Goal: Task Accomplishment & Management: Complete application form

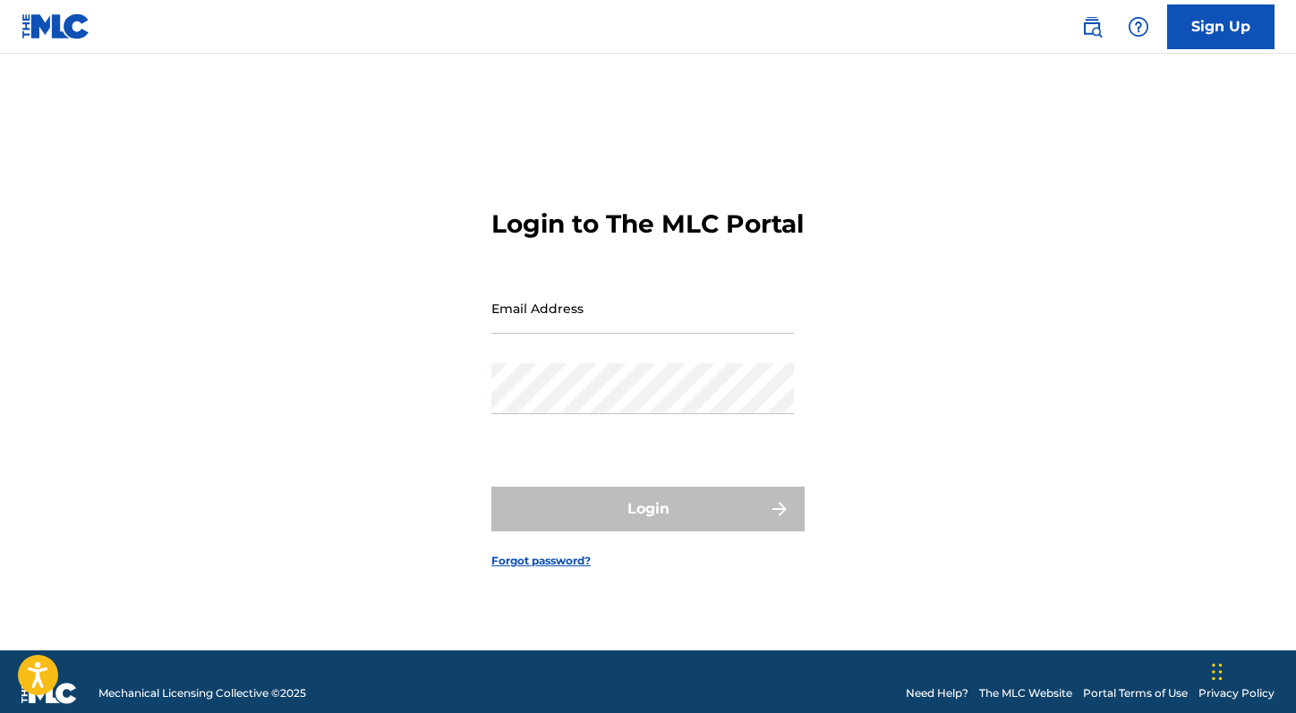
click at [1209, 21] on link "Sign Up" at bounding box center [1220, 26] width 107 height 45
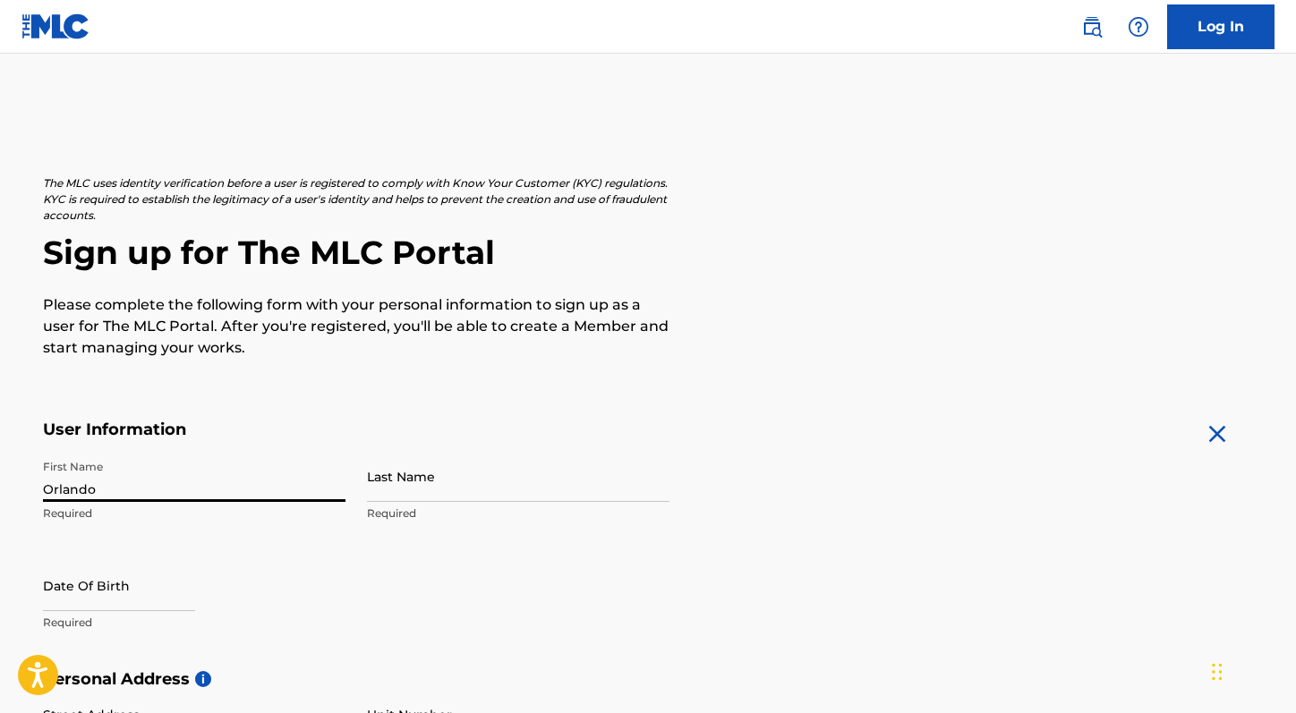
type input "Orlando"
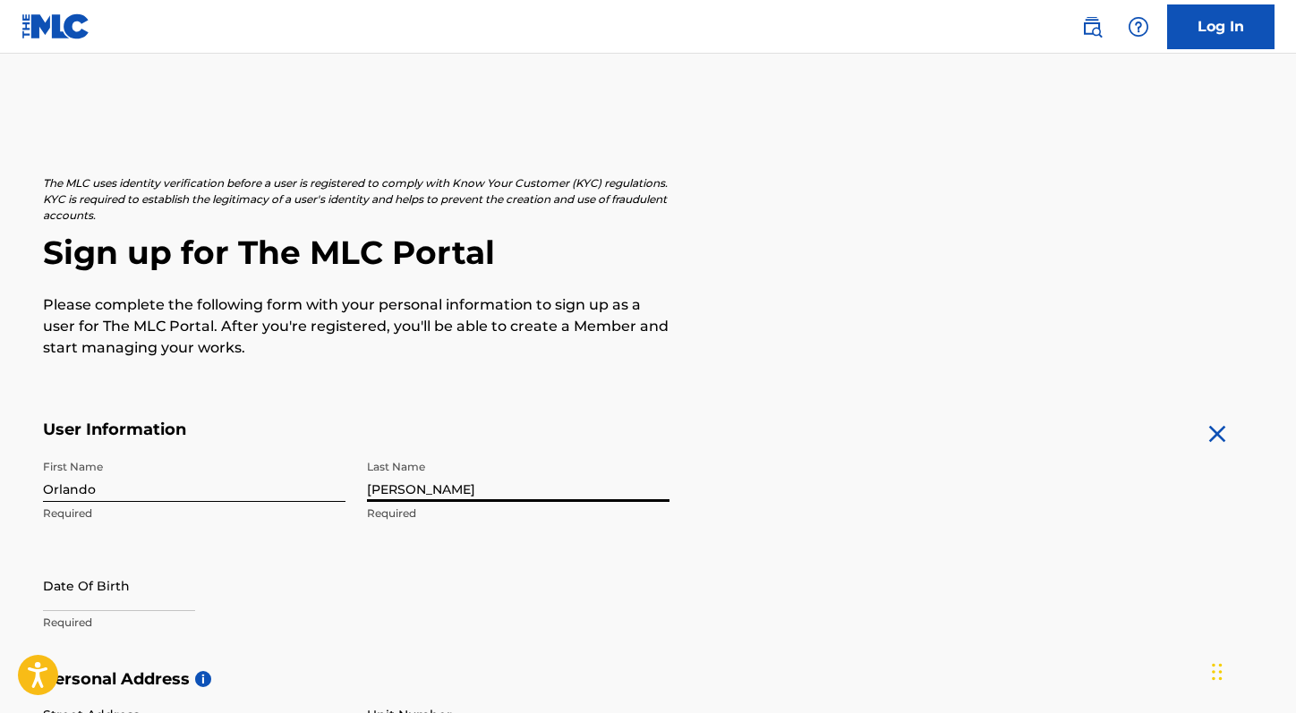
type input "[PERSON_NAME]"
select select "7"
select select "2025"
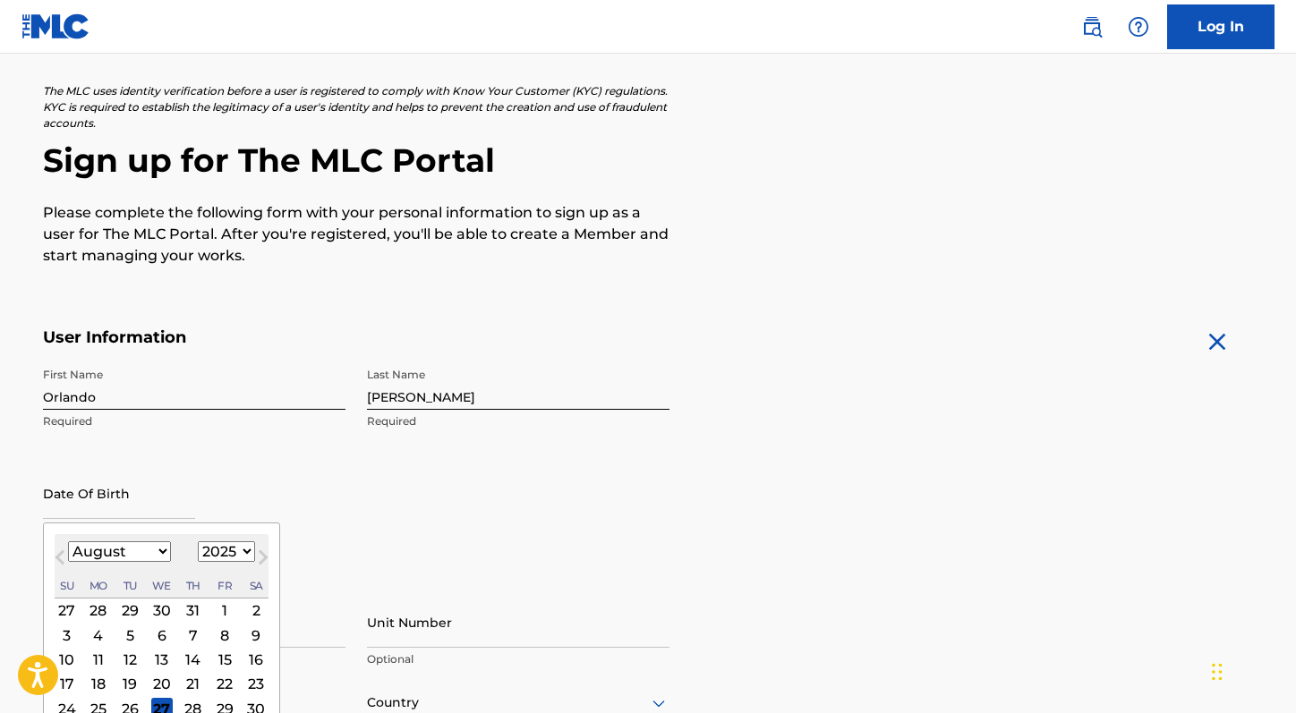
scroll to position [337, 0]
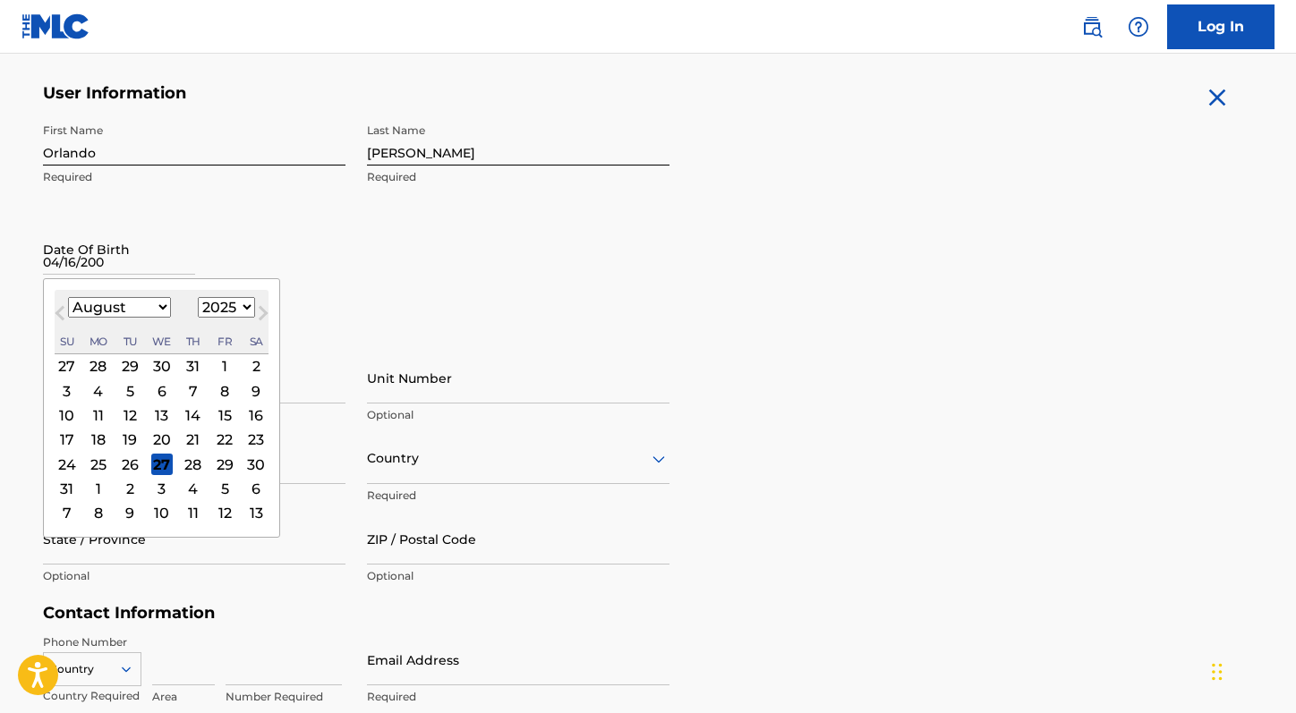
type input "[DATE]"
click at [445, 302] on div "First Name Orlando Required Last Name [PERSON_NAME] Required Date Of Birth Prev…" at bounding box center [356, 224] width 627 height 218
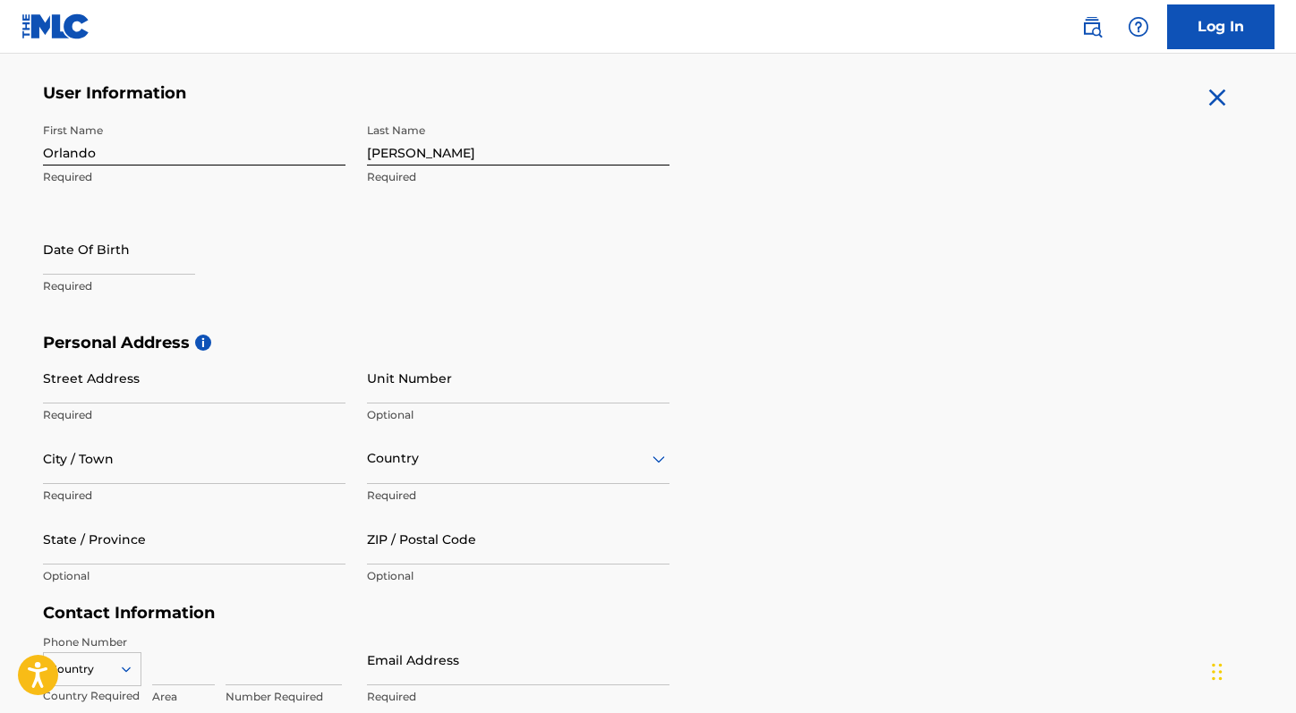
click at [150, 260] on input "text" at bounding box center [119, 249] width 152 height 51
select select "7"
select select "2025"
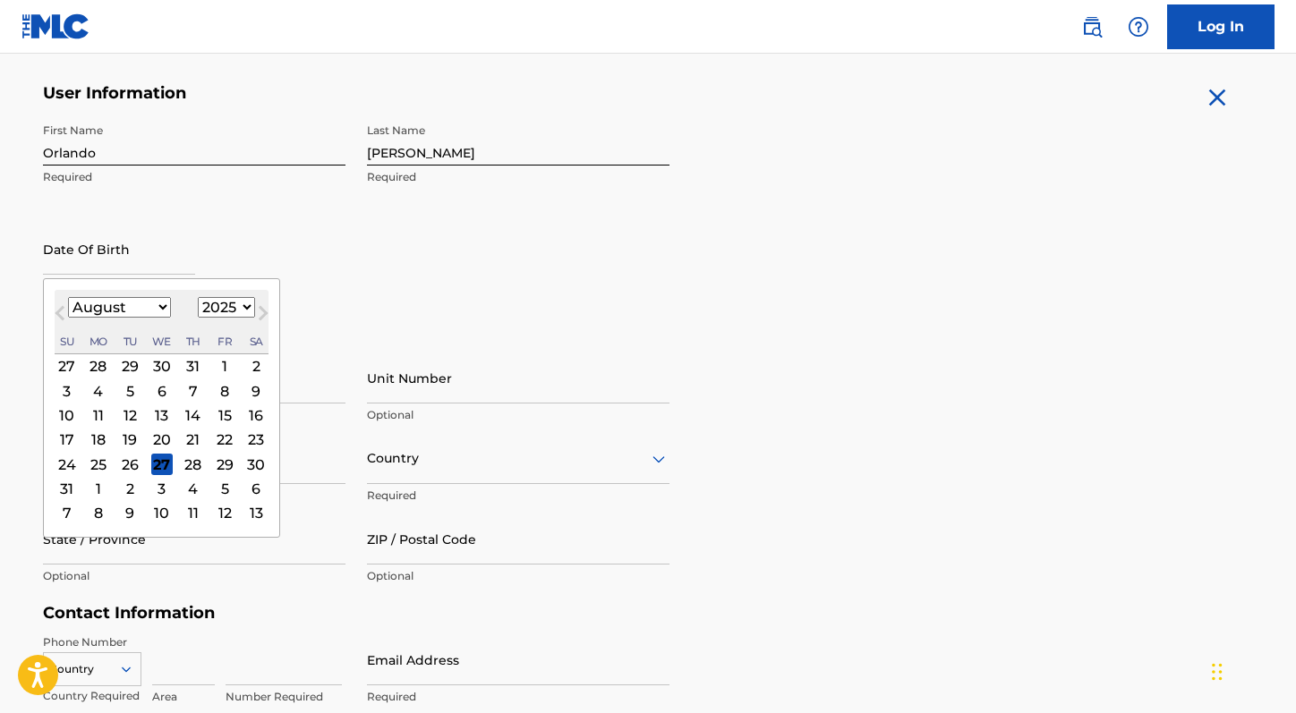
select select "3"
click at [158, 414] on div "16" at bounding box center [161, 415] width 21 height 21
type input "[DATE]"
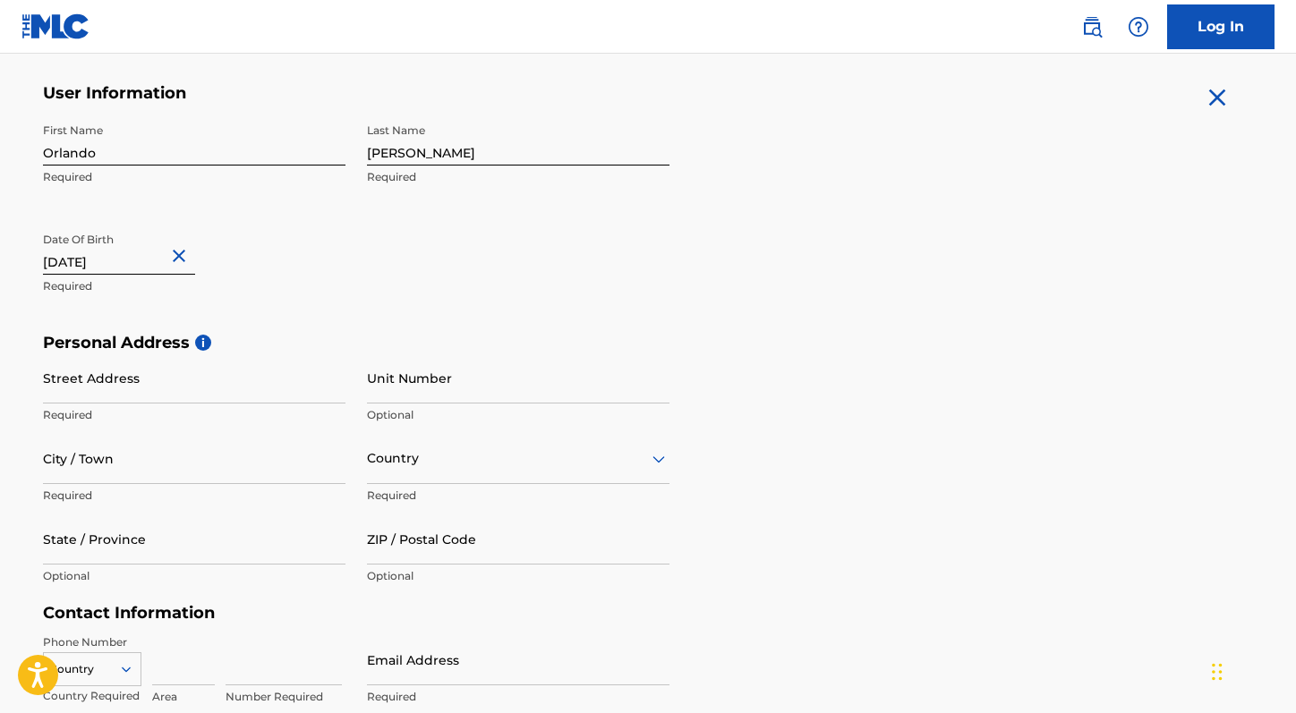
click at [122, 252] on input "[DATE]" at bounding box center [119, 249] width 152 height 51
select select "3"
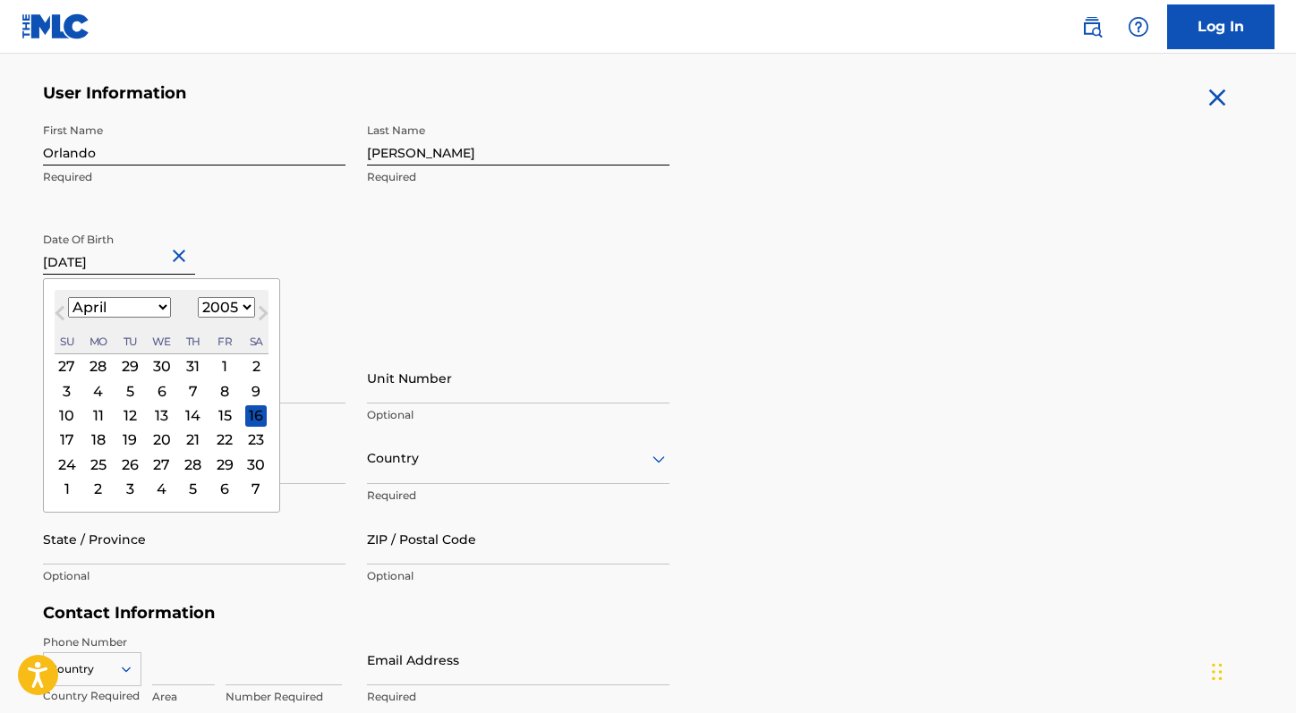
select select "2004"
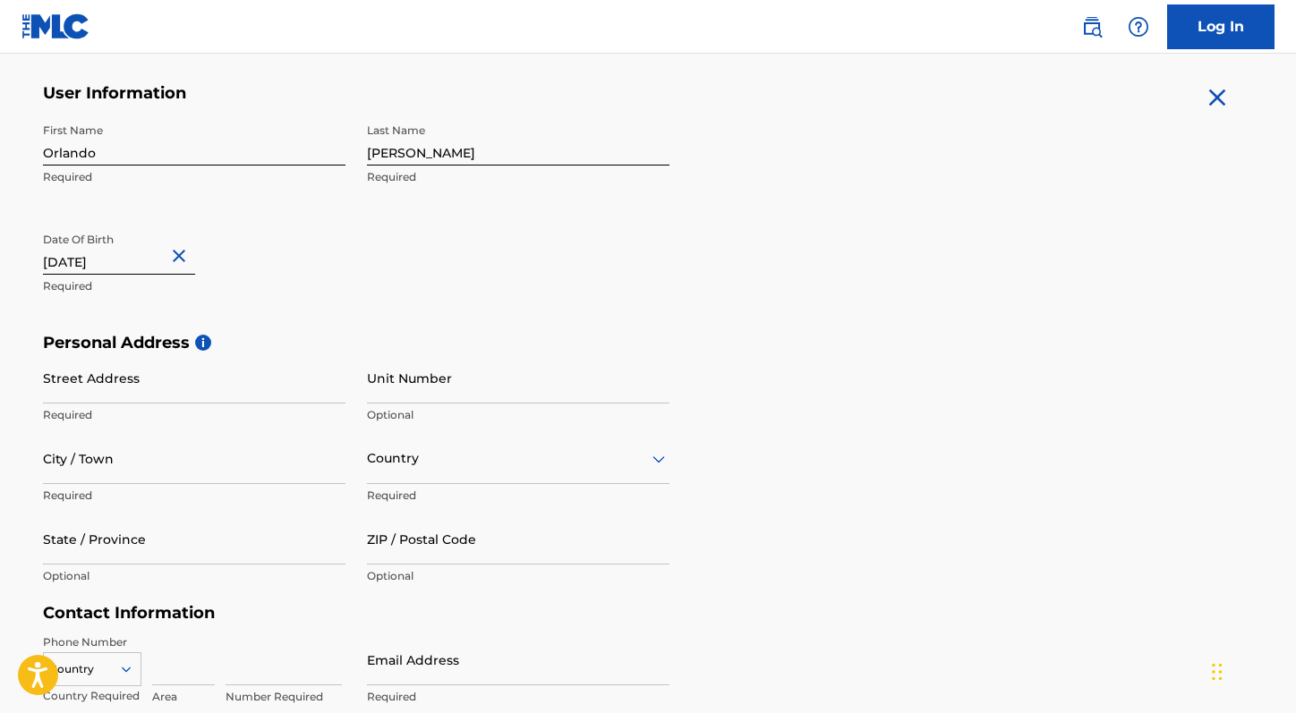
click at [138, 260] on input "[DATE]" at bounding box center [119, 249] width 152 height 51
select select "3"
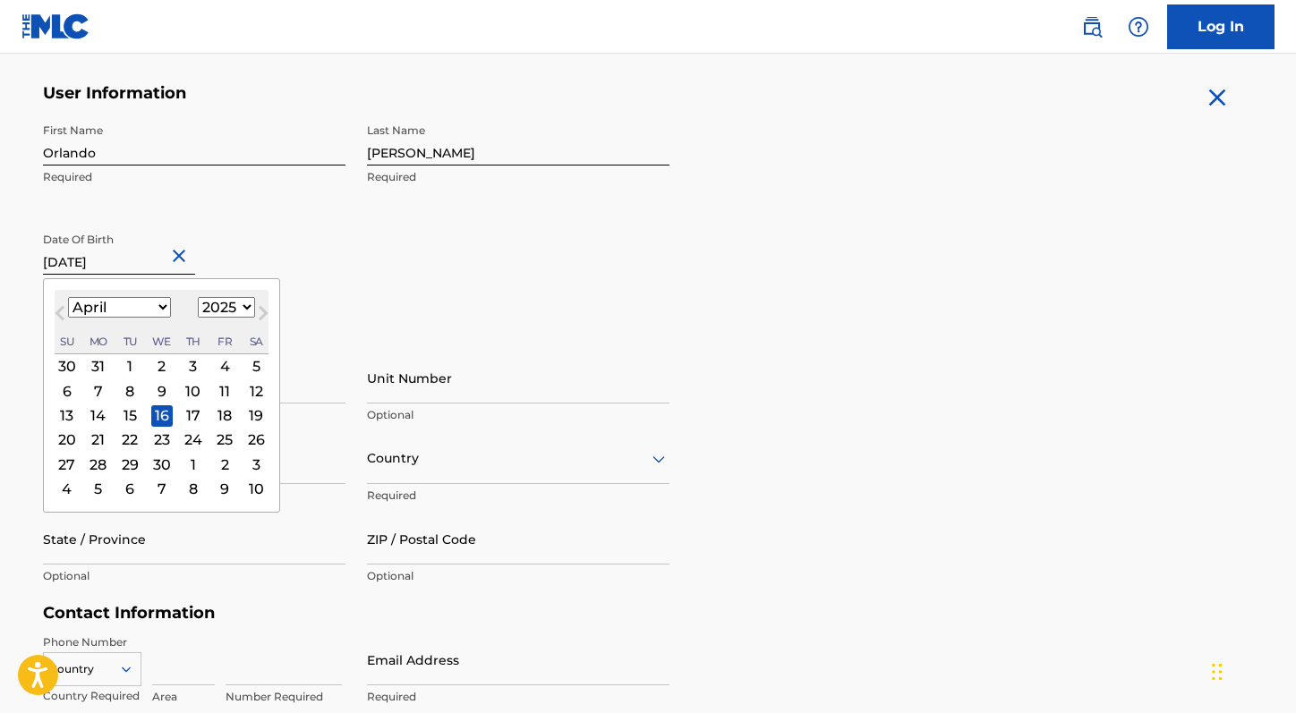
select select "2004"
type input "[DATE]"
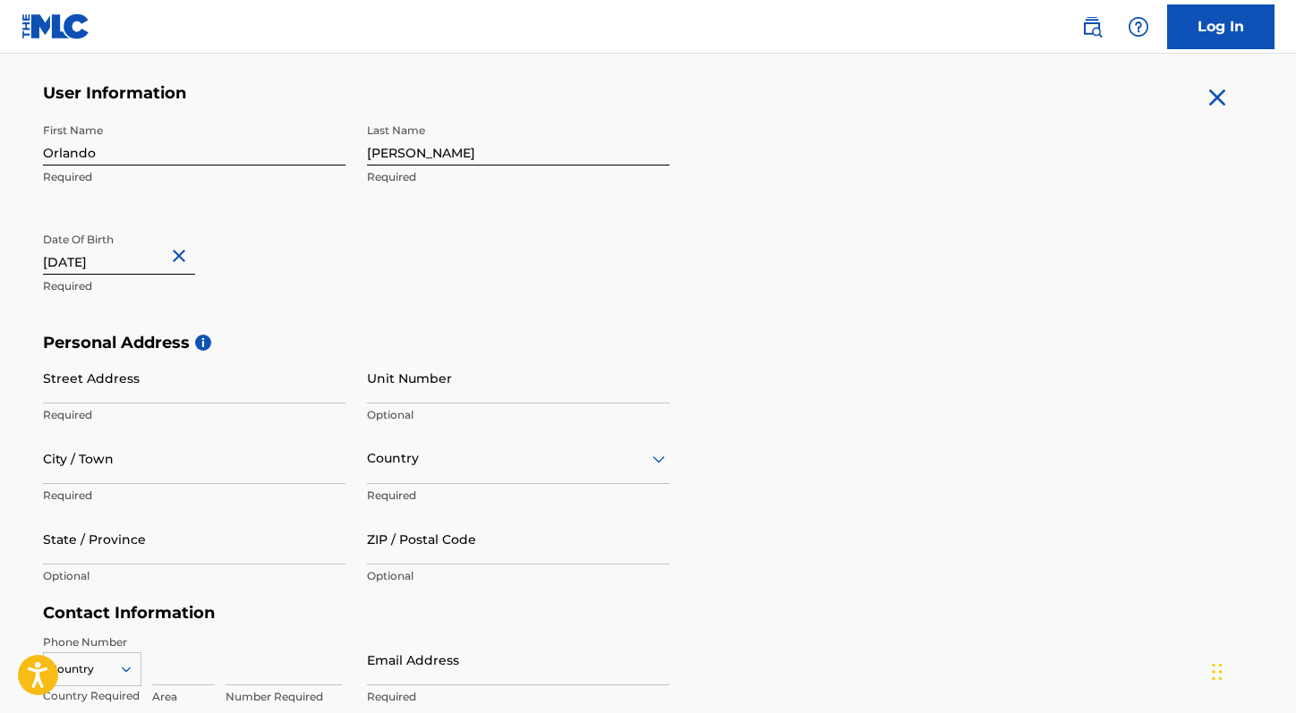
scroll to position [447, 0]
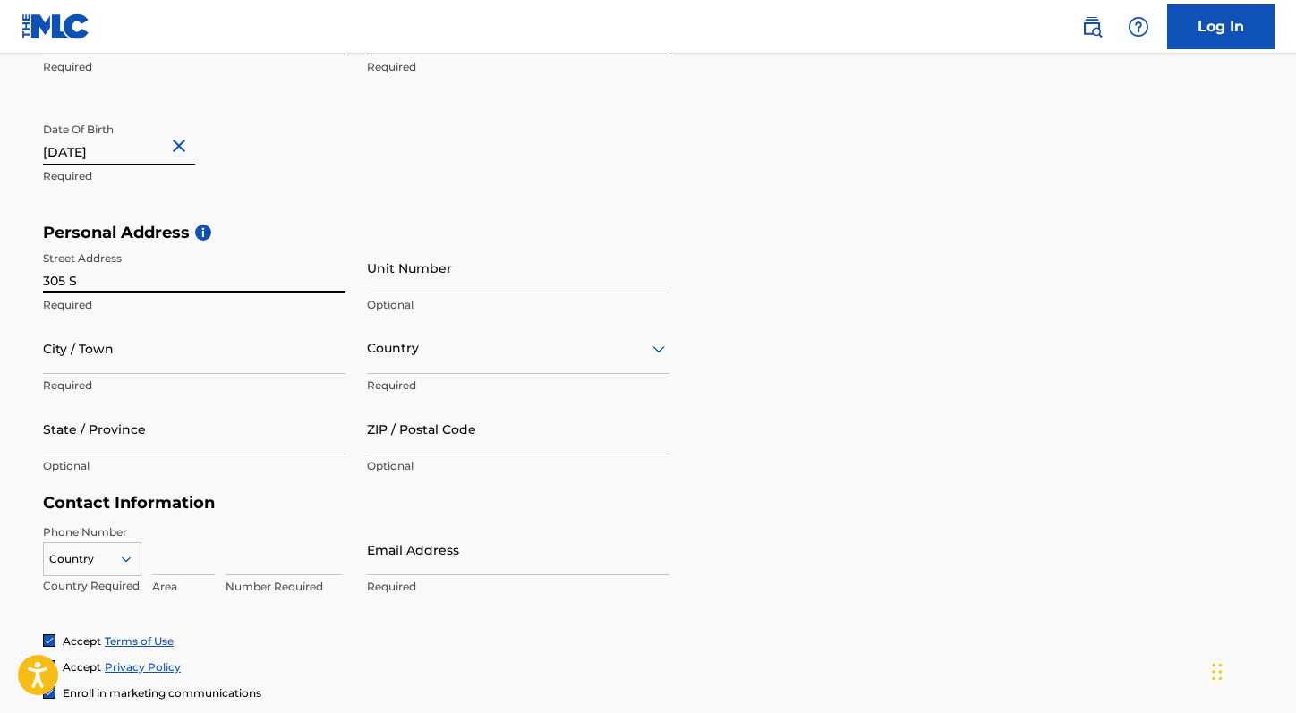
type input "305 Sh"
type input "[STREET_ADDRESS]"
type input "[PERSON_NAME]"
type input "[GEOGRAPHIC_DATA]"
type input "DE"
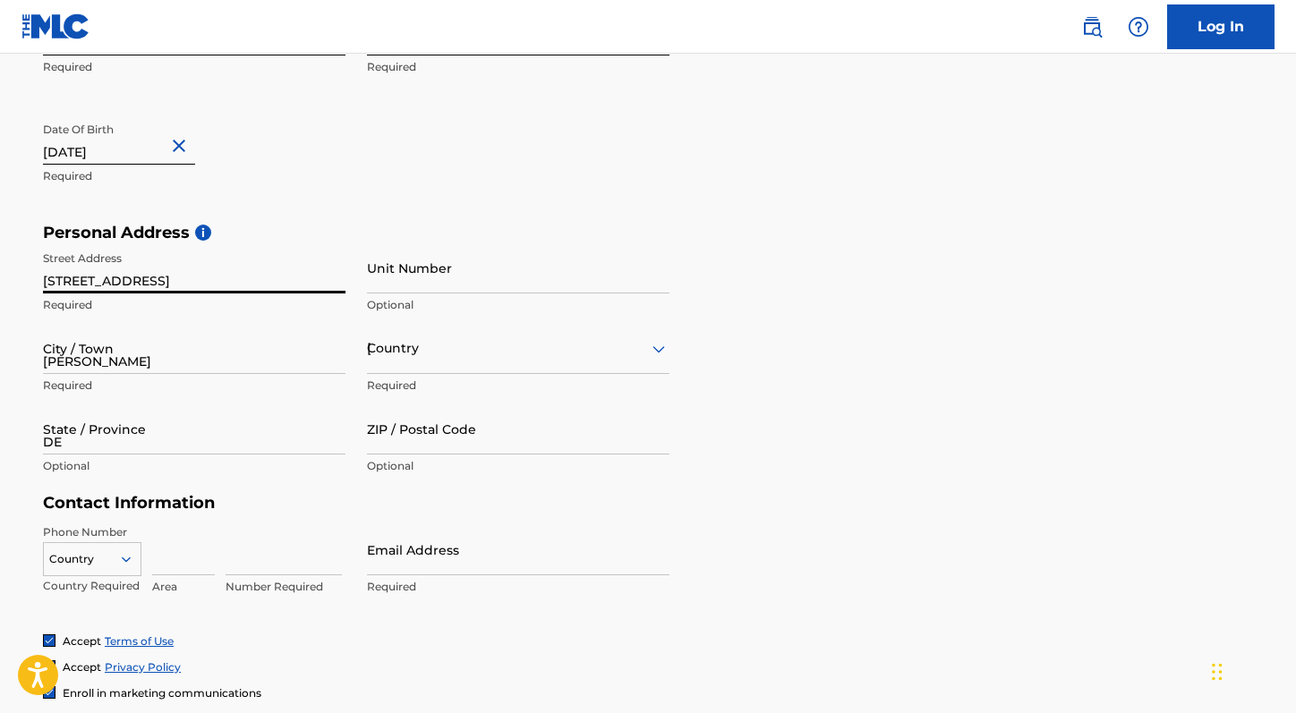
type input "19734"
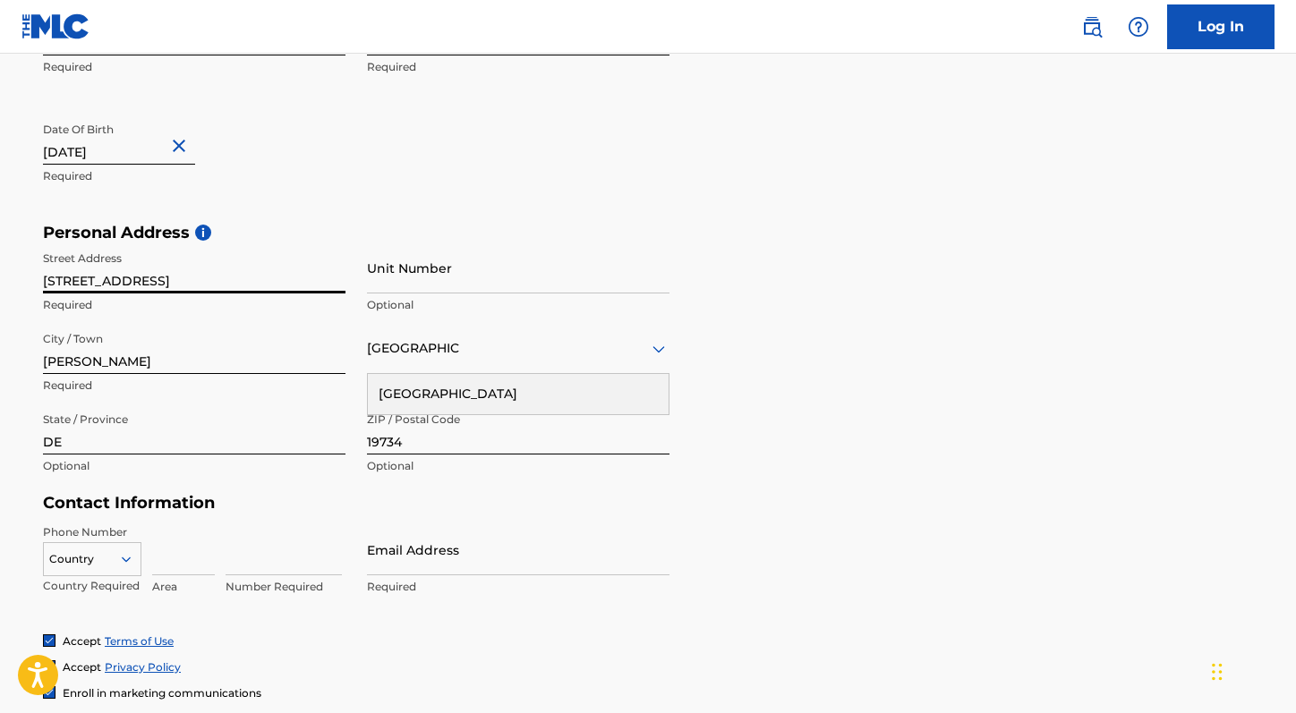
type input "[GEOGRAPHIC_DATA]"
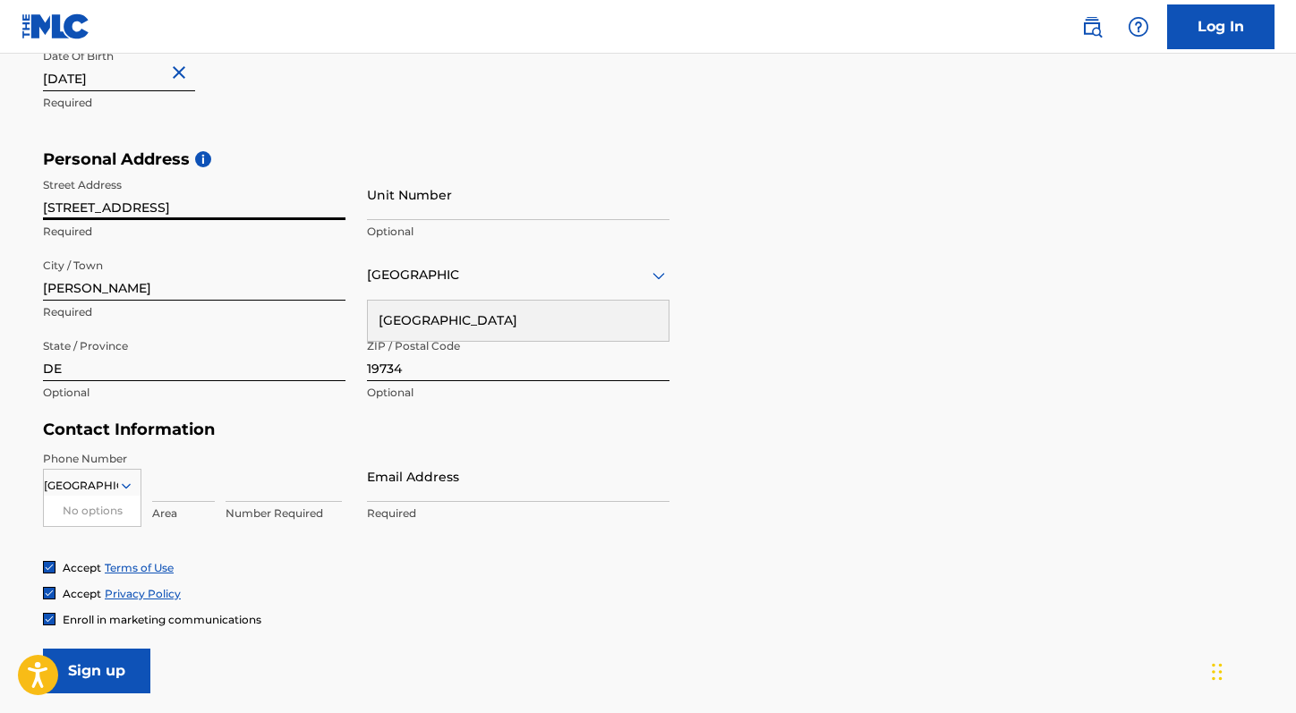
scroll to position [547, 0]
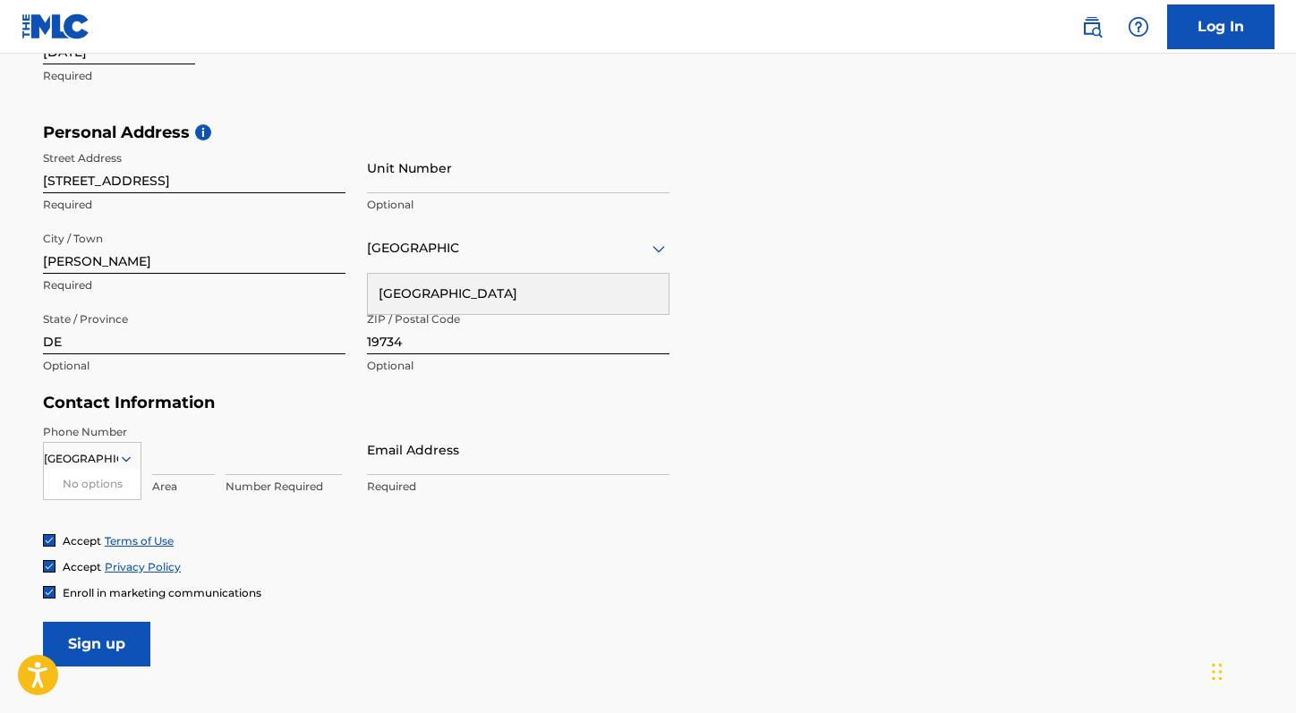
click at [192, 454] on input at bounding box center [183, 449] width 63 height 51
type input "302"
type input "5631679"
type input "y"
type input "r"
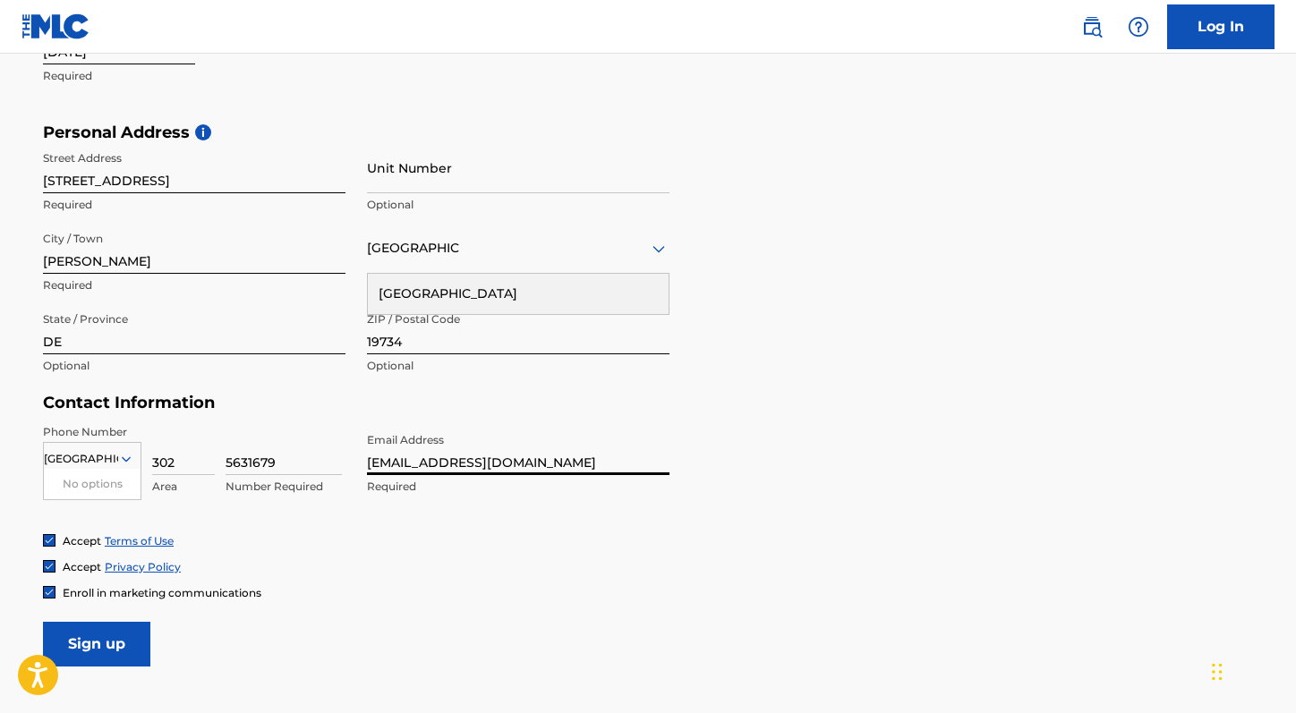
drag, startPoint x: 527, startPoint y: 464, endPoint x: 351, endPoint y: 463, distance: 176.3
click at [351, 463] on div "Phone Number [GEOGRAPHIC_DATA] No options Country Required 302 Area 5631679 Num…" at bounding box center [356, 478] width 627 height 109
type input "[EMAIL_ADDRESS][DOMAIN_NAME]"
click at [847, 468] on form "User Information First Name Orlando Required Last Name [PERSON_NAME] Required D…" at bounding box center [648, 270] width 1210 height 794
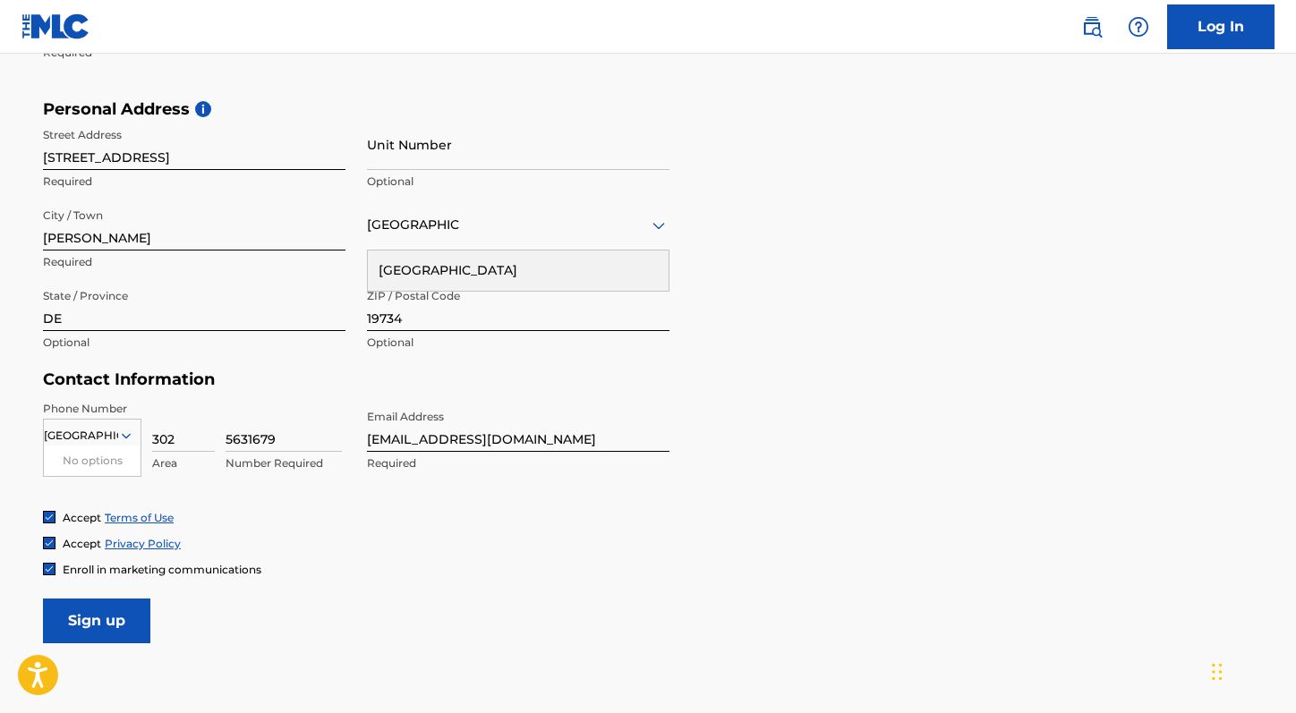
click at [117, 623] on input "Sign up" at bounding box center [96, 621] width 107 height 45
click at [318, 550] on div "Accept Terms of Use Accept Privacy Policy Enroll in marketing communications" at bounding box center [648, 543] width 1210 height 67
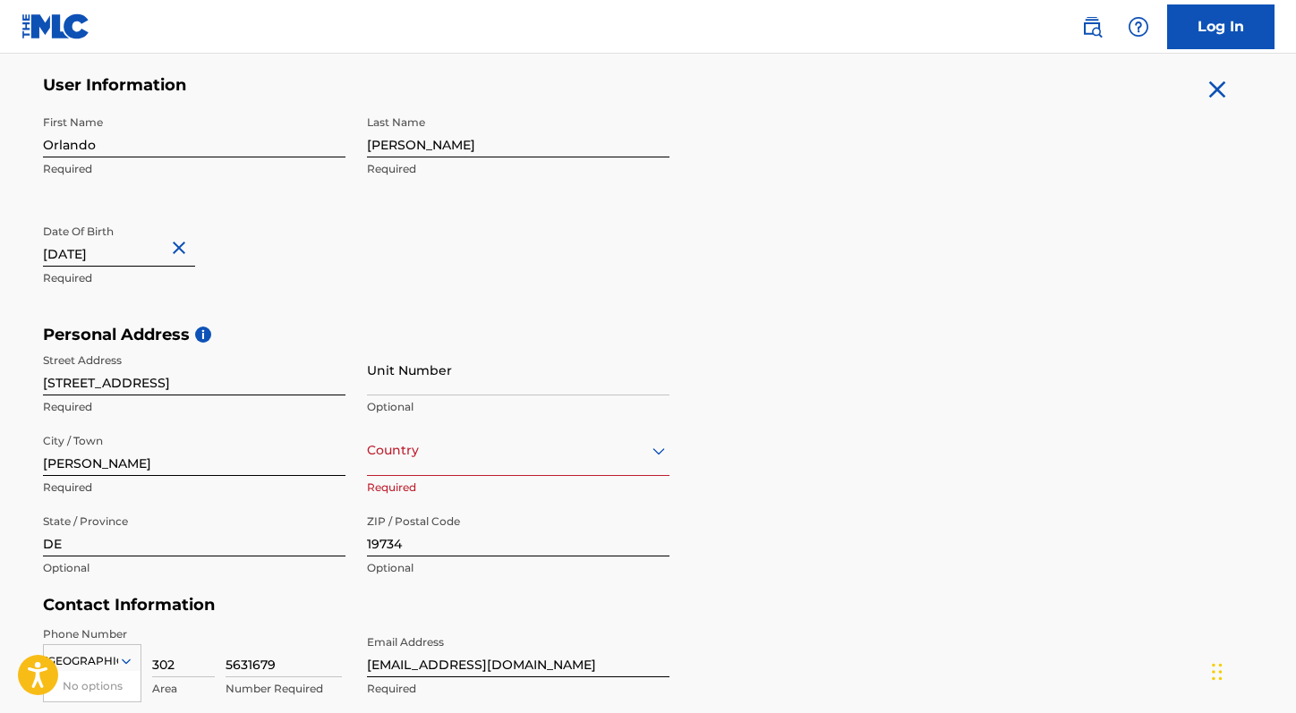
click at [430, 448] on div "Country" at bounding box center [518, 450] width 303 height 51
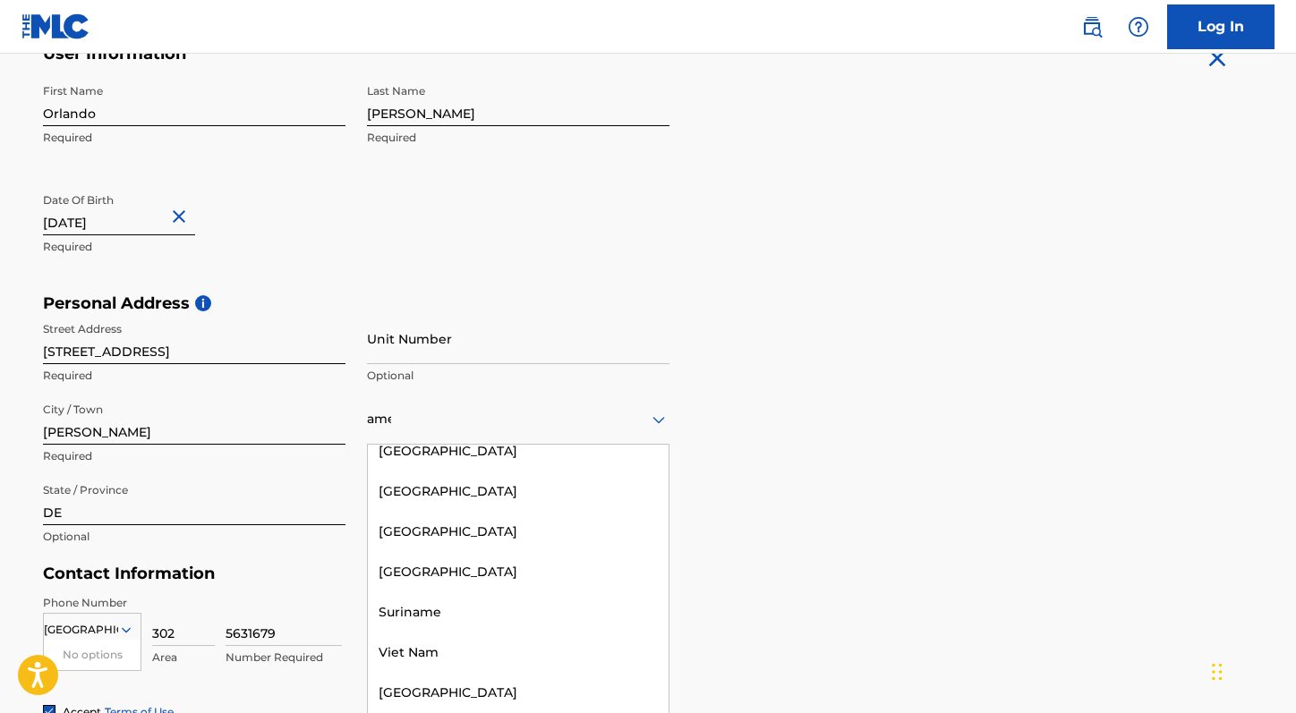
scroll to position [0, 0]
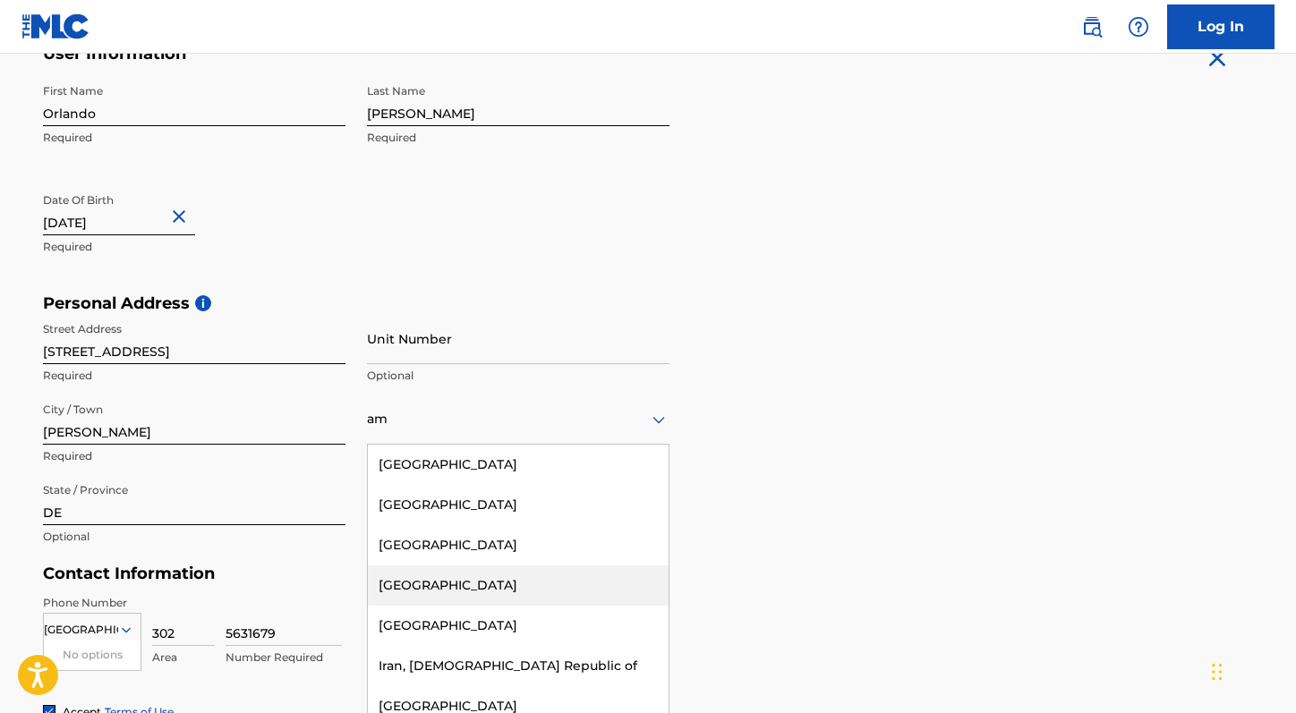
type input "a"
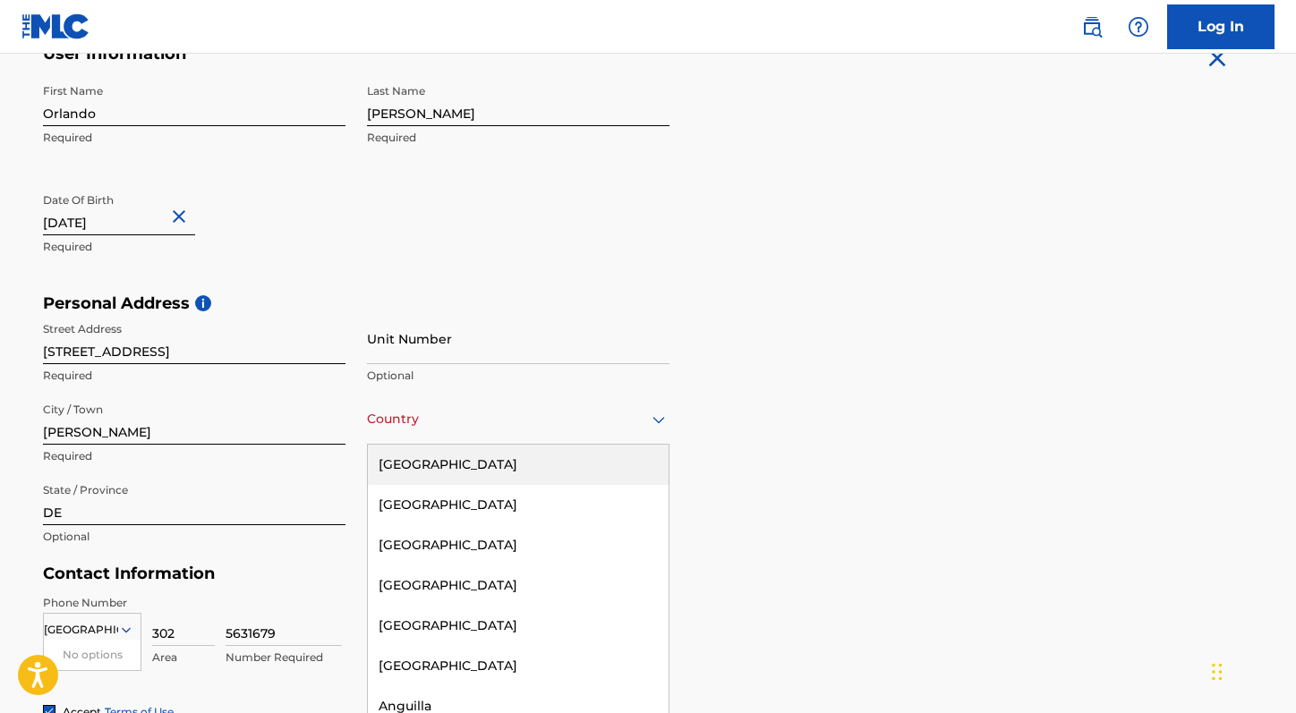
click at [424, 471] on div "[GEOGRAPHIC_DATA]" at bounding box center [518, 465] width 301 height 40
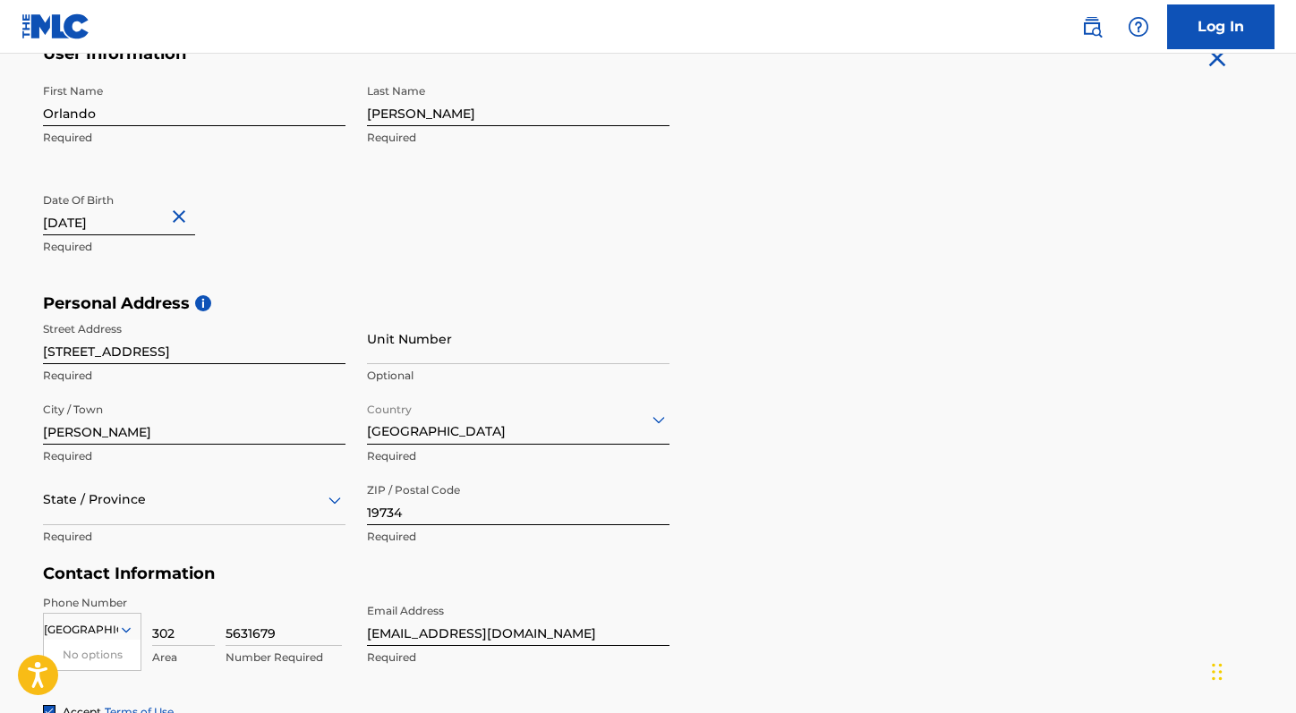
click at [865, 441] on div "Personal Address i Street Address [STREET_ADDRESS] Required Unit Number Optiona…" at bounding box center [648, 429] width 1210 height 271
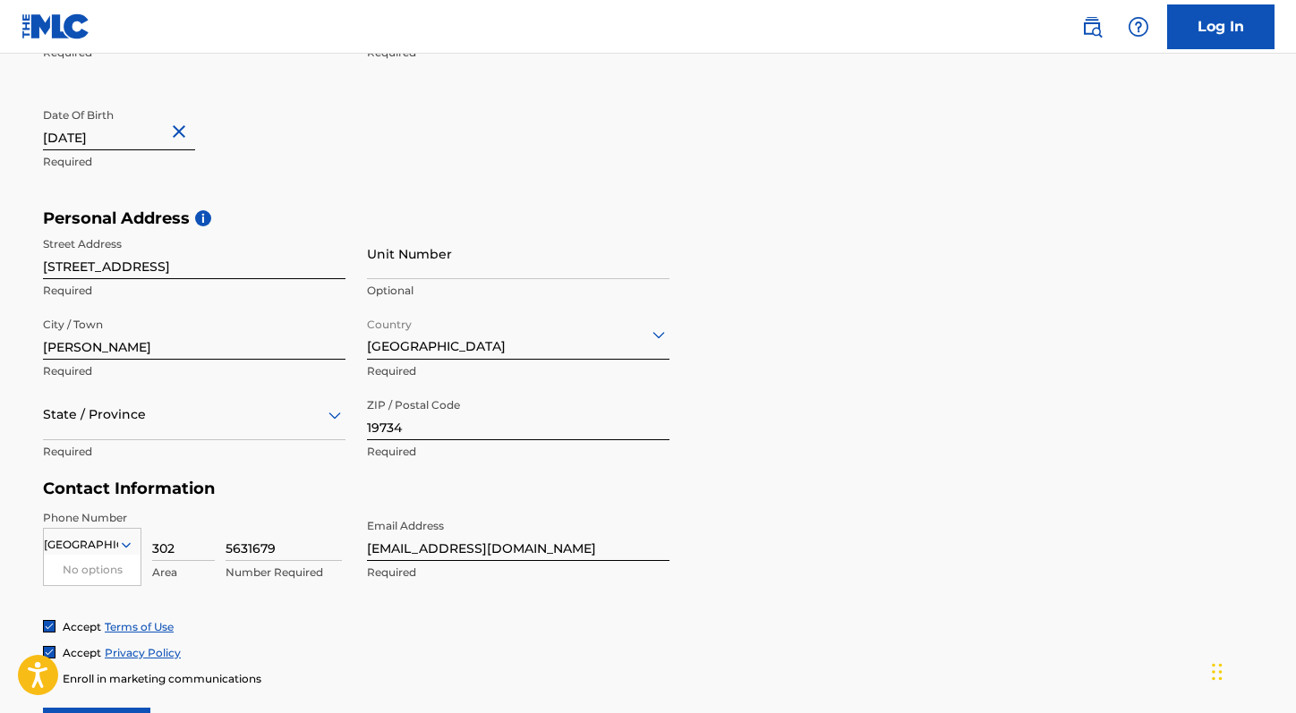
scroll to position [668, 0]
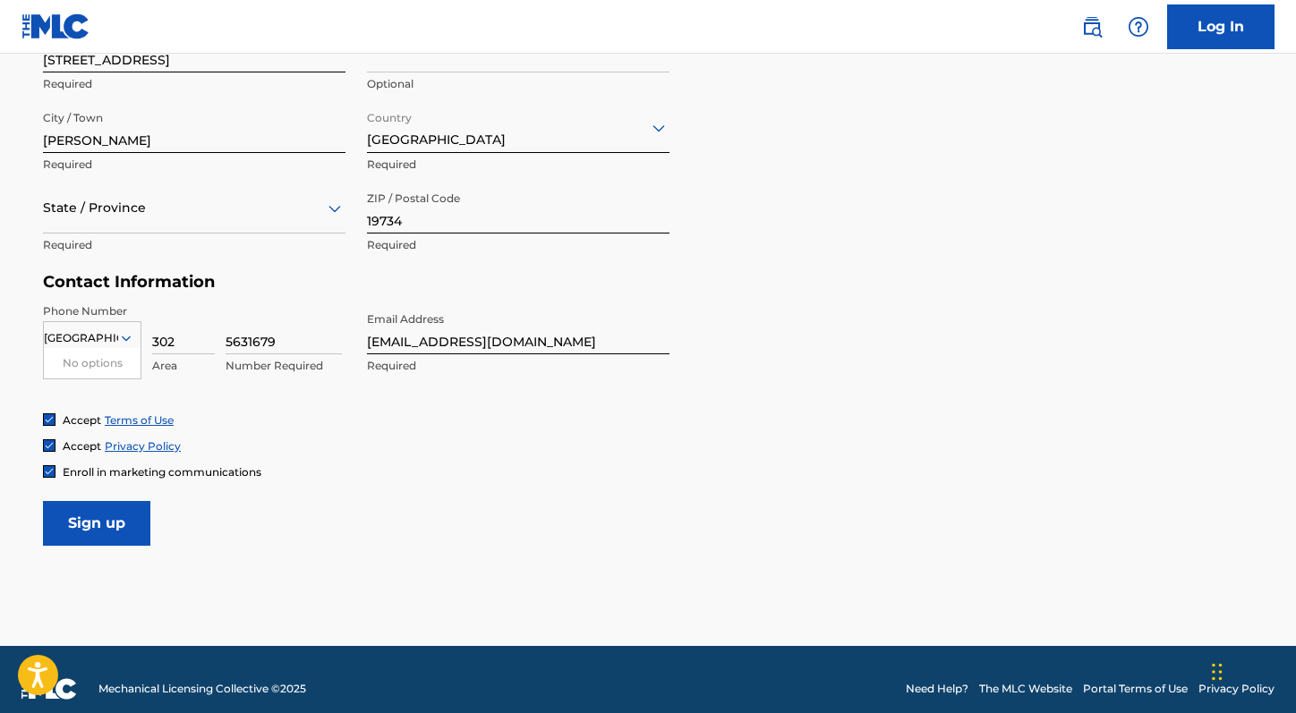
click at [83, 534] on input "Sign up" at bounding box center [96, 523] width 107 height 45
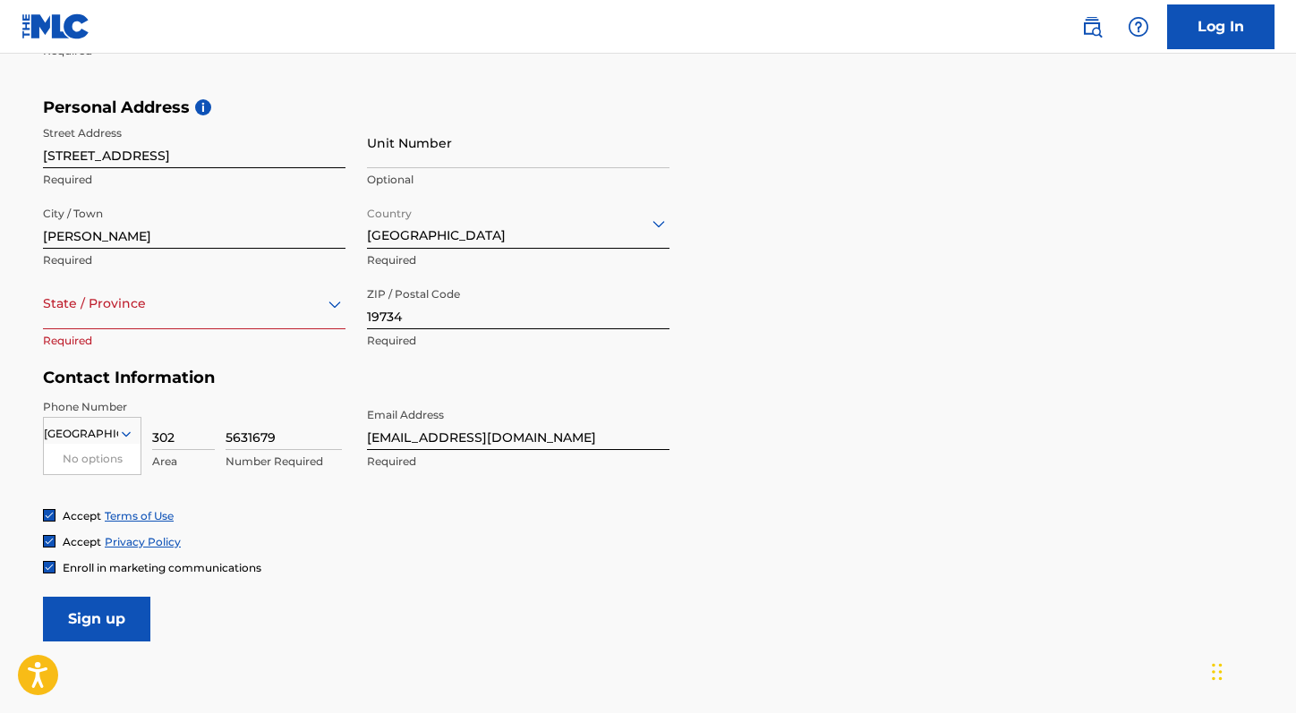
click at [142, 296] on div at bounding box center [194, 304] width 303 height 22
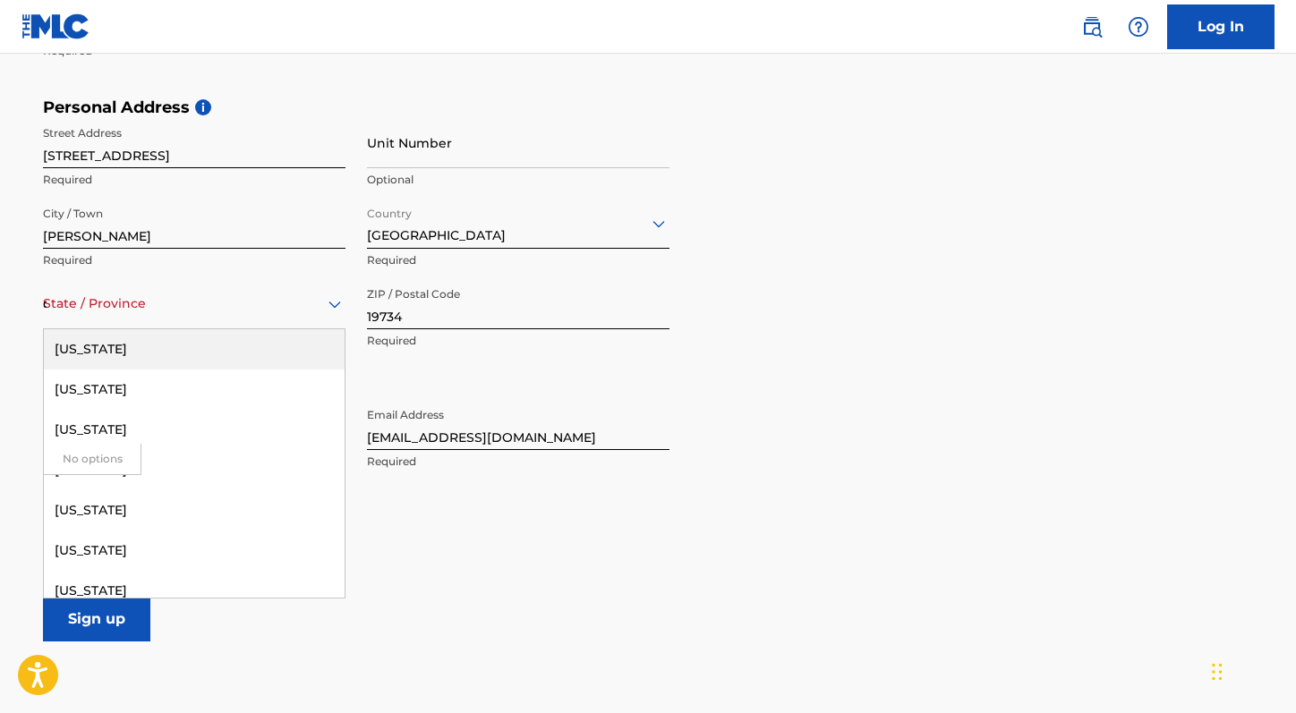
type input "de"
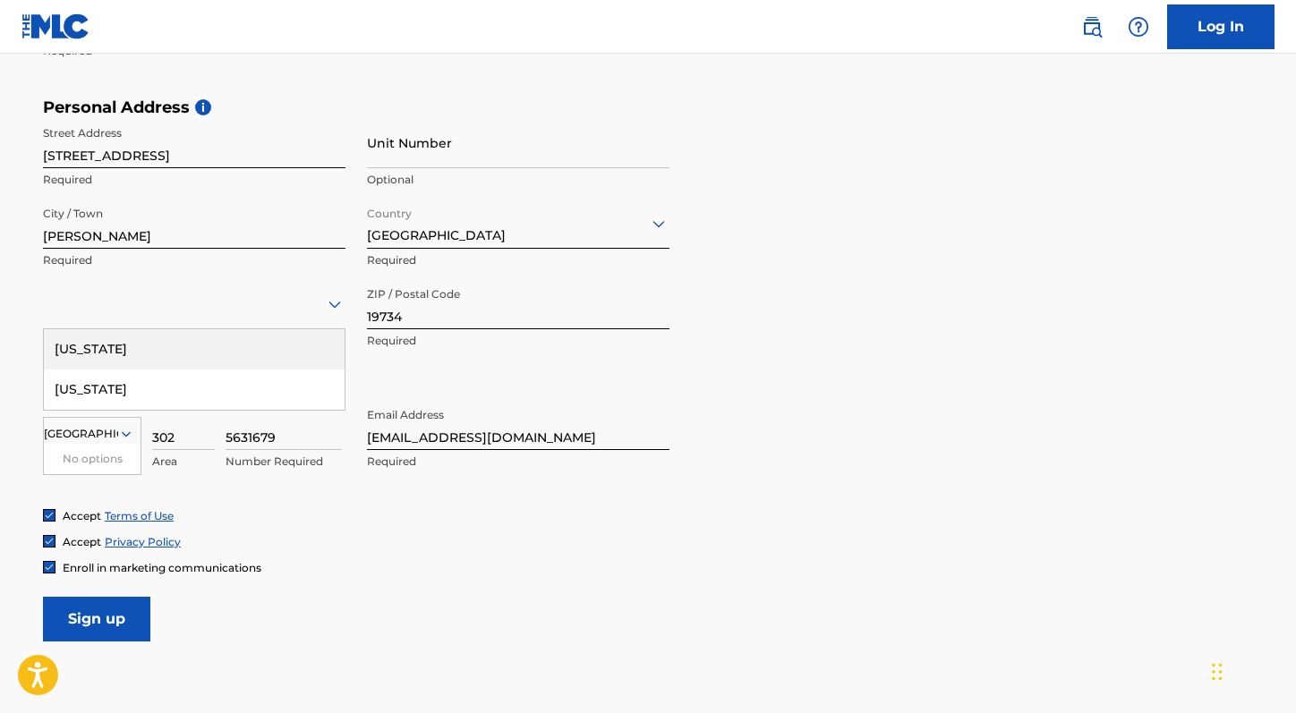
type input "DE"
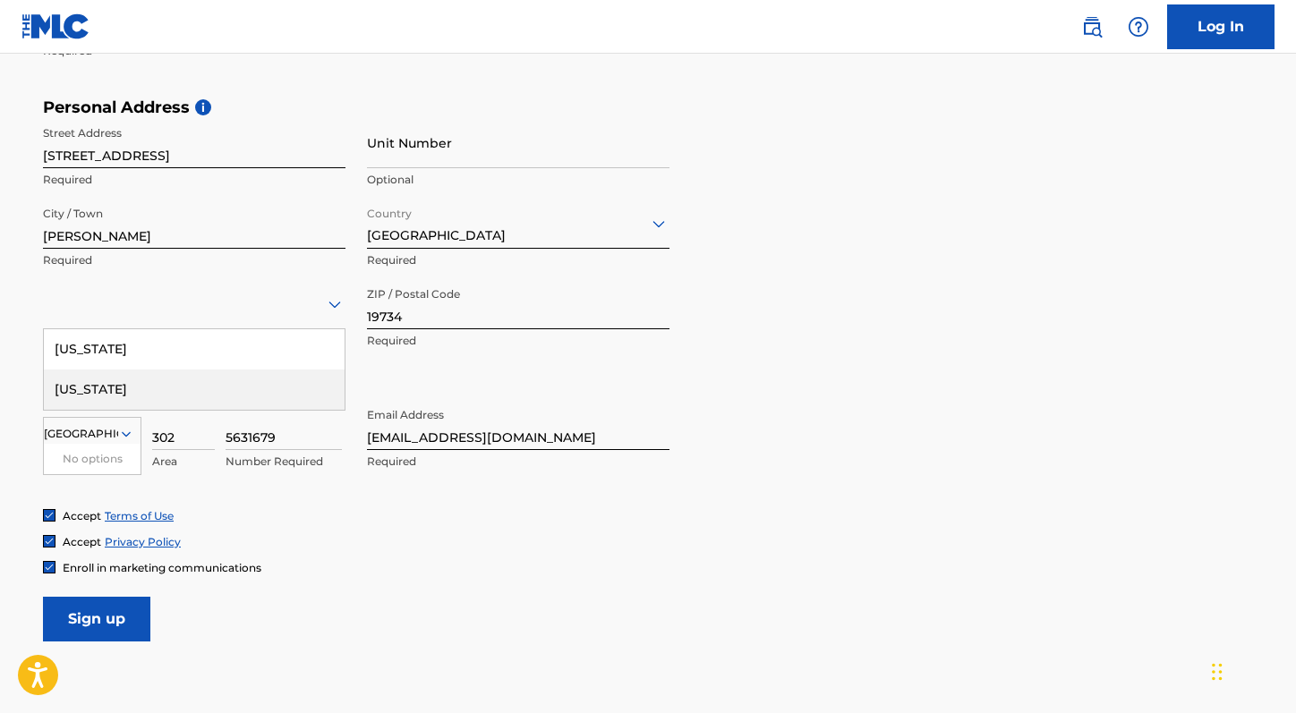
click at [404, 548] on div "Accept Terms of Use Accept Privacy Policy Enroll in marketing communications" at bounding box center [648, 541] width 1210 height 67
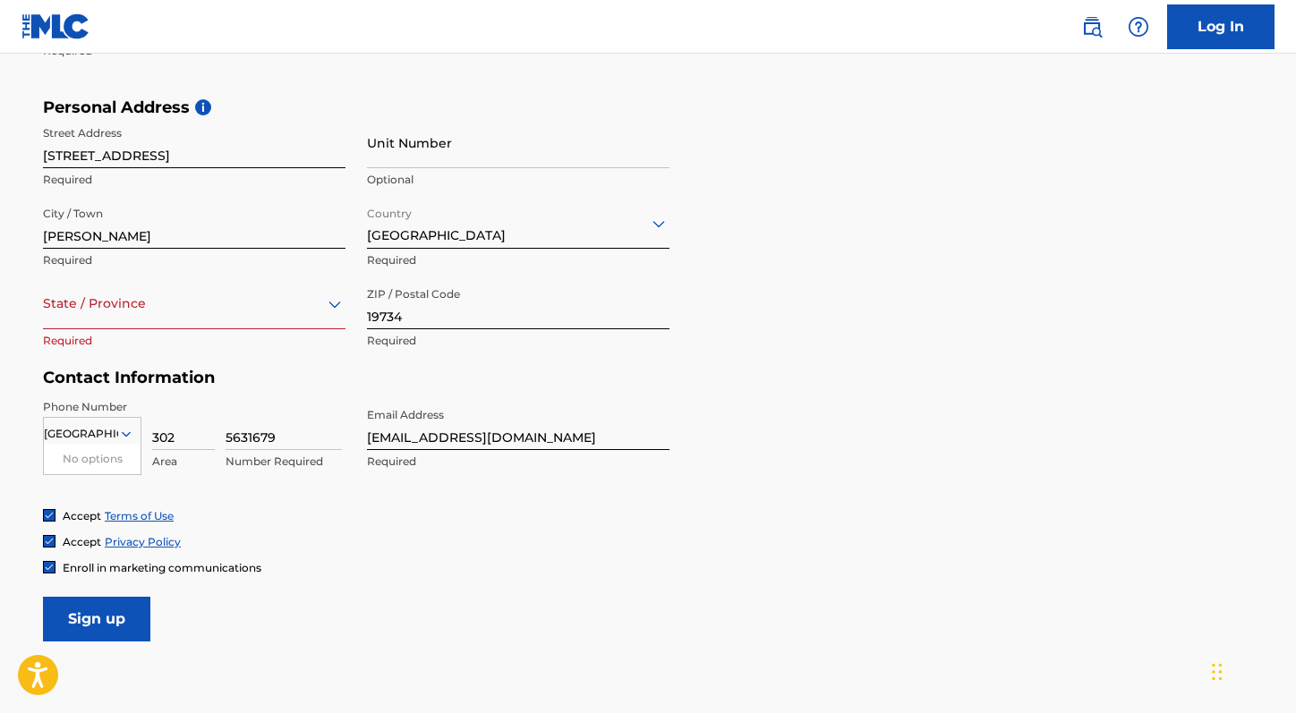
click at [209, 317] on div "State / Province" at bounding box center [194, 303] width 303 height 51
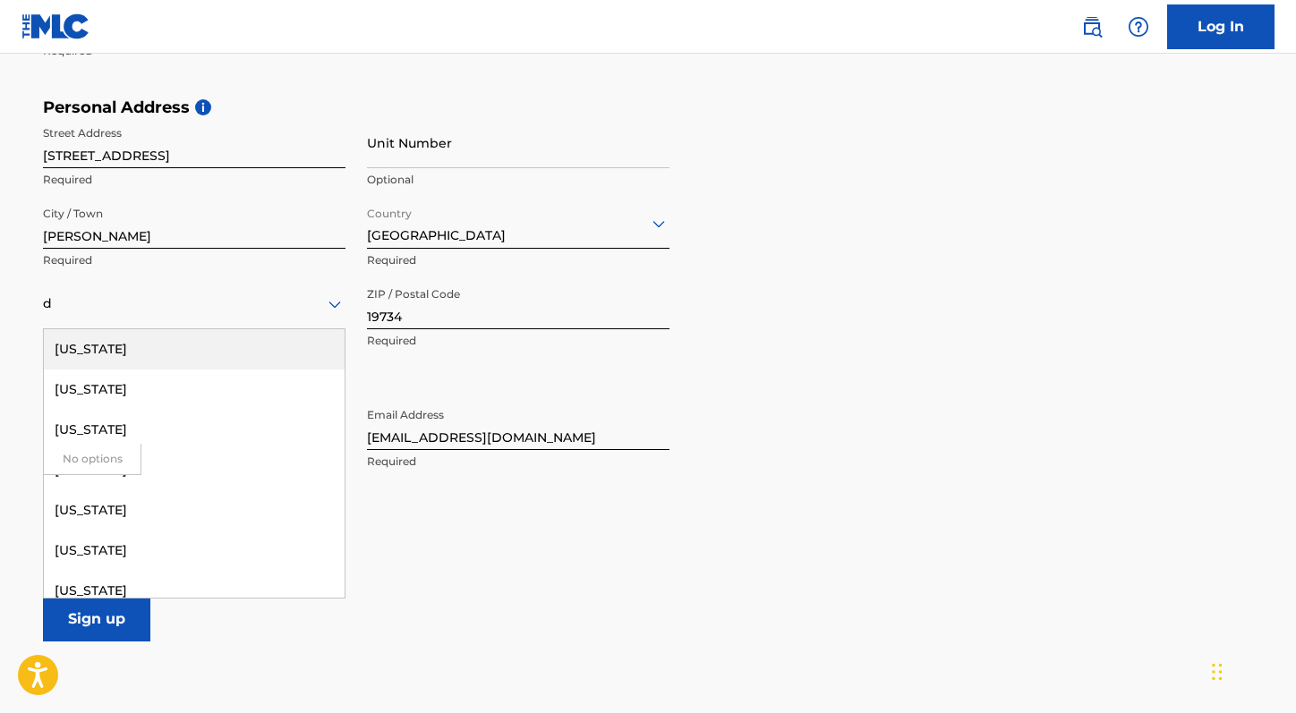
type input "de"
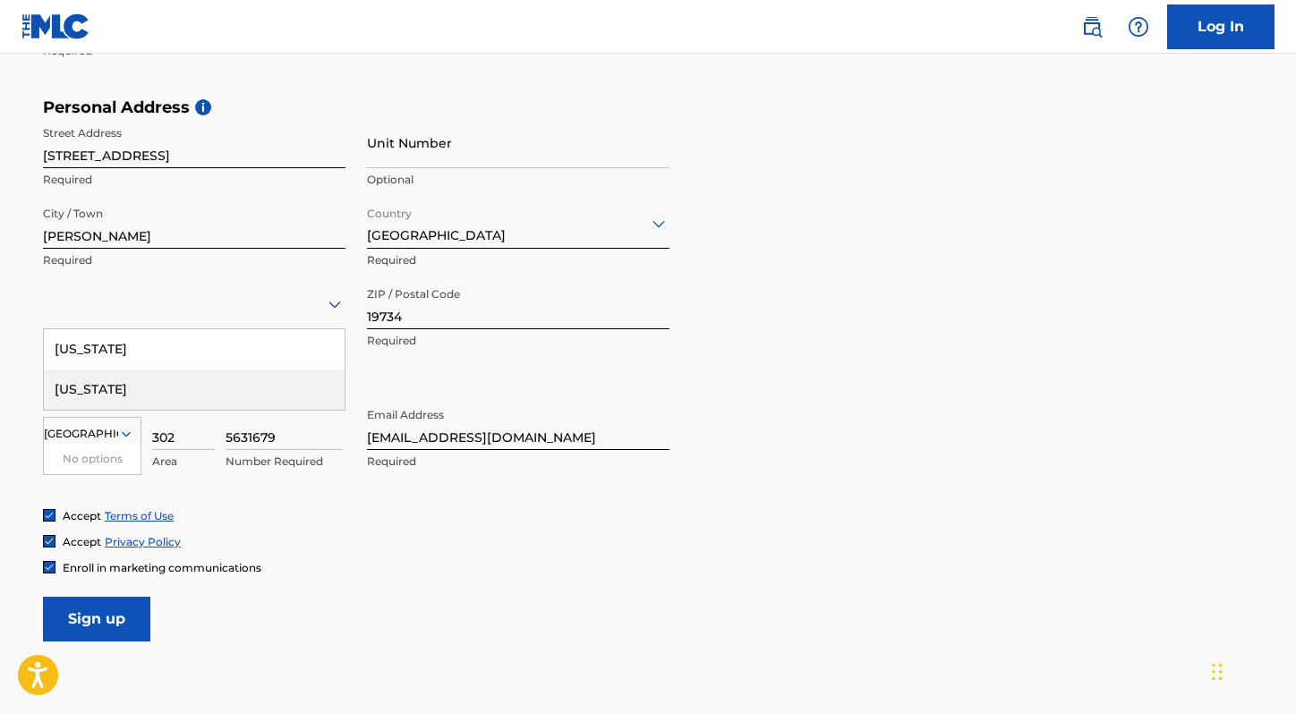
type input "DE"
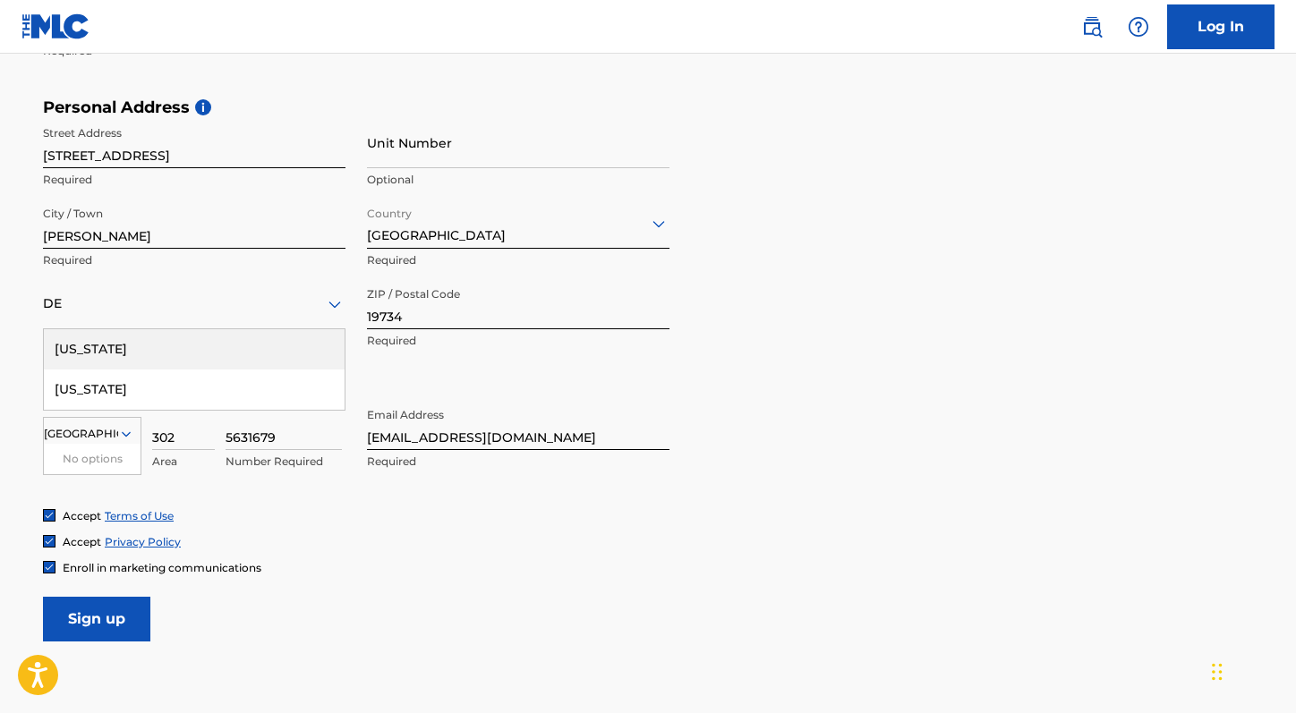
click at [153, 339] on div "[US_STATE]" at bounding box center [194, 349] width 301 height 40
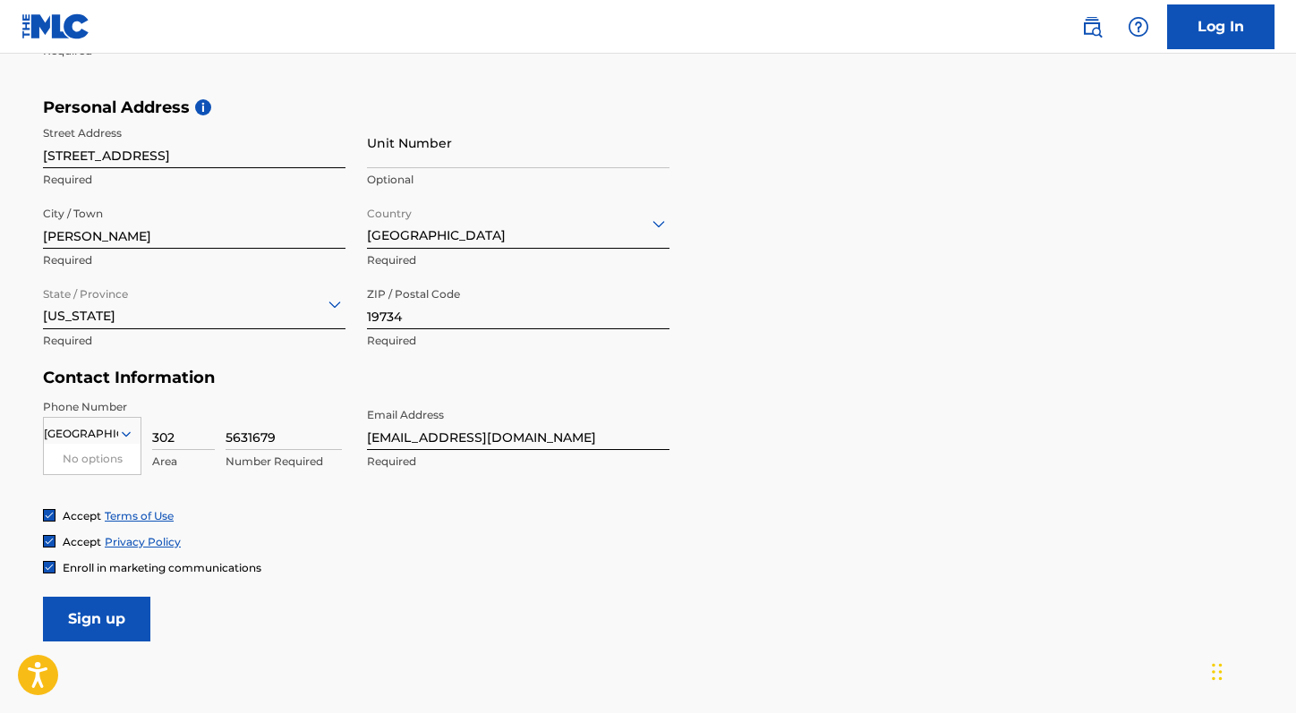
click at [543, 550] on div "Accept Terms of Use Accept Privacy Policy Enroll in marketing communications" at bounding box center [648, 541] width 1210 height 67
click at [83, 617] on input "Sign up" at bounding box center [96, 619] width 107 height 45
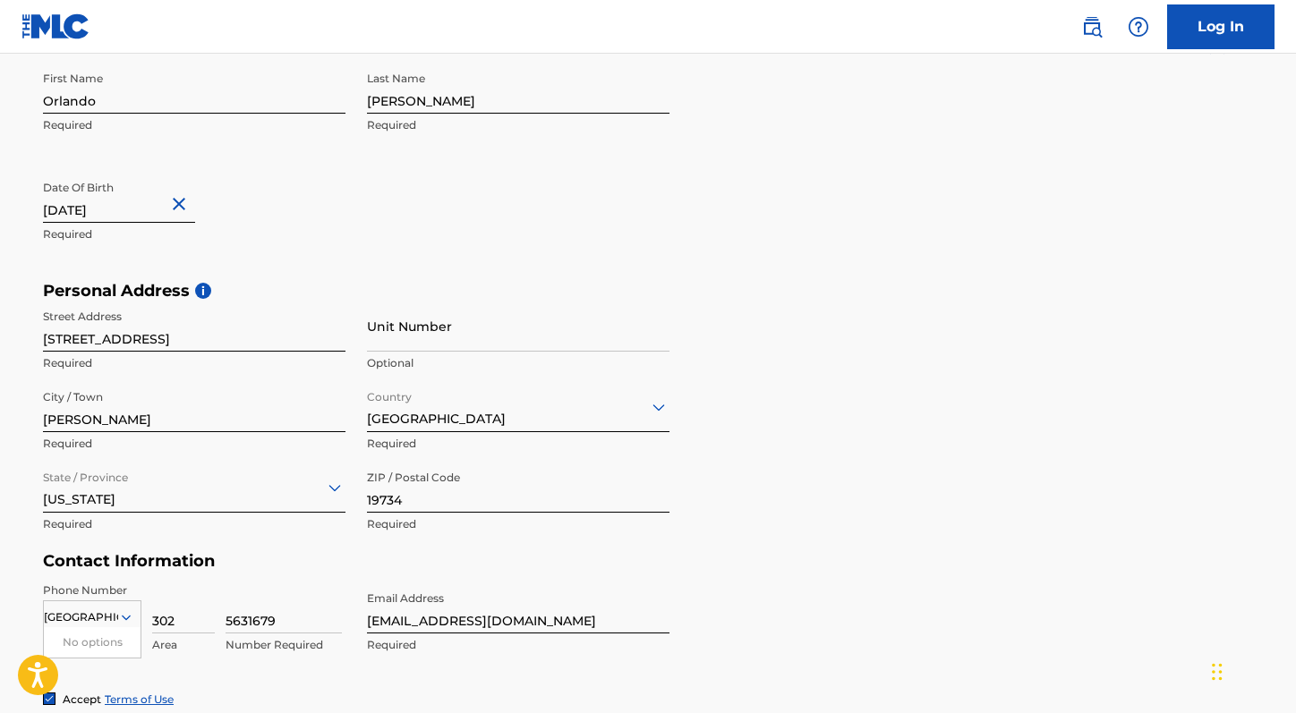
scroll to position [616, 0]
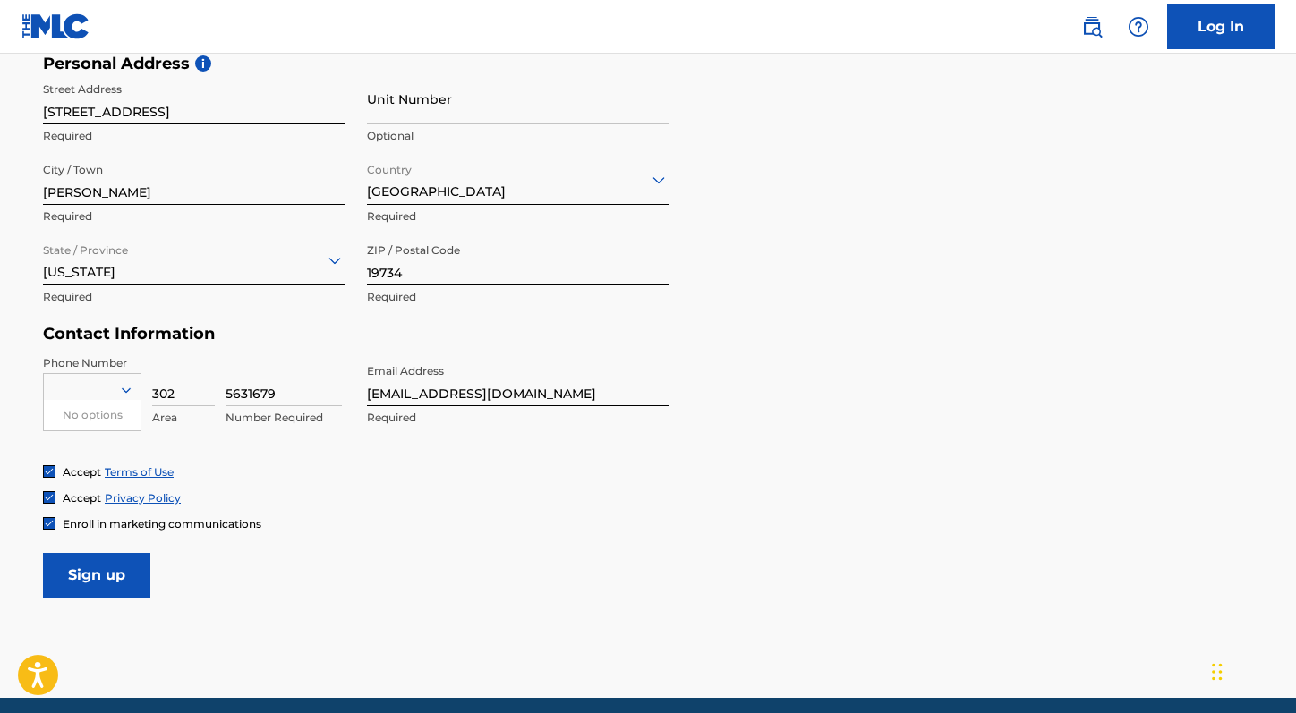
click at [111, 564] on input "Sign up" at bounding box center [96, 575] width 107 height 45
click at [112, 390] on div at bounding box center [92, 390] width 97 height 20
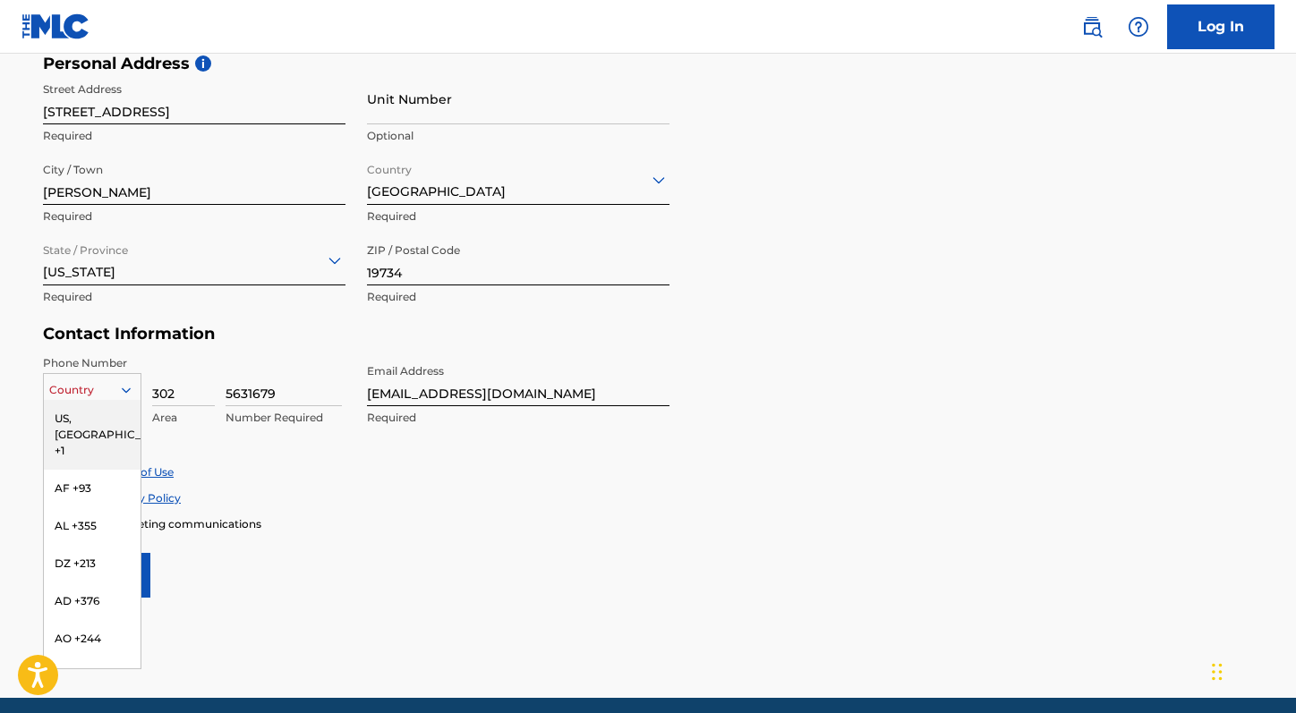
click at [64, 420] on div "US, [GEOGRAPHIC_DATA] +1" at bounding box center [92, 435] width 97 height 70
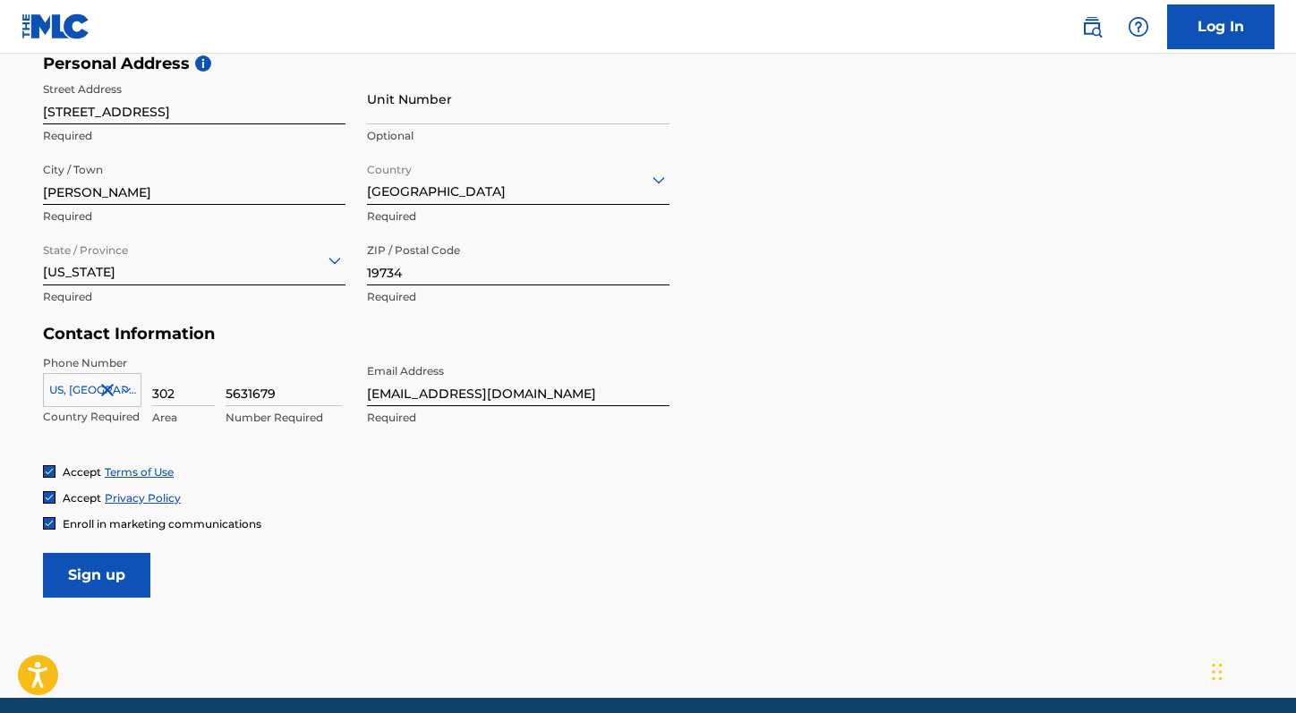
click at [272, 455] on div "Phone Number [GEOGRAPHIC_DATA], [GEOGRAPHIC_DATA] +1 Country Required 302 Area …" at bounding box center [356, 409] width 627 height 109
click at [106, 601] on main "The MLC uses identity verification before a user is registered to comply with K…" at bounding box center [648, 68] width 1296 height 1260
click at [107, 585] on input "Sign up" at bounding box center [96, 575] width 107 height 45
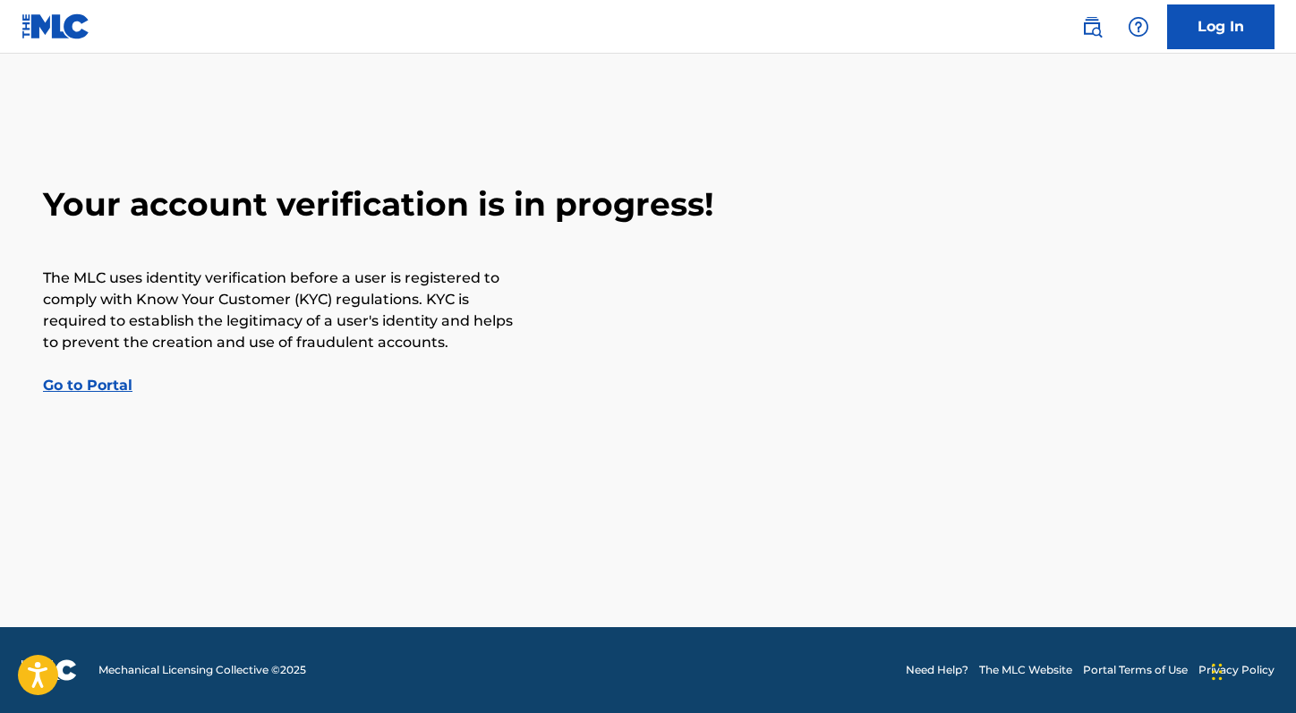
click at [72, 385] on link "Go to Portal" at bounding box center [88, 385] width 90 height 17
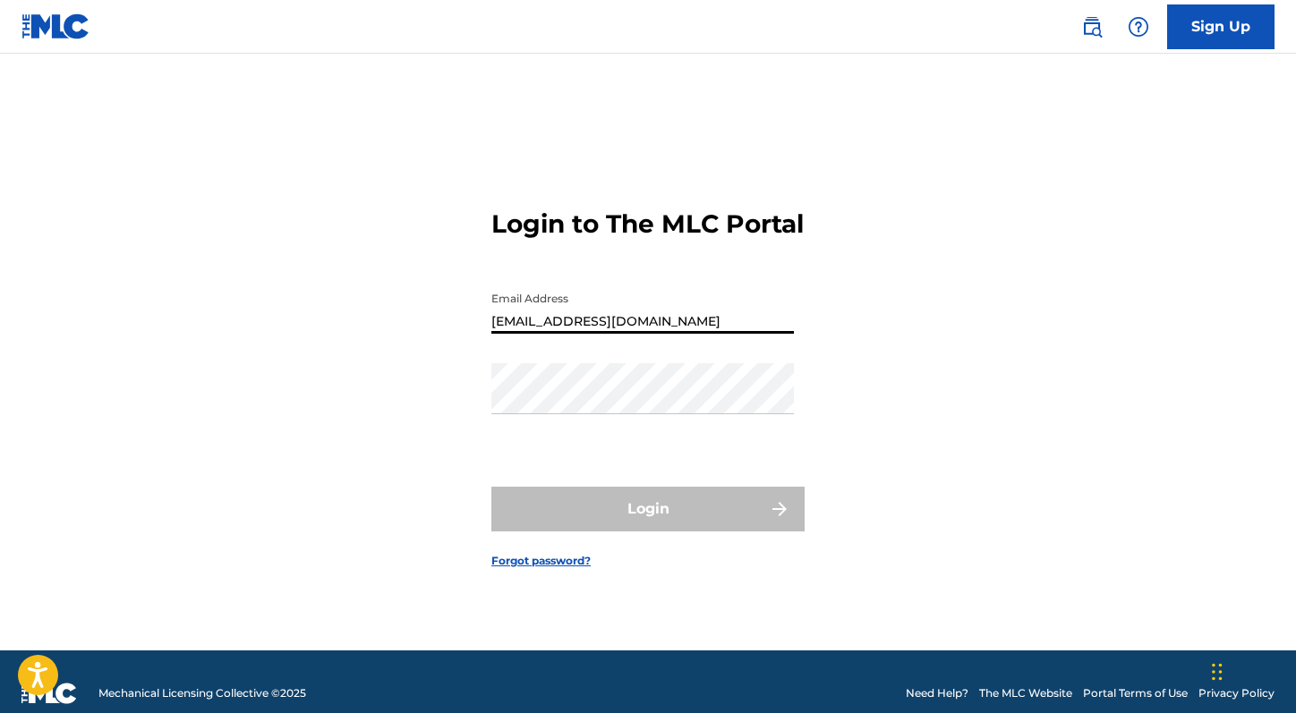
type input "[EMAIL_ADDRESS][DOMAIN_NAME]"
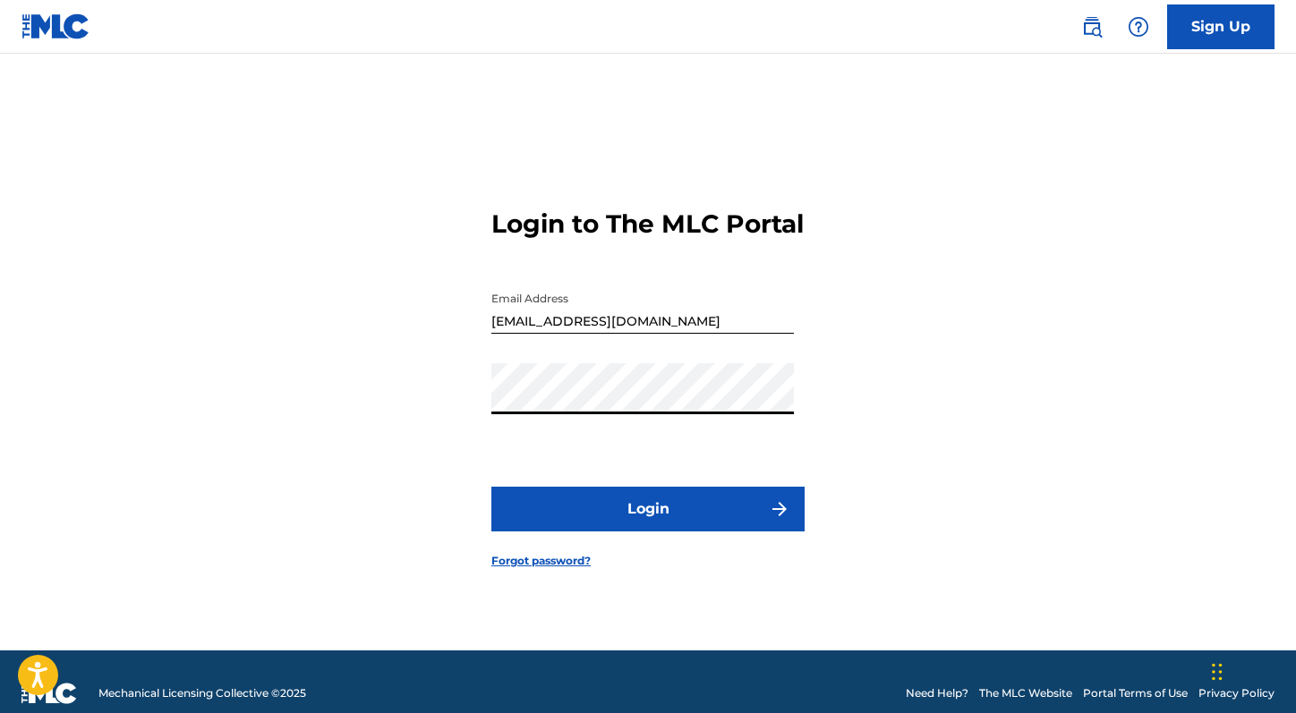
click at [648, 524] on button "Login" at bounding box center [647, 509] width 313 height 45
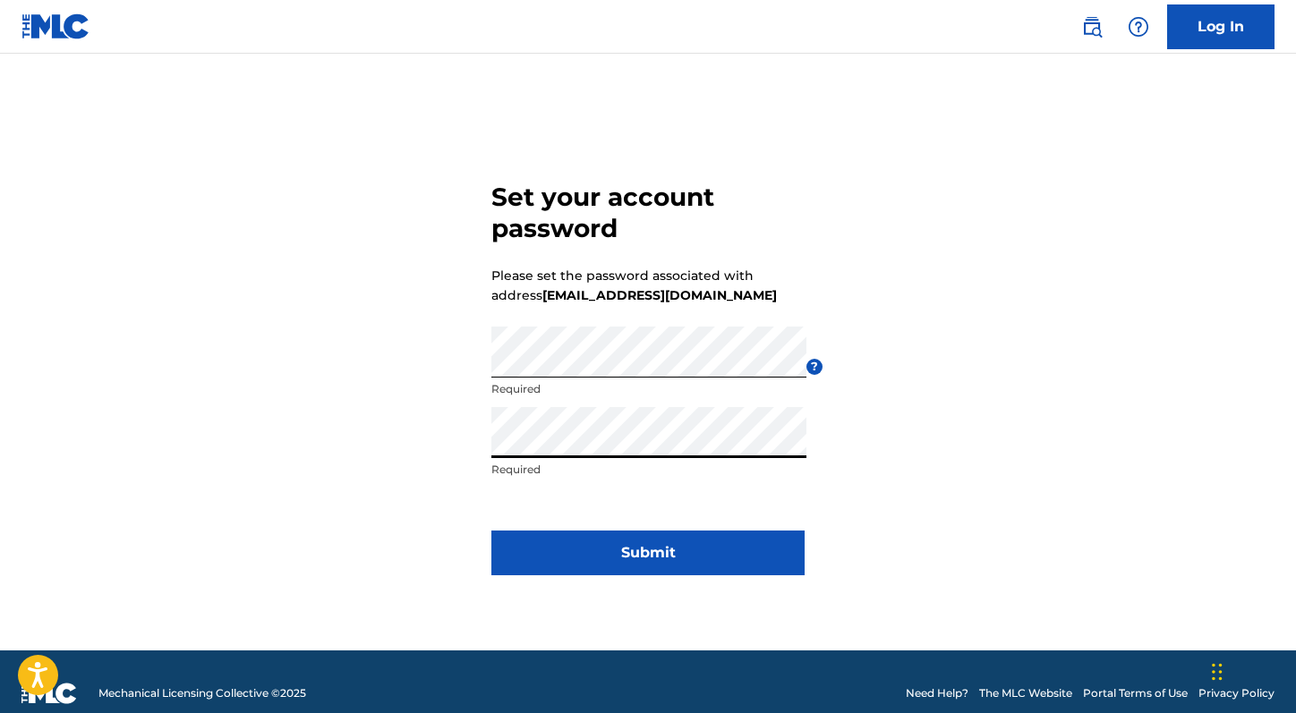
click at [575, 551] on button "Submit" at bounding box center [647, 553] width 313 height 45
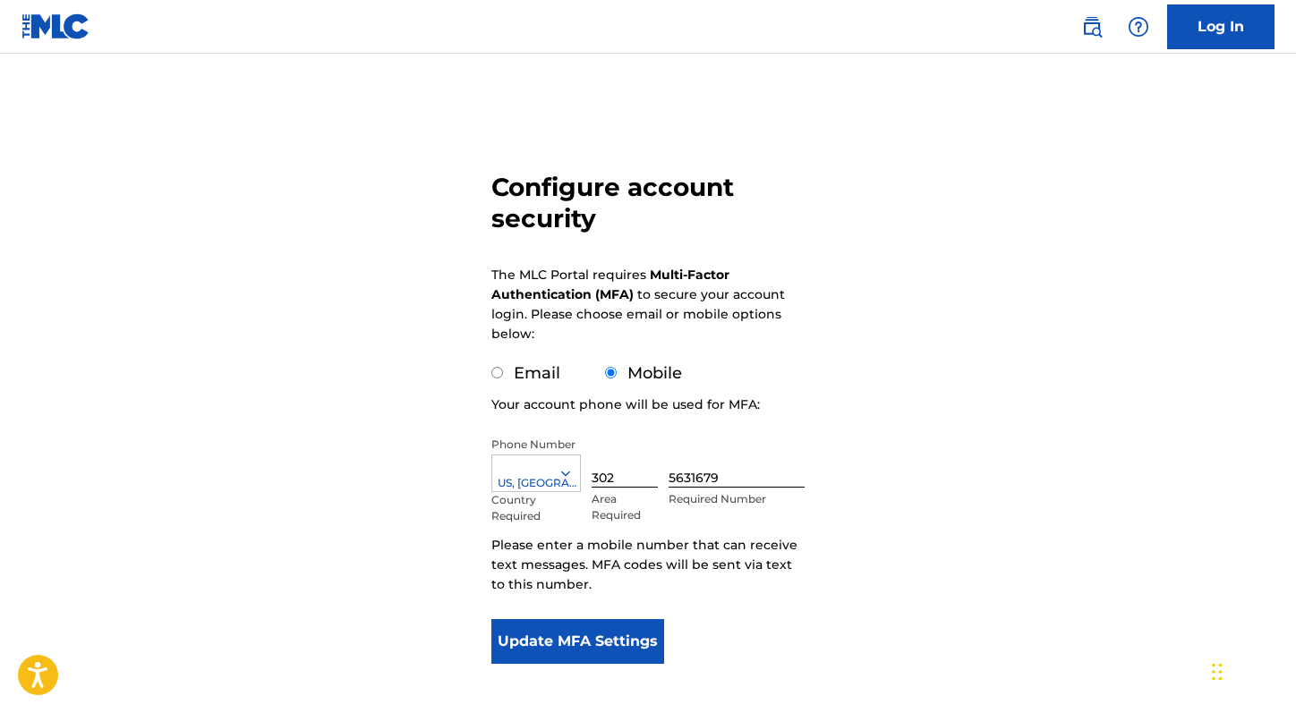
scroll to position [87, 0]
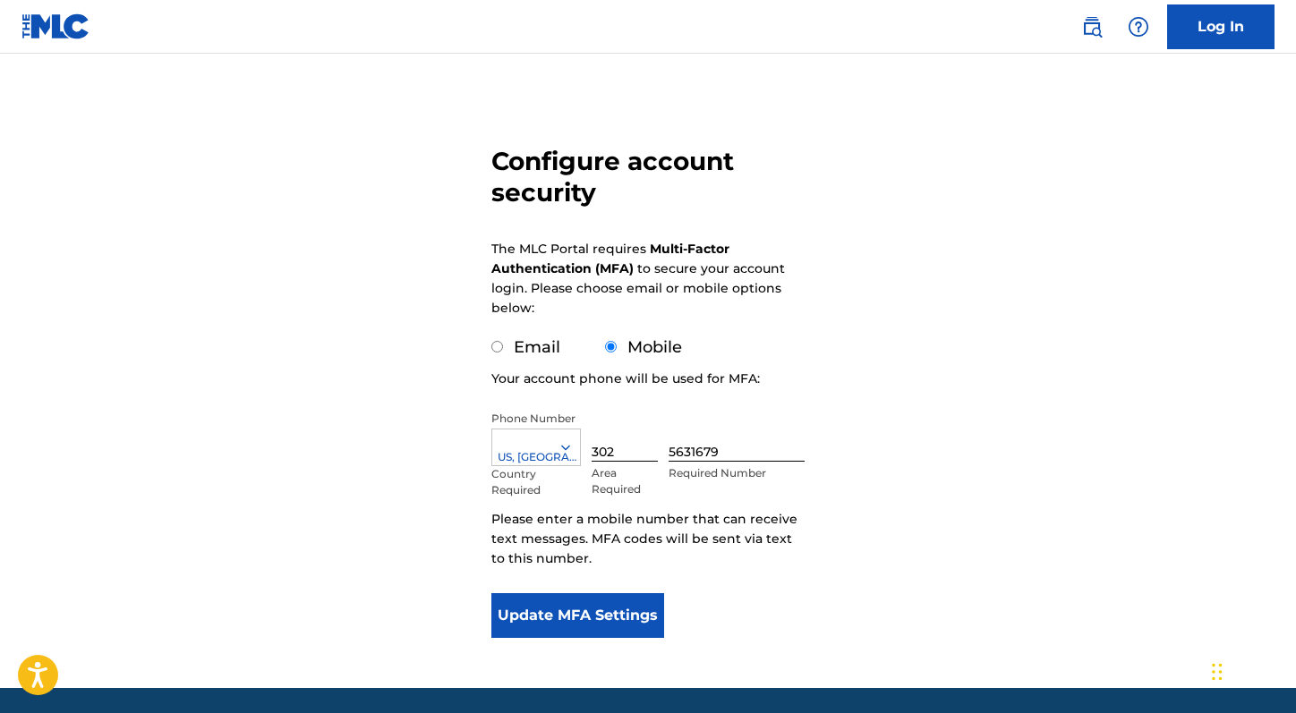
click at [575, 615] on button "Update MFA Settings" at bounding box center [577, 615] width 173 height 45
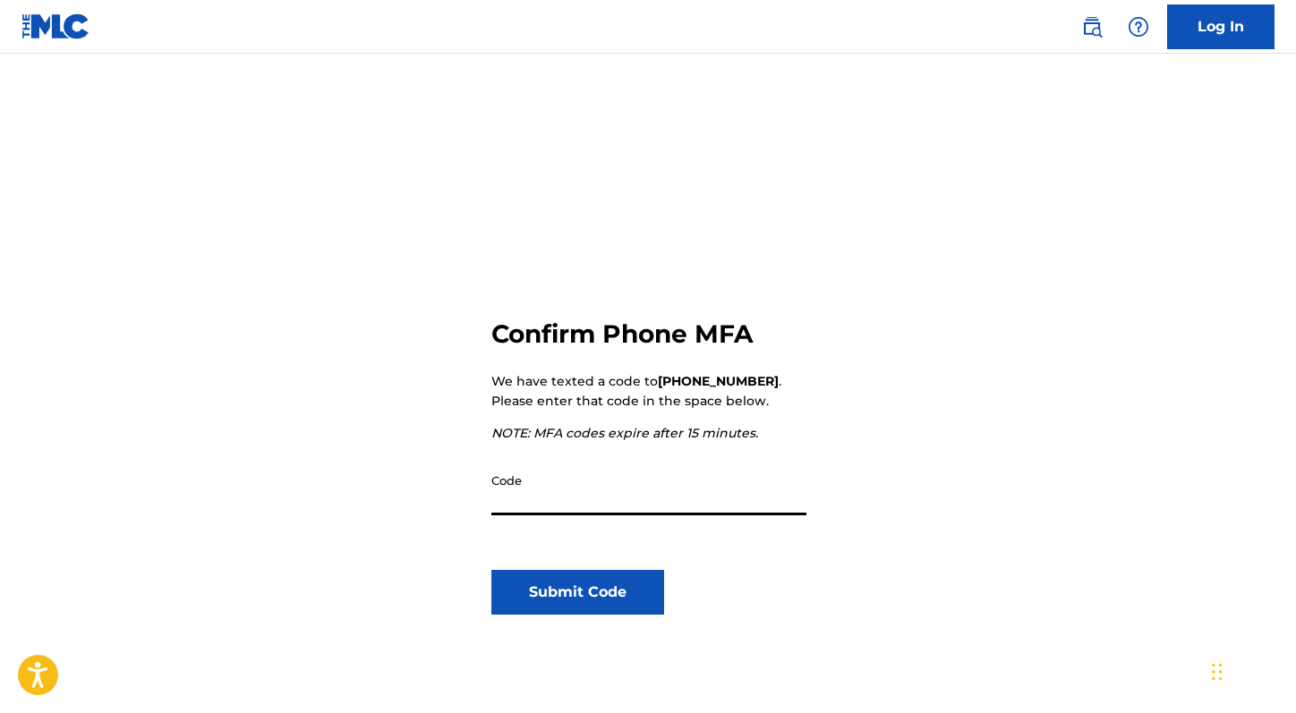
click at [536, 502] on input "Code" at bounding box center [648, 490] width 315 height 51
type input "699034"
click at [552, 596] on button "Submit Code" at bounding box center [577, 592] width 173 height 45
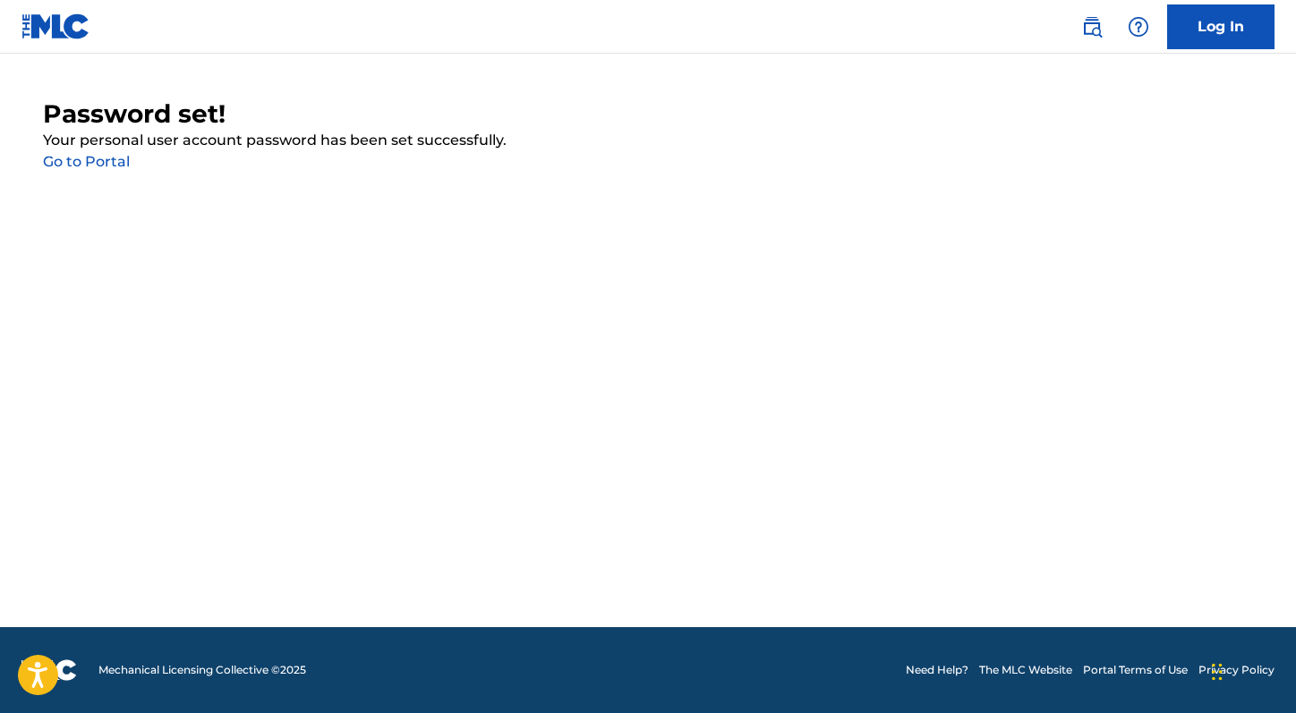
click at [90, 165] on link "Go to Portal" at bounding box center [86, 161] width 87 height 17
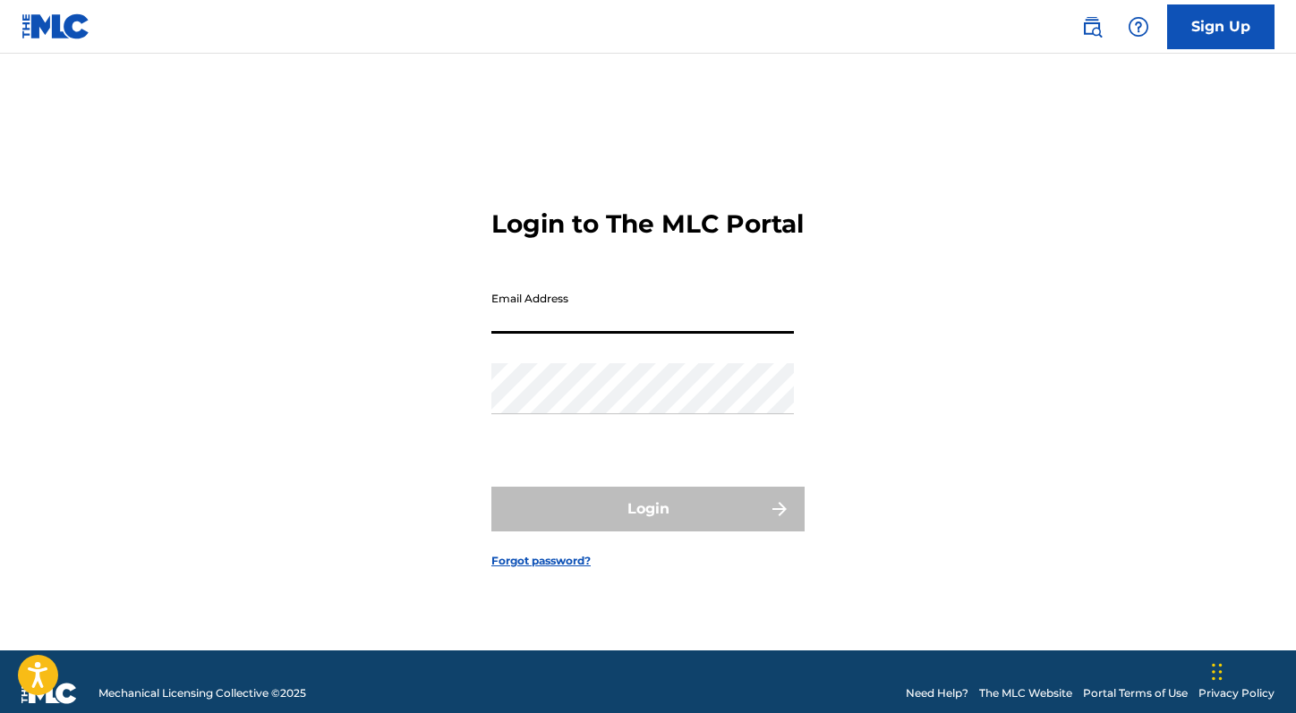
type input "[EMAIL_ADDRESS][DOMAIN_NAME]"
click at [648, 524] on button "Login" at bounding box center [647, 509] width 313 height 45
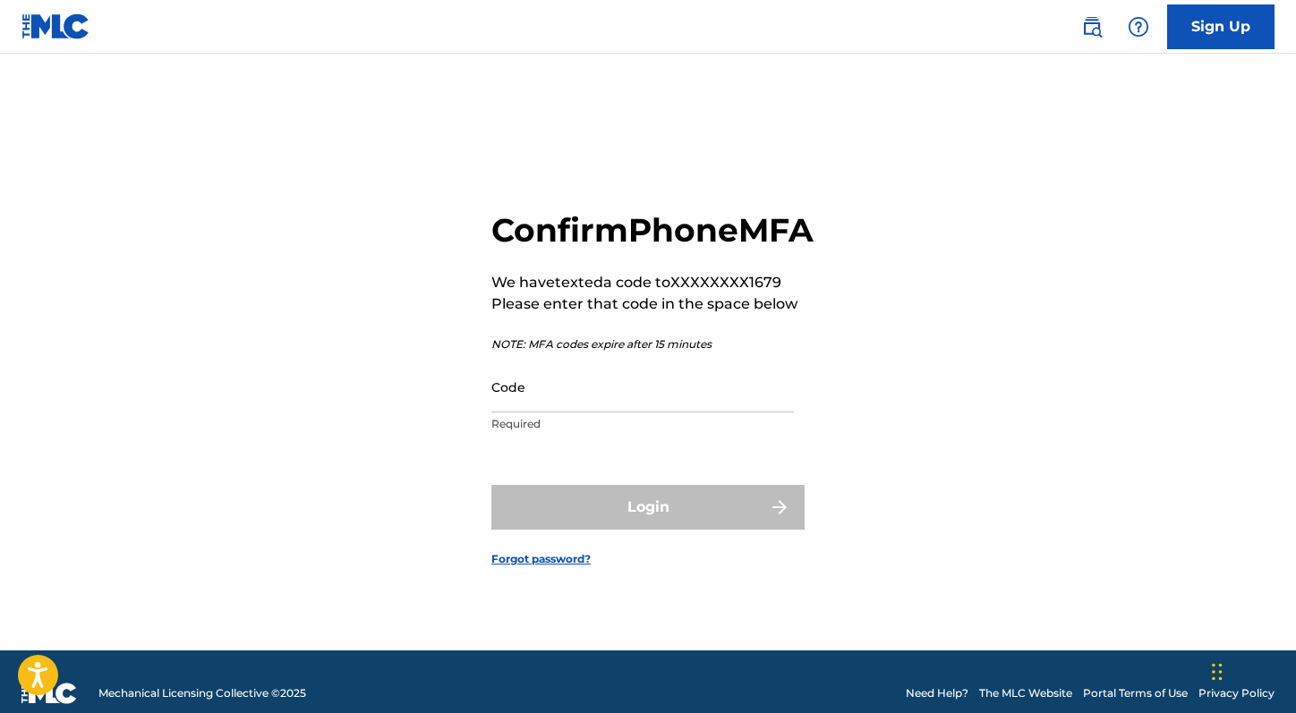
click at [572, 413] on input "Code" at bounding box center [642, 387] width 303 height 51
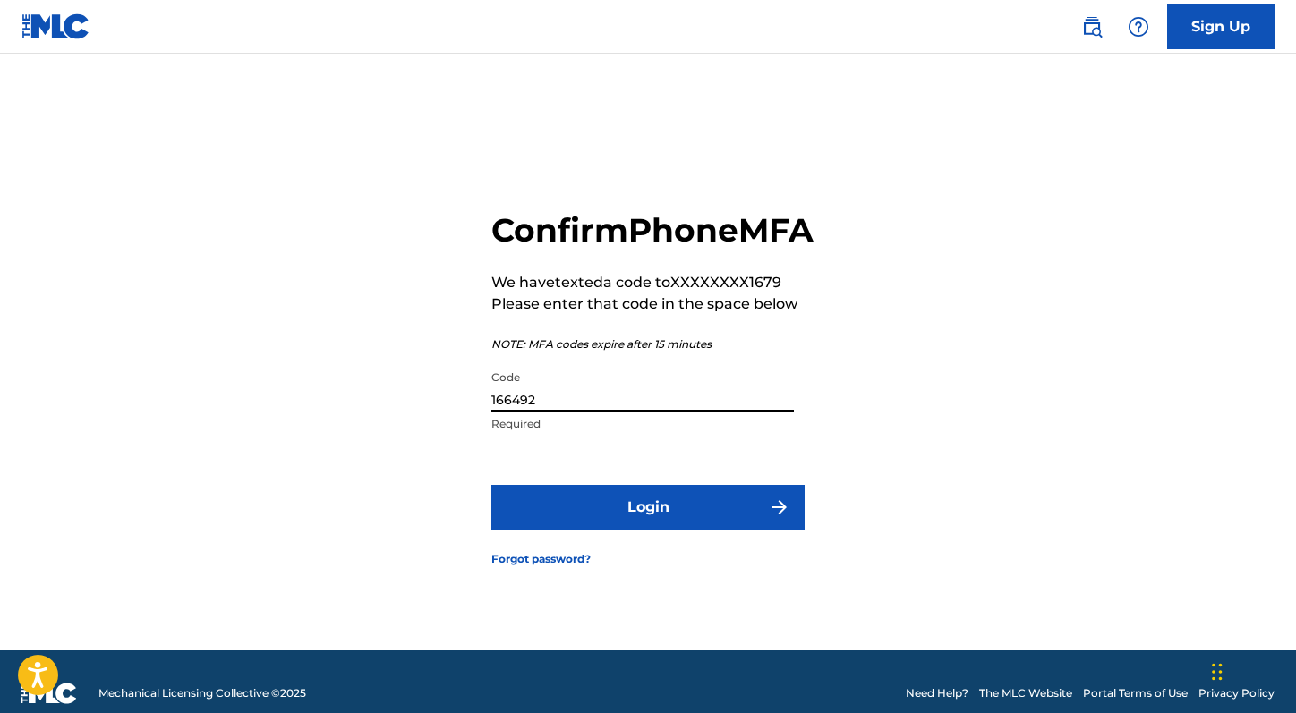
type input "166492"
click at [592, 530] on button "Login" at bounding box center [647, 507] width 313 height 45
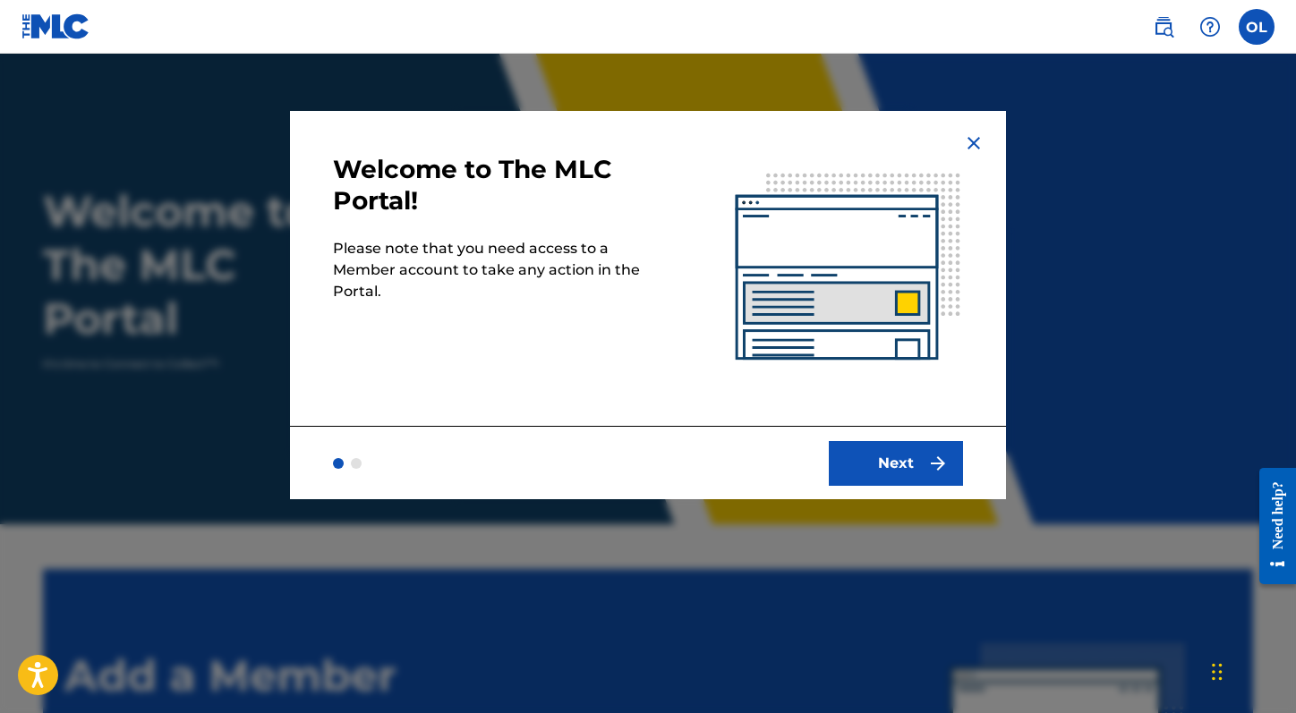
click at [915, 456] on button "Next" at bounding box center [896, 463] width 134 height 45
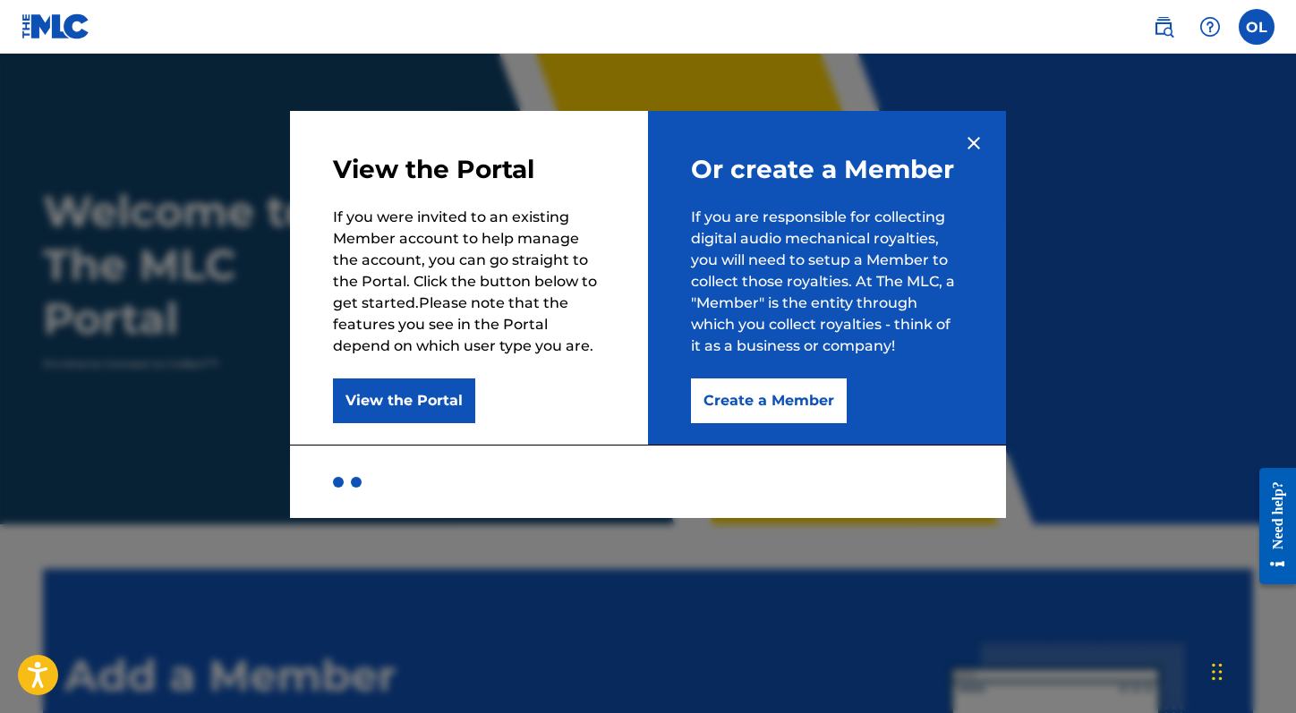
click at [747, 403] on button "Create a Member" at bounding box center [769, 401] width 156 height 45
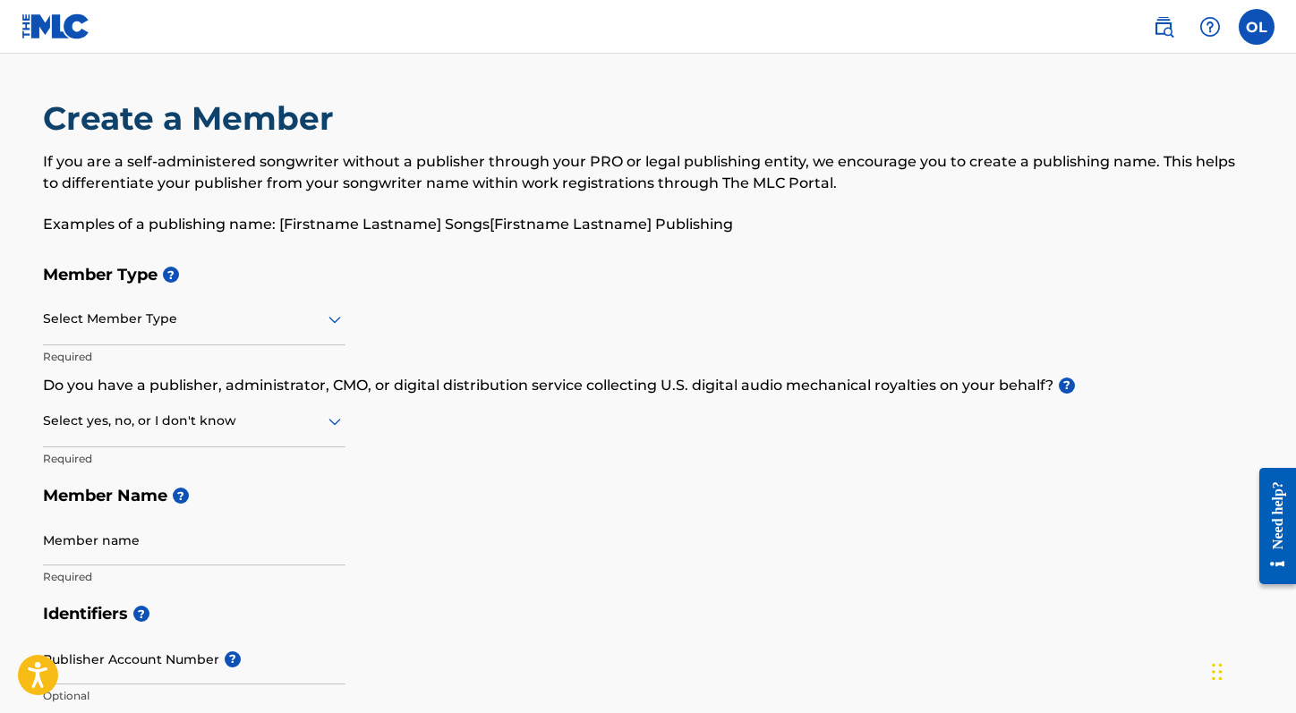
click at [141, 325] on div at bounding box center [194, 319] width 303 height 22
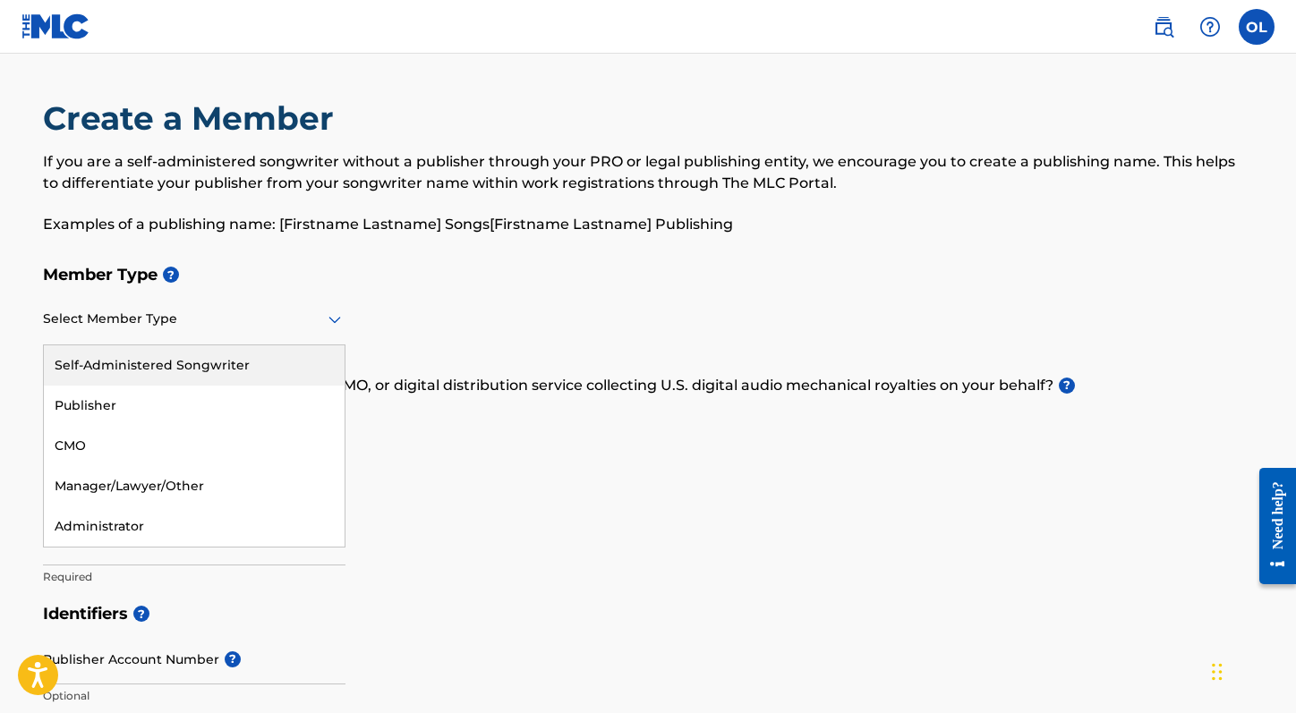
click at [141, 325] on div at bounding box center [194, 319] width 303 height 22
click at [156, 310] on div at bounding box center [194, 319] width 303 height 22
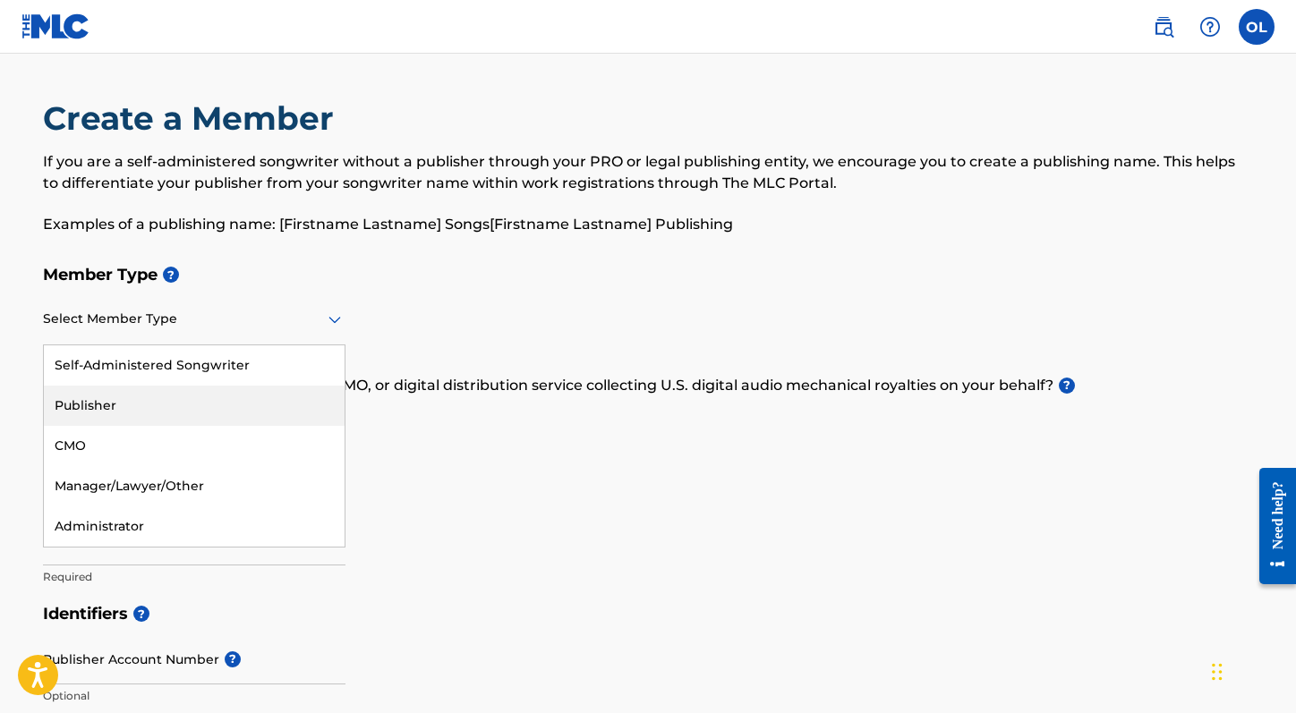
click at [127, 397] on div "Publisher" at bounding box center [194, 406] width 301 height 40
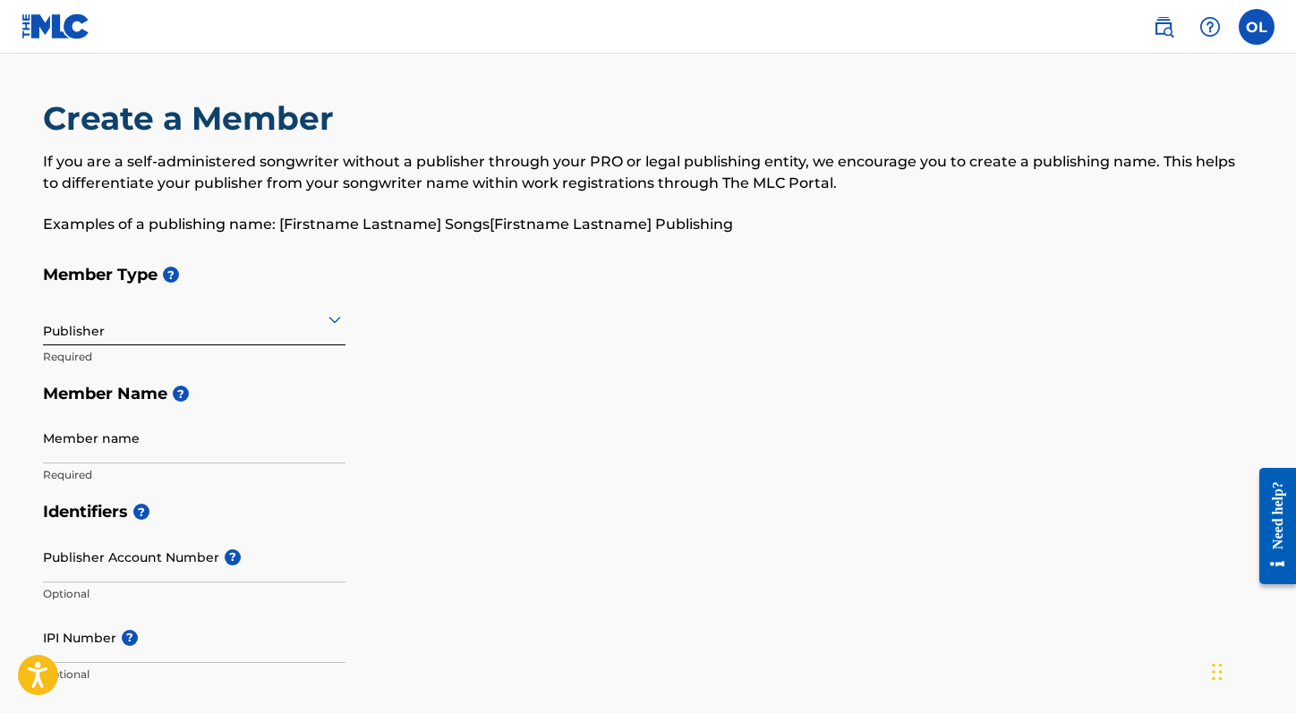
click at [189, 336] on div "Publisher" at bounding box center [194, 319] width 303 height 44
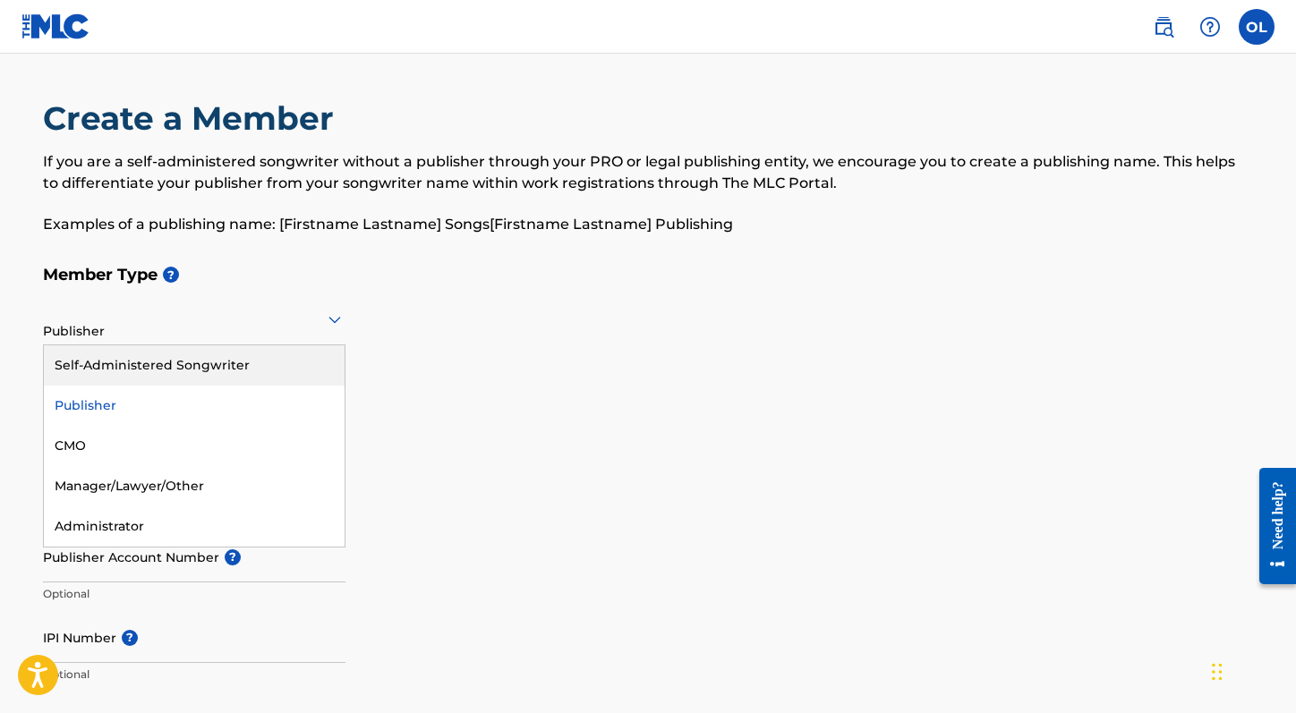
click at [190, 362] on div "Self-Administered Songwriter" at bounding box center [194, 365] width 301 height 40
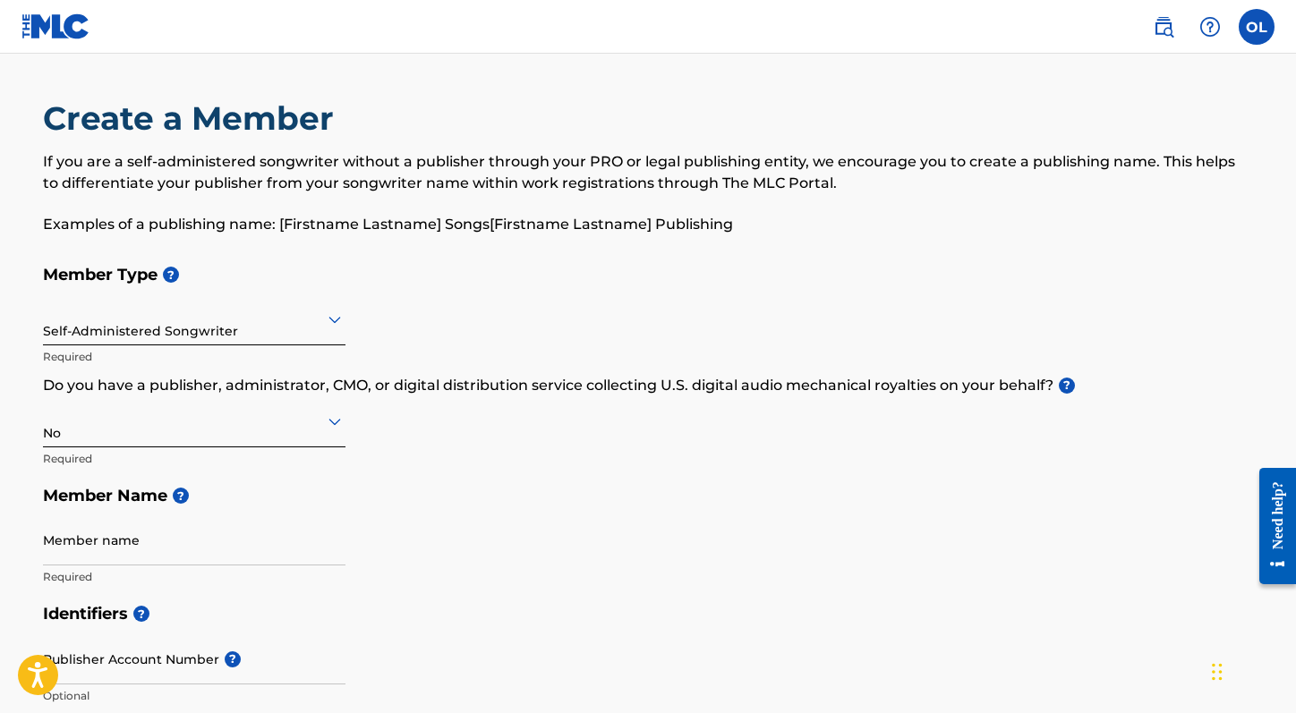
click at [240, 429] on div at bounding box center [194, 421] width 303 height 22
click at [311, 425] on div at bounding box center [194, 421] width 303 height 22
click at [201, 465] on div "Yes" at bounding box center [194, 468] width 301 height 40
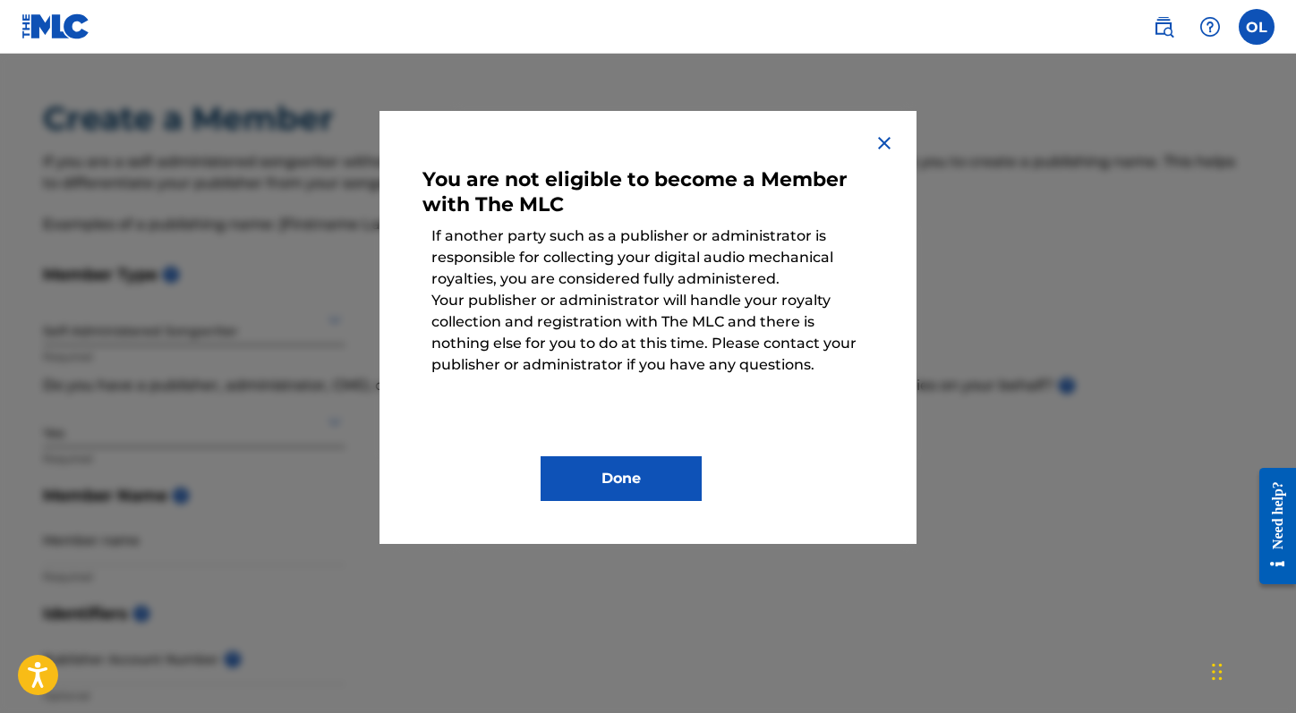
click at [887, 139] on img at bounding box center [884, 142] width 21 height 21
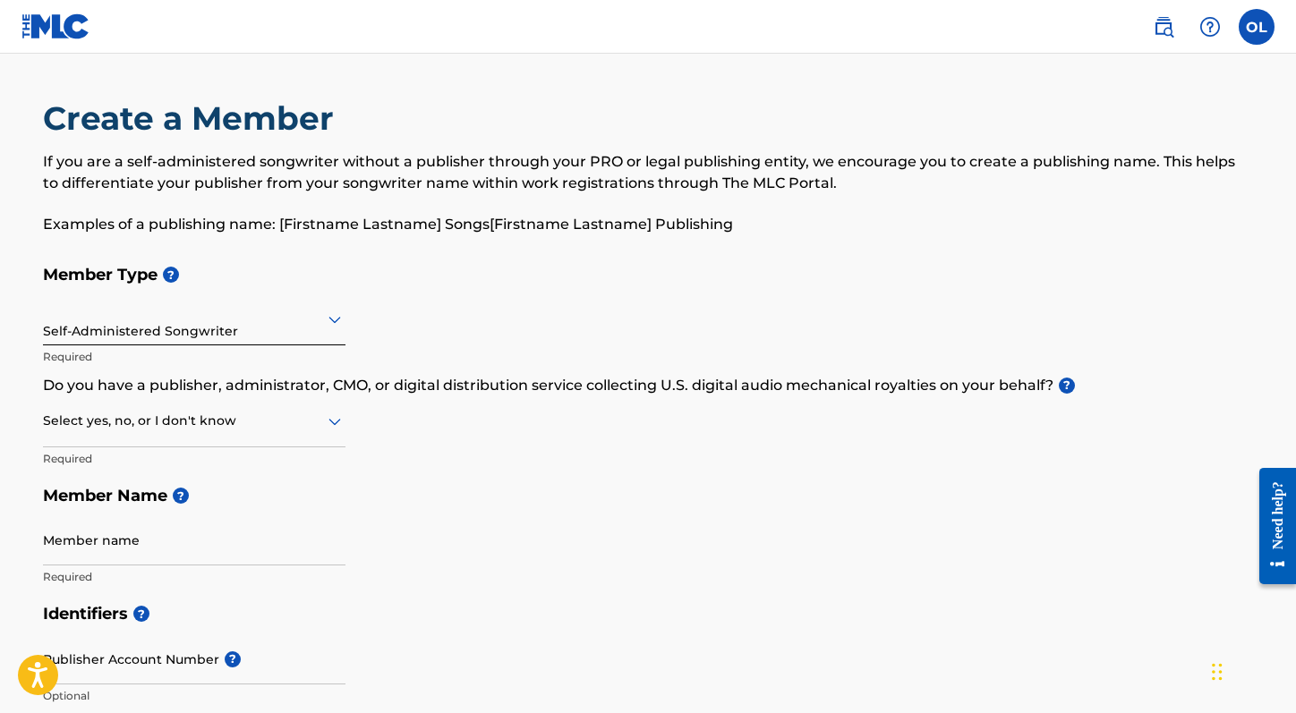
click at [142, 426] on div at bounding box center [194, 421] width 303 height 22
click at [115, 512] on div "No" at bounding box center [194, 508] width 301 height 40
click at [419, 438] on div "Member Type ? Self-Administered Songwriter Required Do you have a publisher, ad…" at bounding box center [648, 425] width 1210 height 339
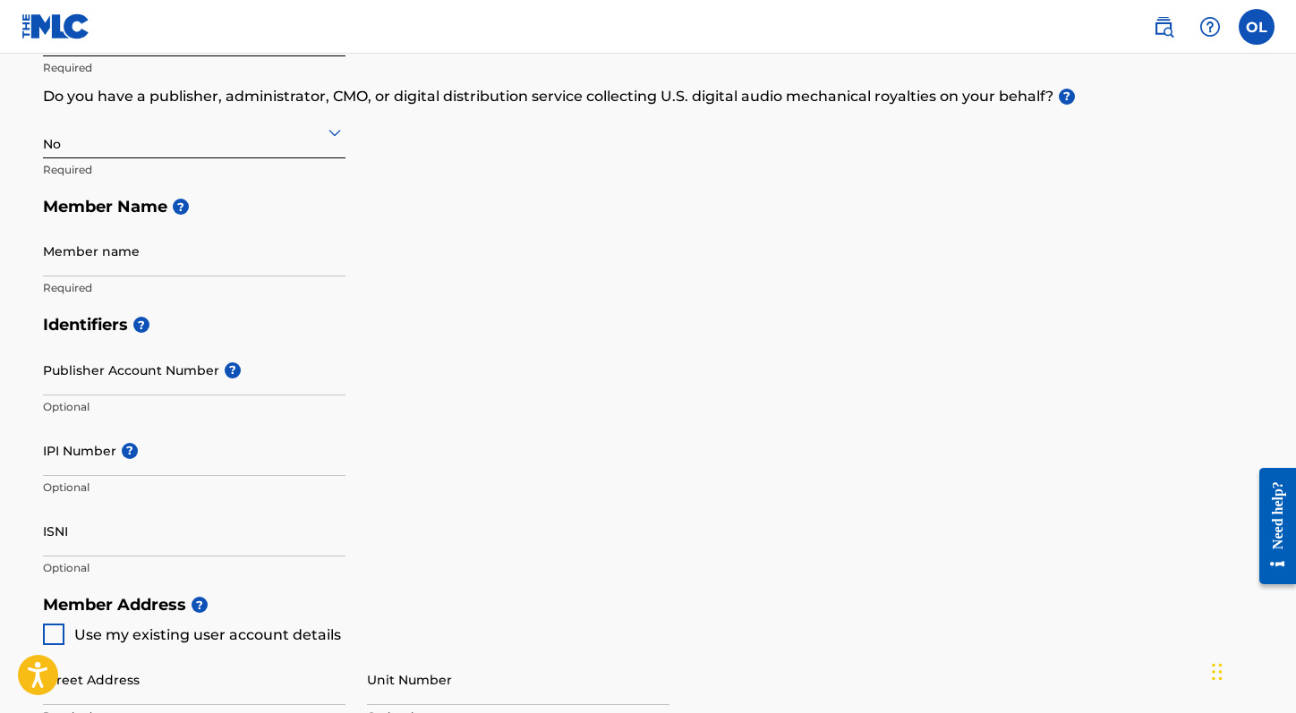
scroll to position [266, 0]
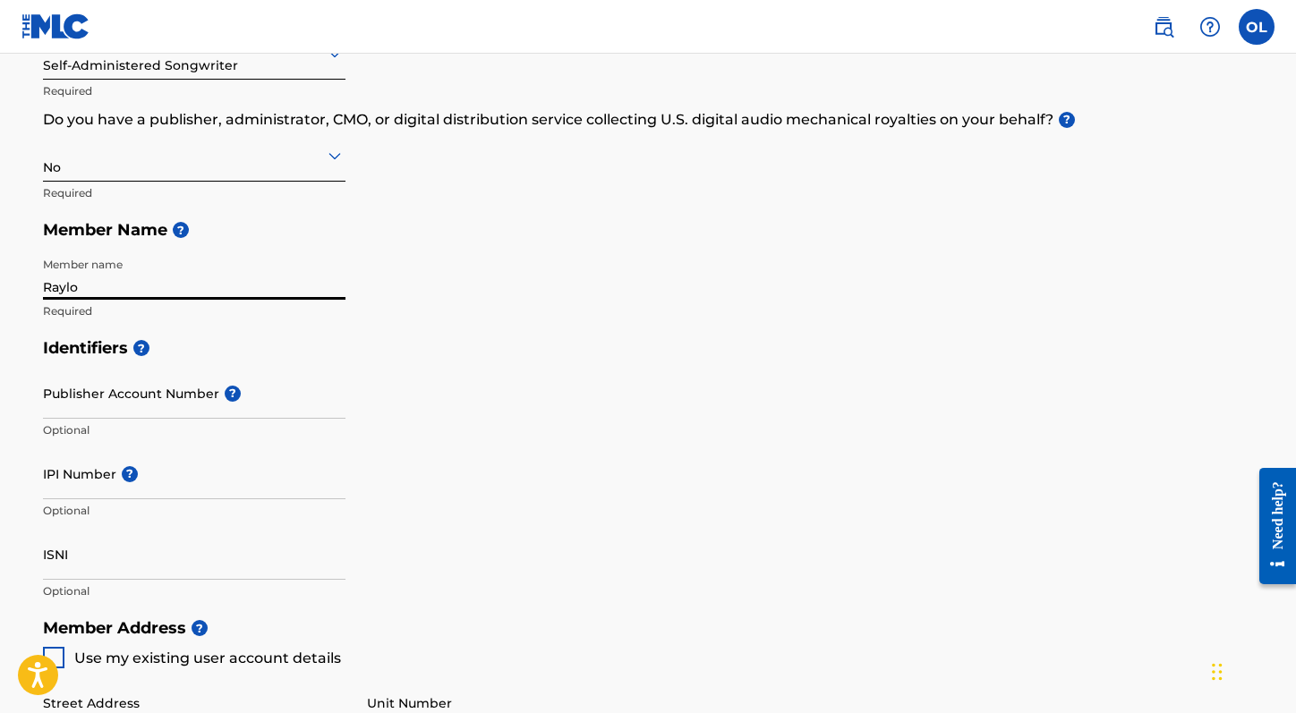
type input "Raylo"
click at [495, 287] on div "Member Type ? Self-Administered Songwriter Required Do you have a publisher, ad…" at bounding box center [648, 159] width 1210 height 339
click at [140, 397] on input "Publisher Account Number ?" at bounding box center [194, 393] width 303 height 51
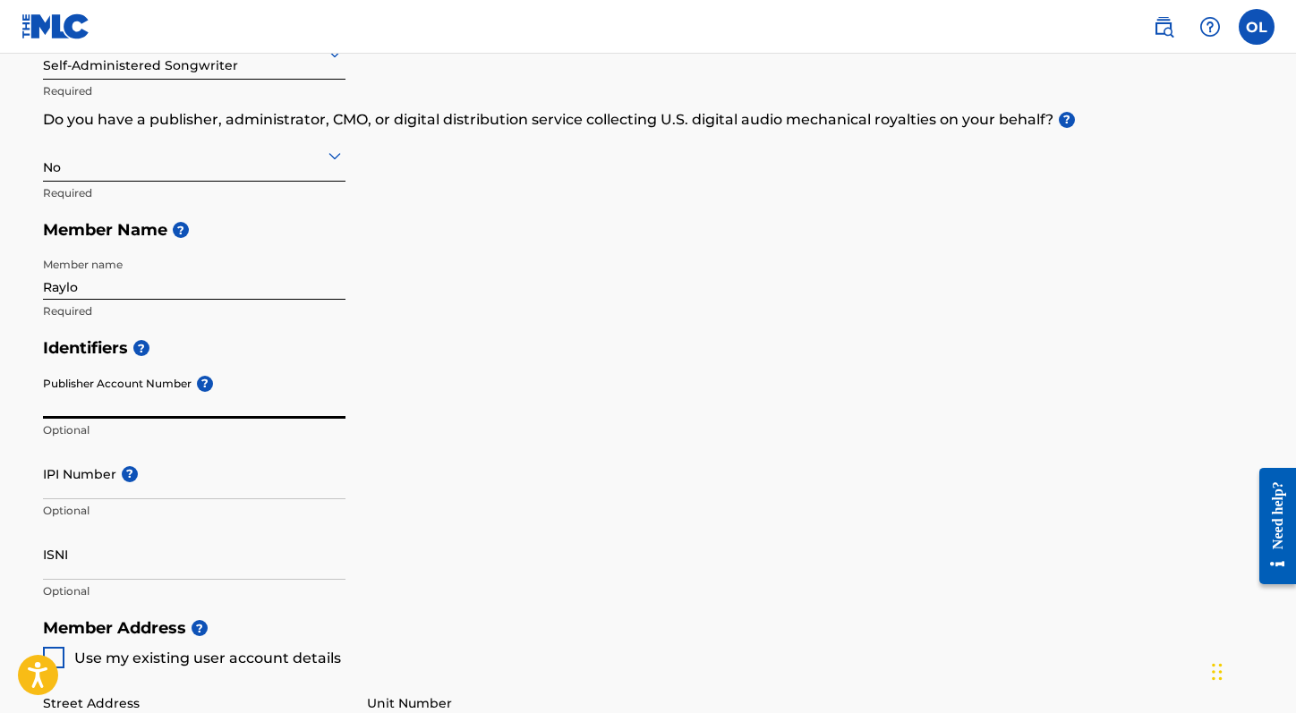
click at [21, 397] on main "Create a Member If you are a self-administered songwriter without a publisher t…" at bounding box center [648, 591] width 1296 height 1607
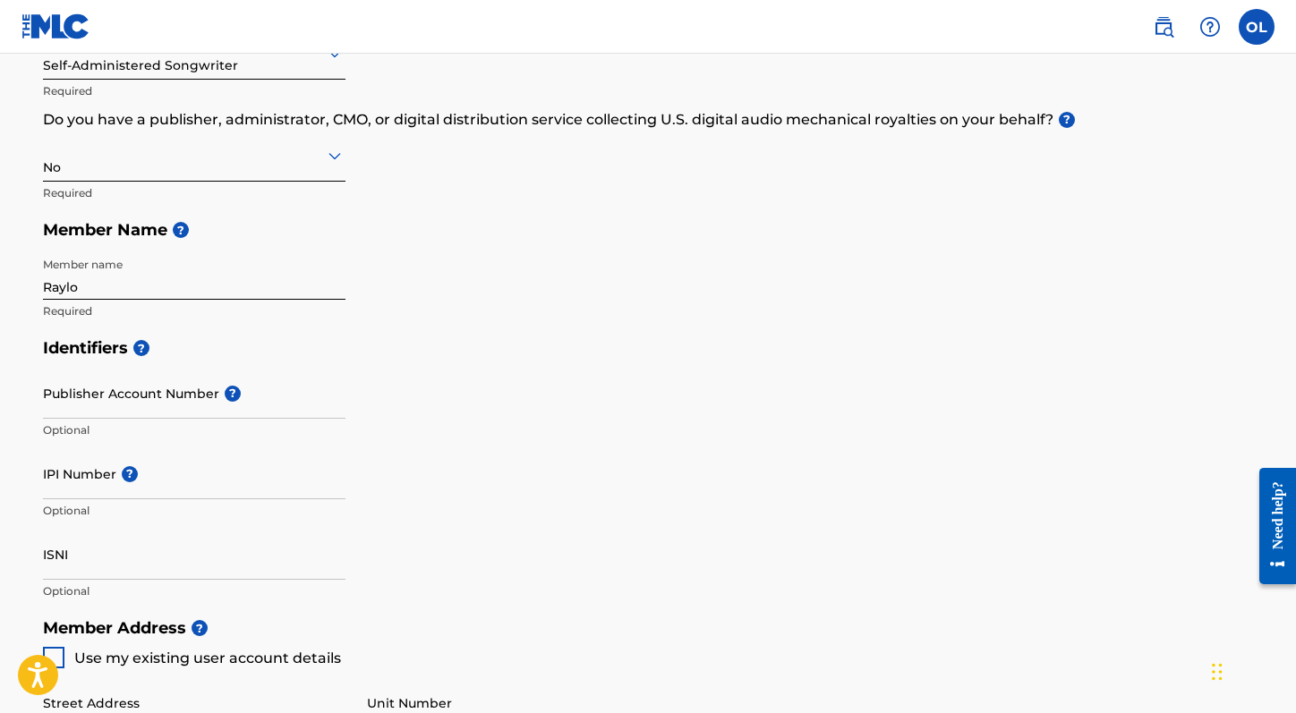
scroll to position [41, 0]
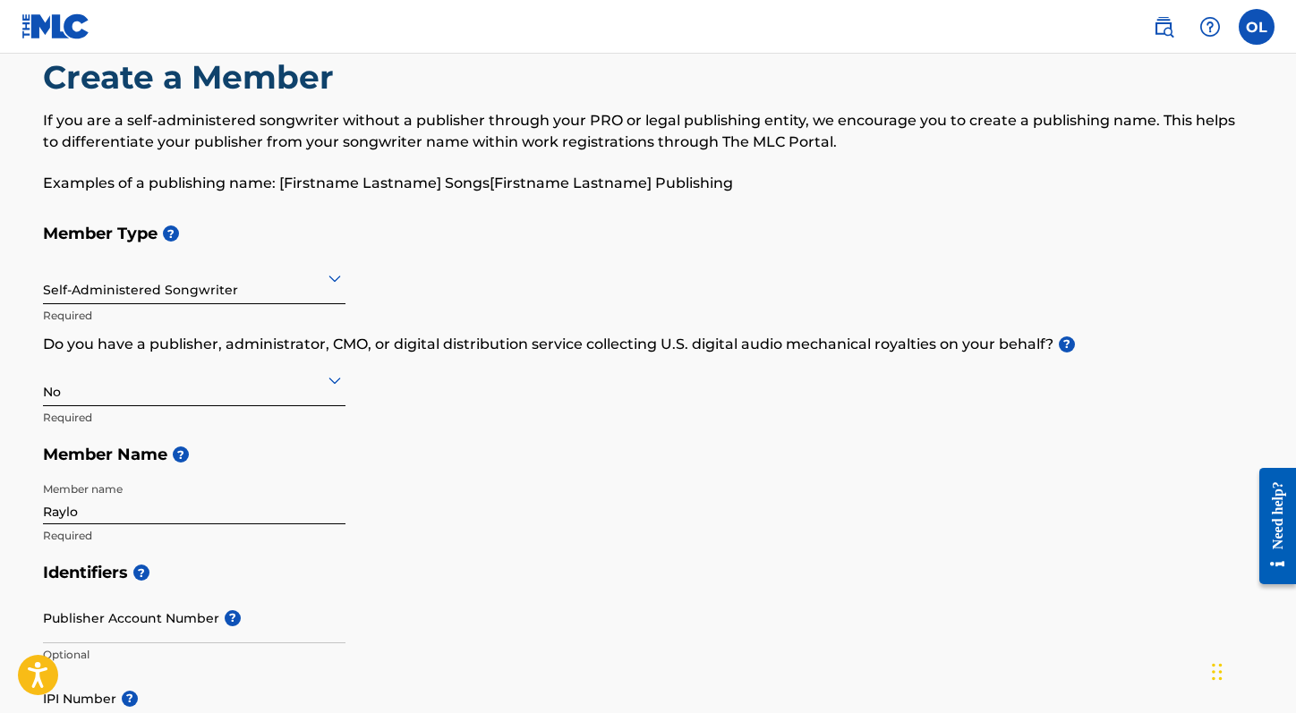
click at [413, 380] on div "Member Type ? Self-Administered Songwriter Required Do you have a publisher, ad…" at bounding box center [648, 384] width 1210 height 339
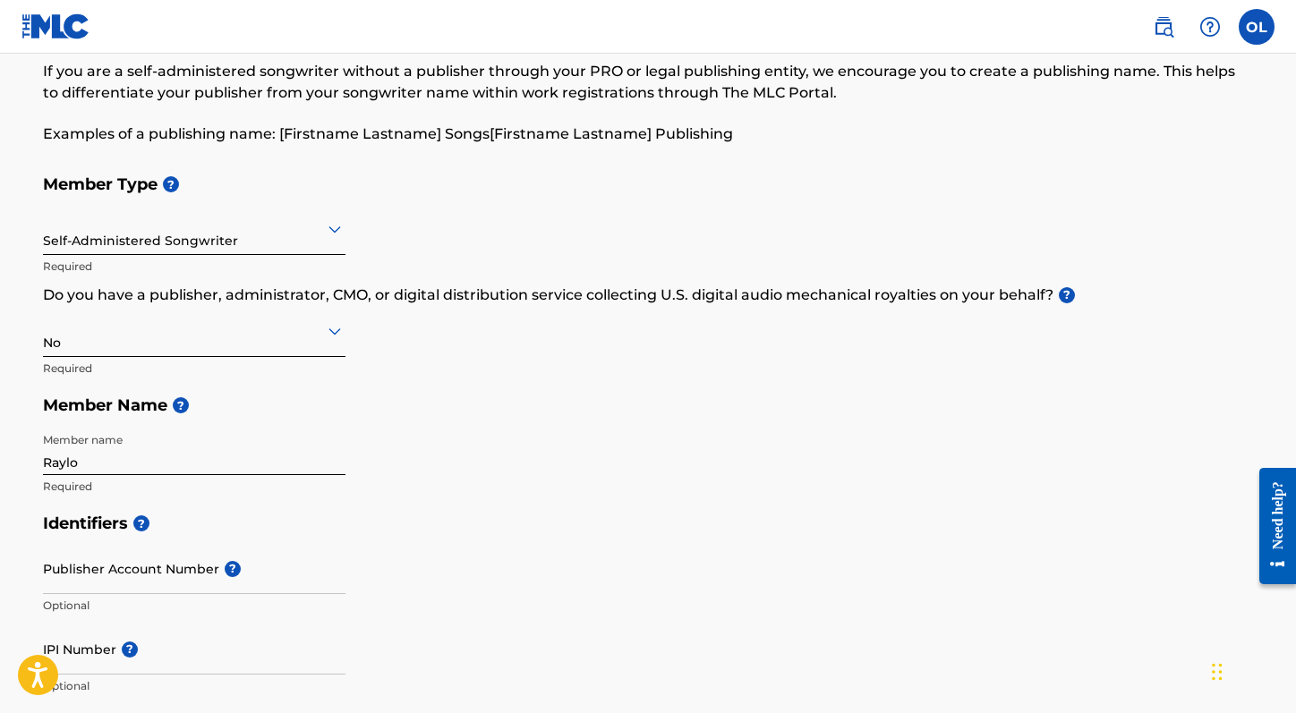
scroll to position [94, 0]
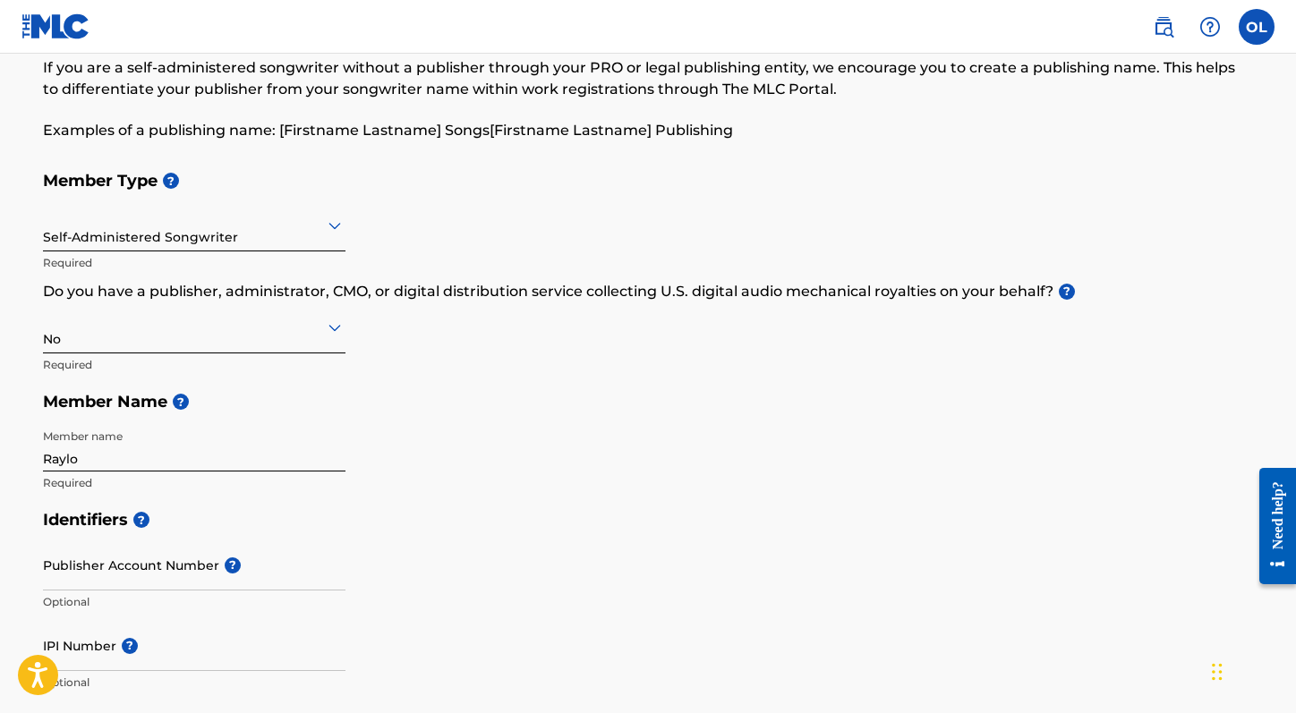
click at [40, 490] on div "Create a Member If you are a self-administered songwriter without a publisher t…" at bounding box center [647, 718] width 1253 height 1428
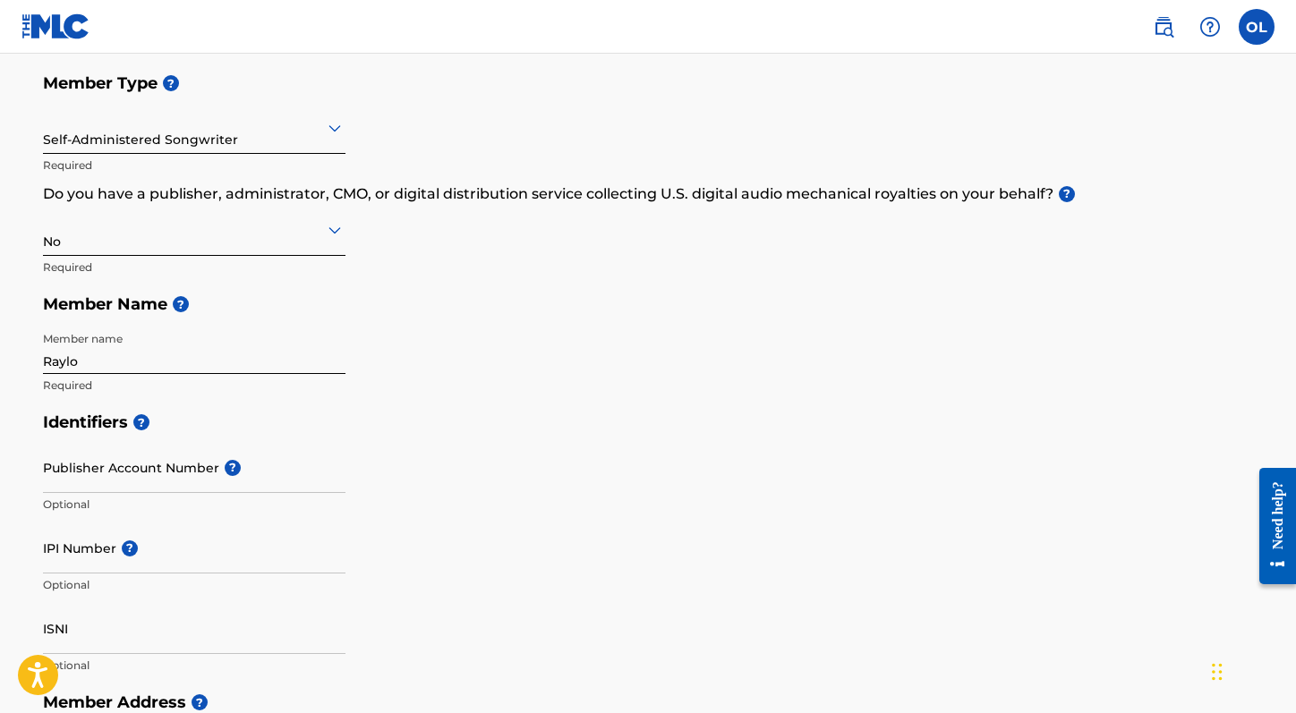
scroll to position [274, 0]
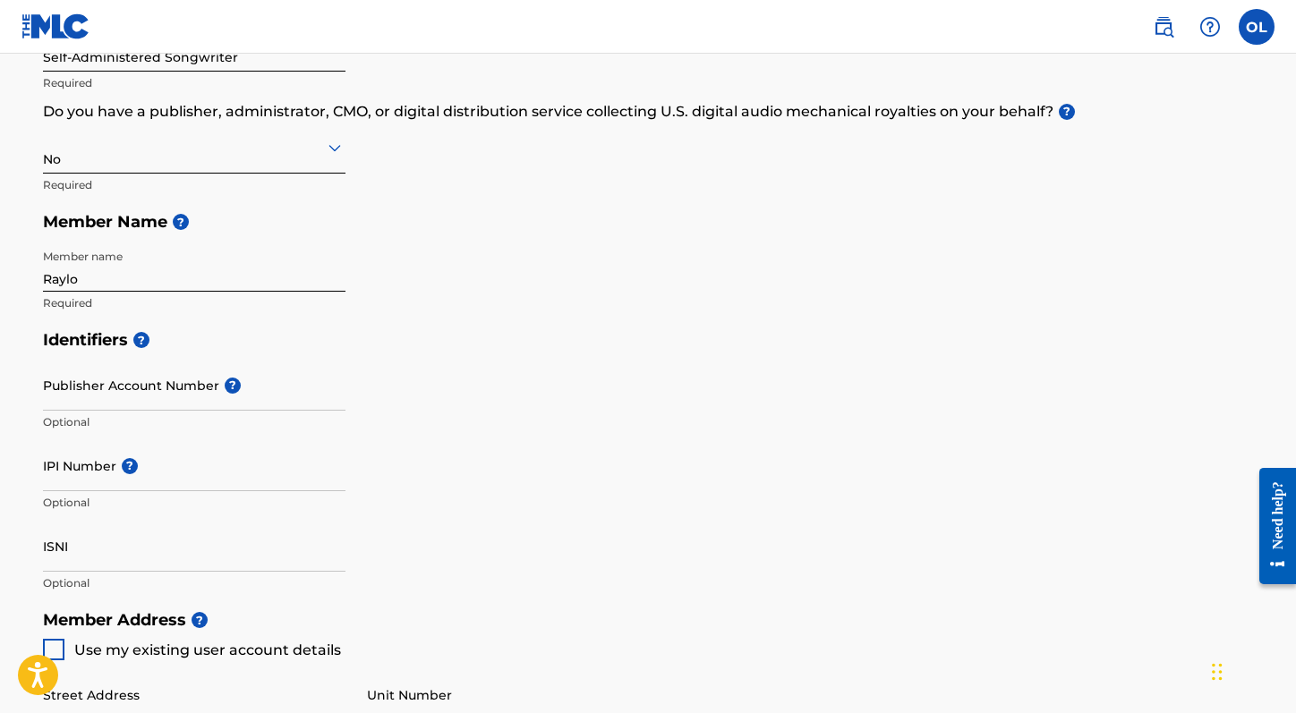
click at [175, 465] on input "IPI Number ?" at bounding box center [194, 465] width 303 height 51
paste input "1185284143"
type input "1185284143"
click at [469, 429] on div "Identifiers ? Publisher Account Number ? Optional IPI Number ? 1185284143 Optio…" at bounding box center [648, 461] width 1210 height 280
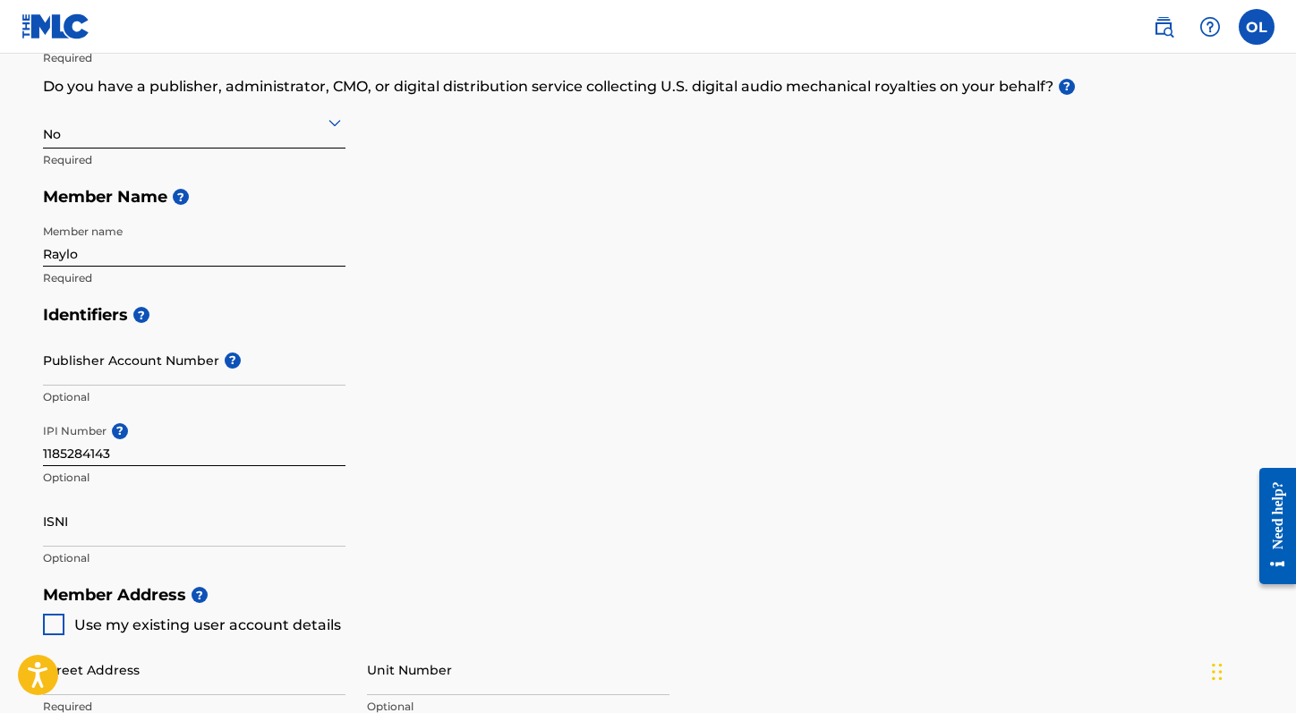
scroll to position [322, 0]
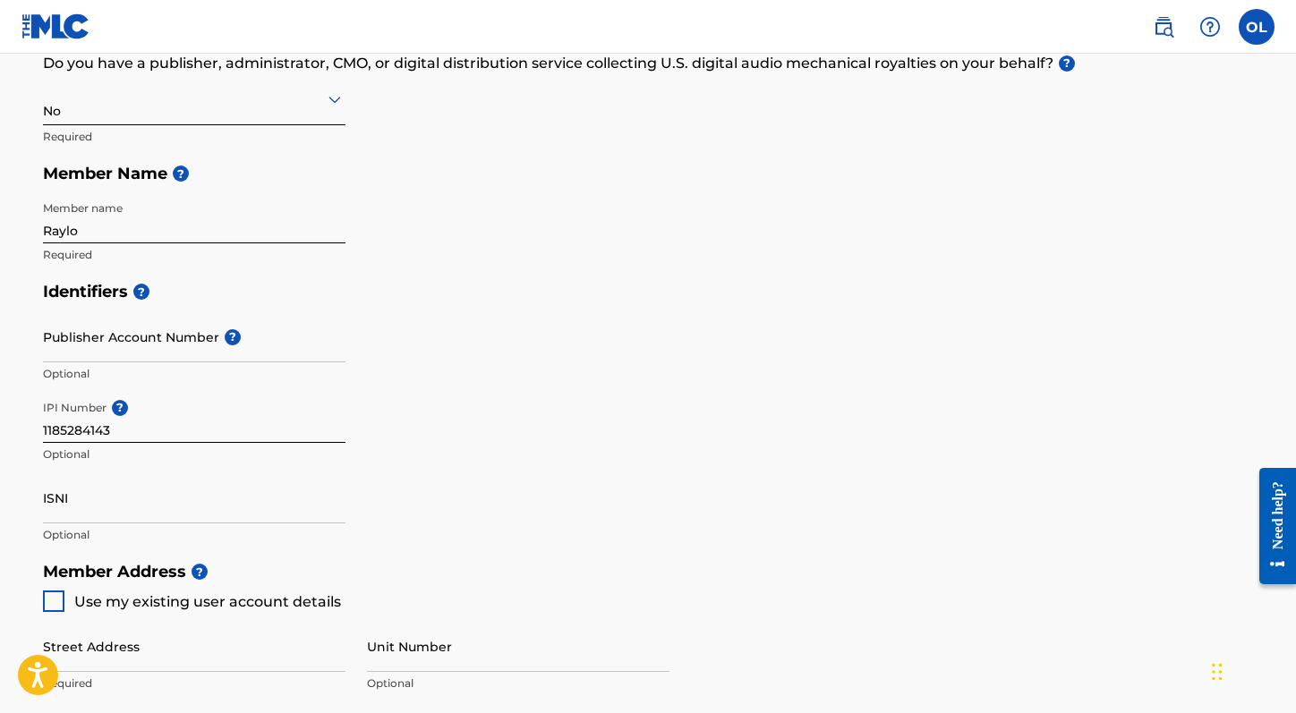
click at [131, 493] on input "ISNI" at bounding box center [194, 498] width 303 height 51
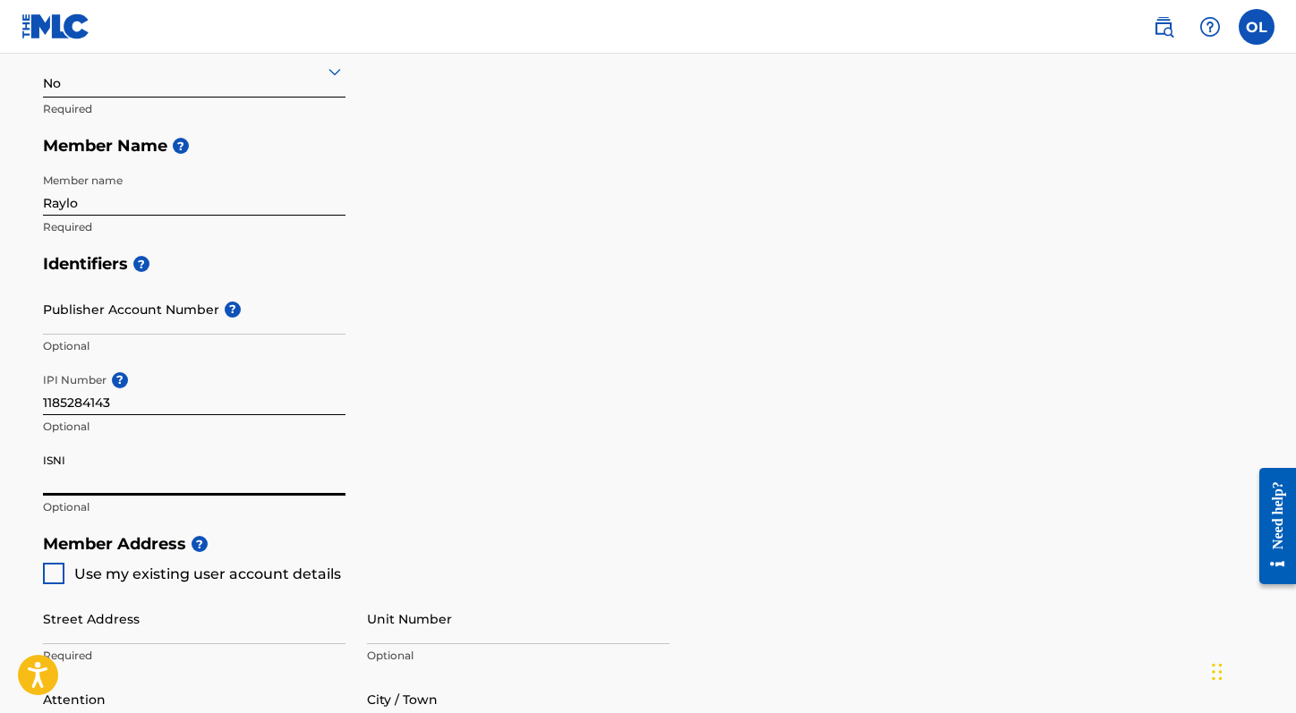
scroll to position [403, 0]
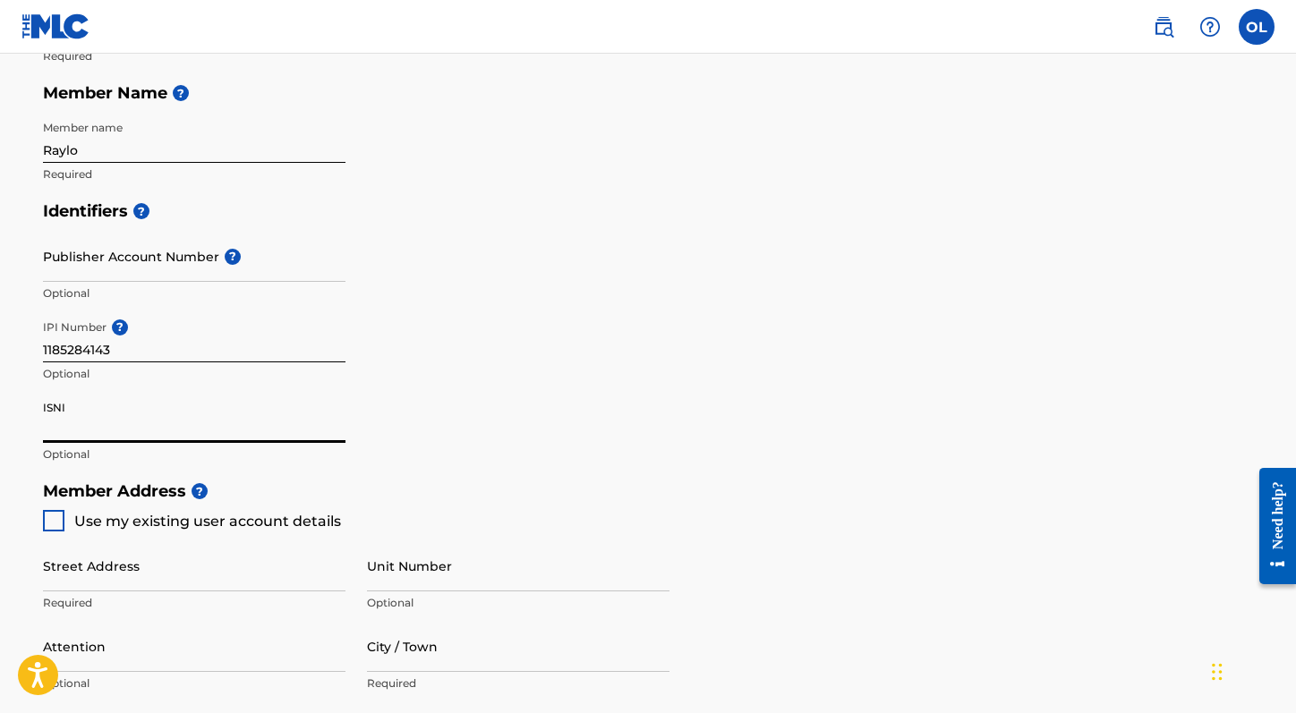
click at [444, 423] on div "Identifiers ? Publisher Account Number ? Optional IPI Number ? 1185284143 Optio…" at bounding box center [648, 332] width 1210 height 280
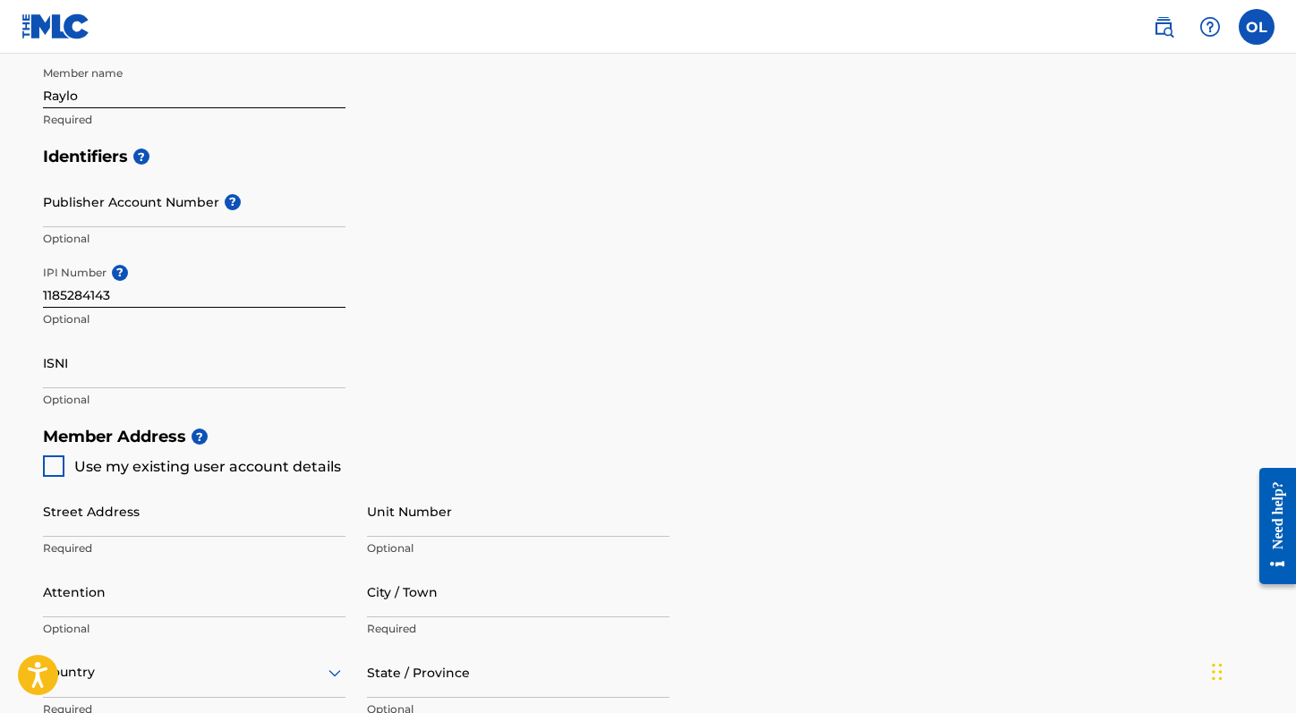
scroll to position [540, 0]
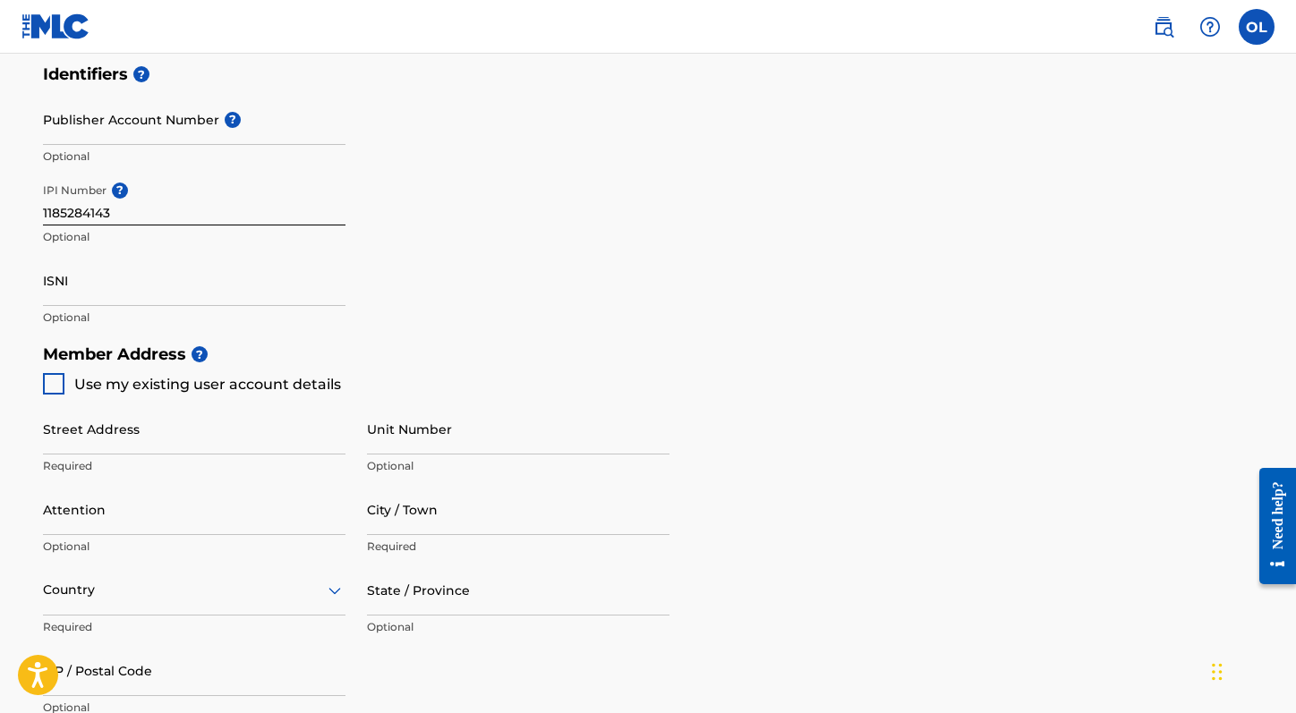
click at [51, 376] on div at bounding box center [53, 383] width 21 height 21
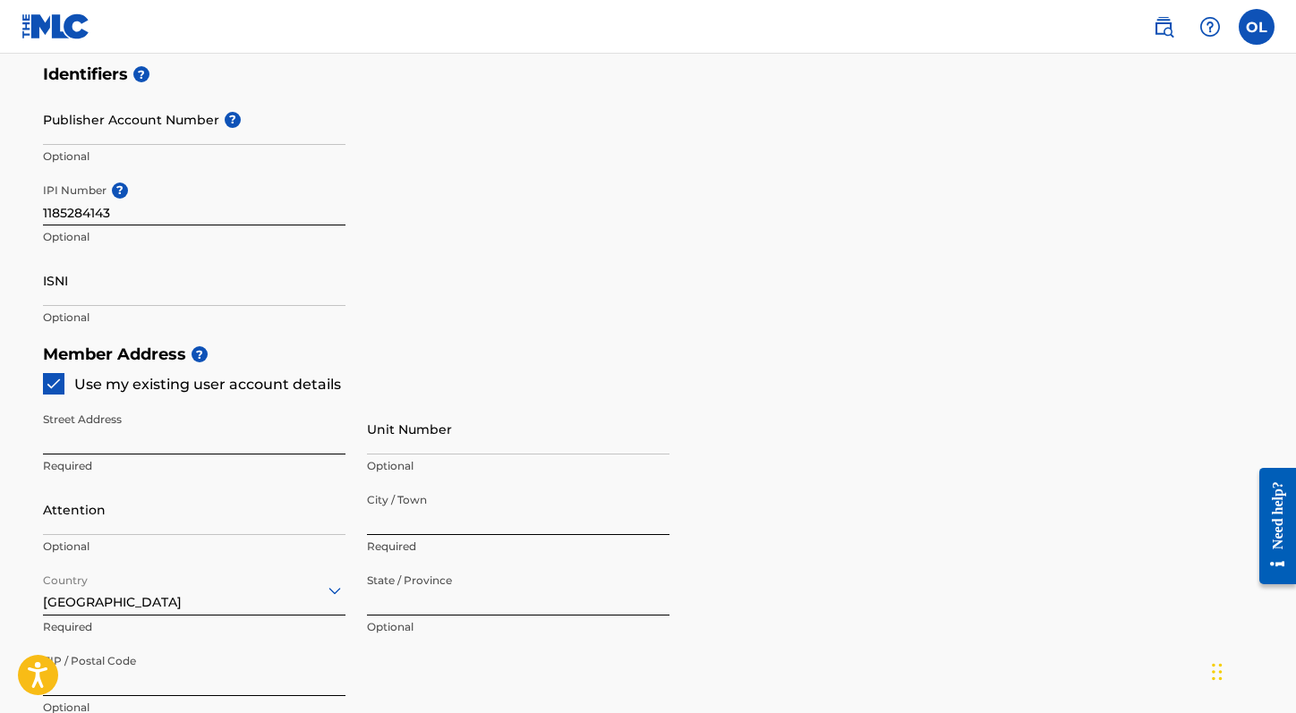
type input "[STREET_ADDRESS]"
type input "[PERSON_NAME]"
type input "19734"
type input "302"
type input "5631679"
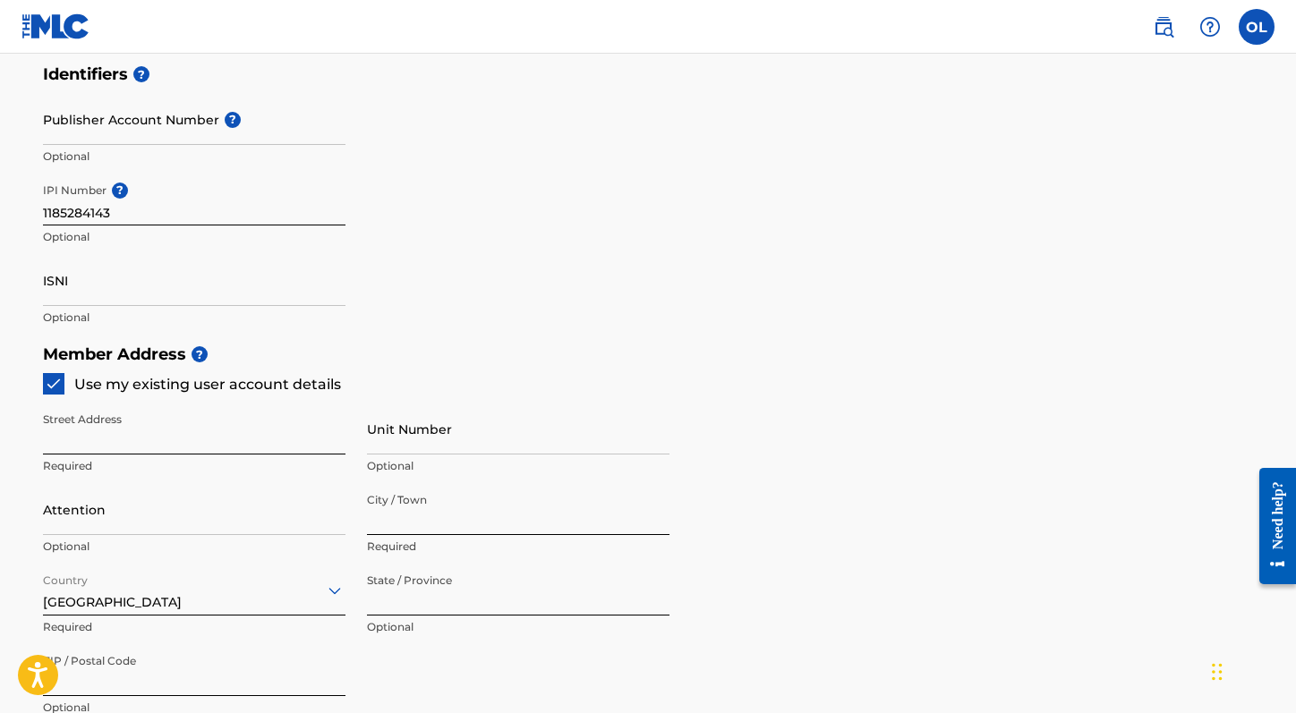
type input "[EMAIL_ADDRESS][DOMAIN_NAME]"
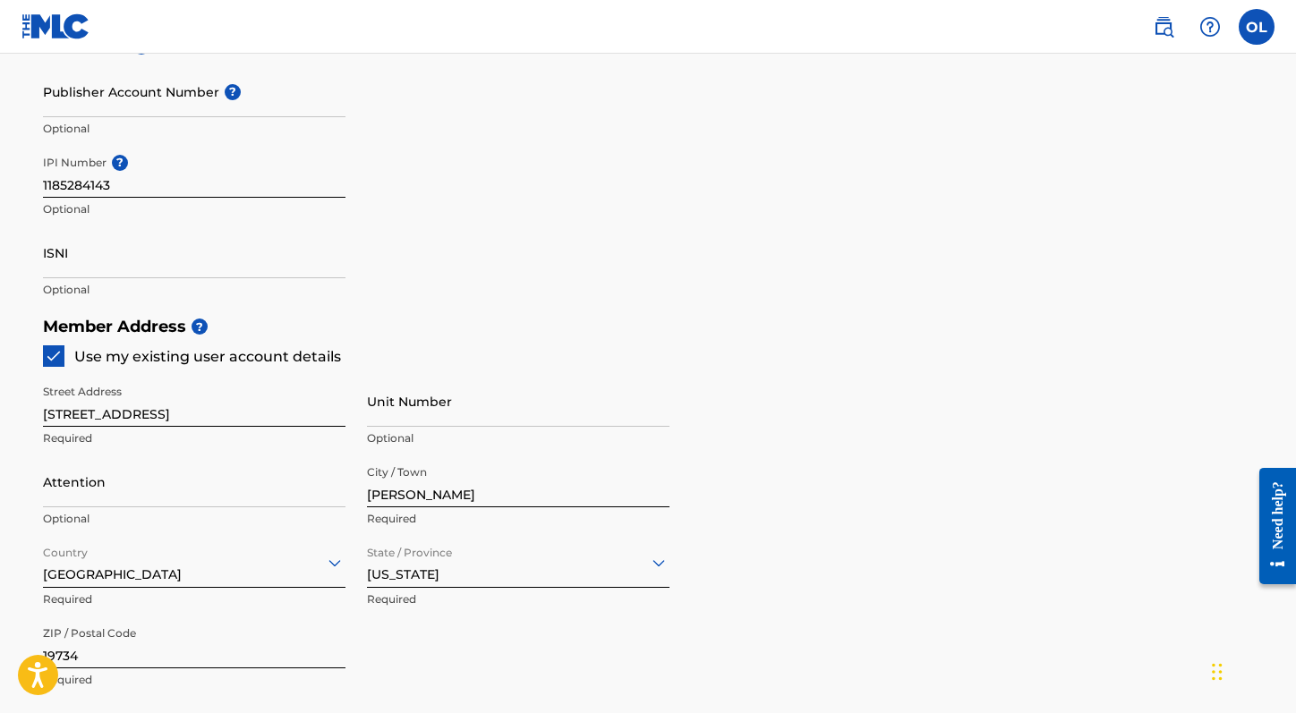
scroll to position [669, 0]
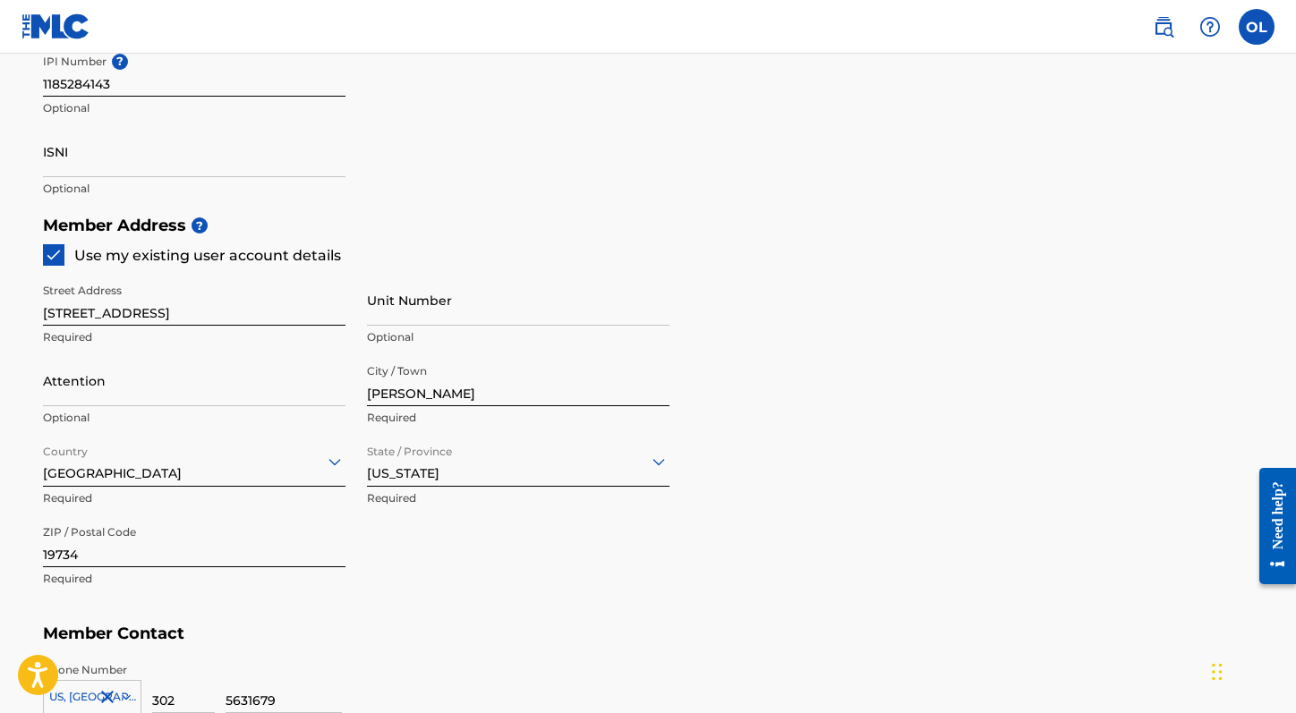
click at [6, 385] on main "Create a Member If you are a self-administered songwriter without a publisher t…" at bounding box center [648, 188] width 1296 height 1607
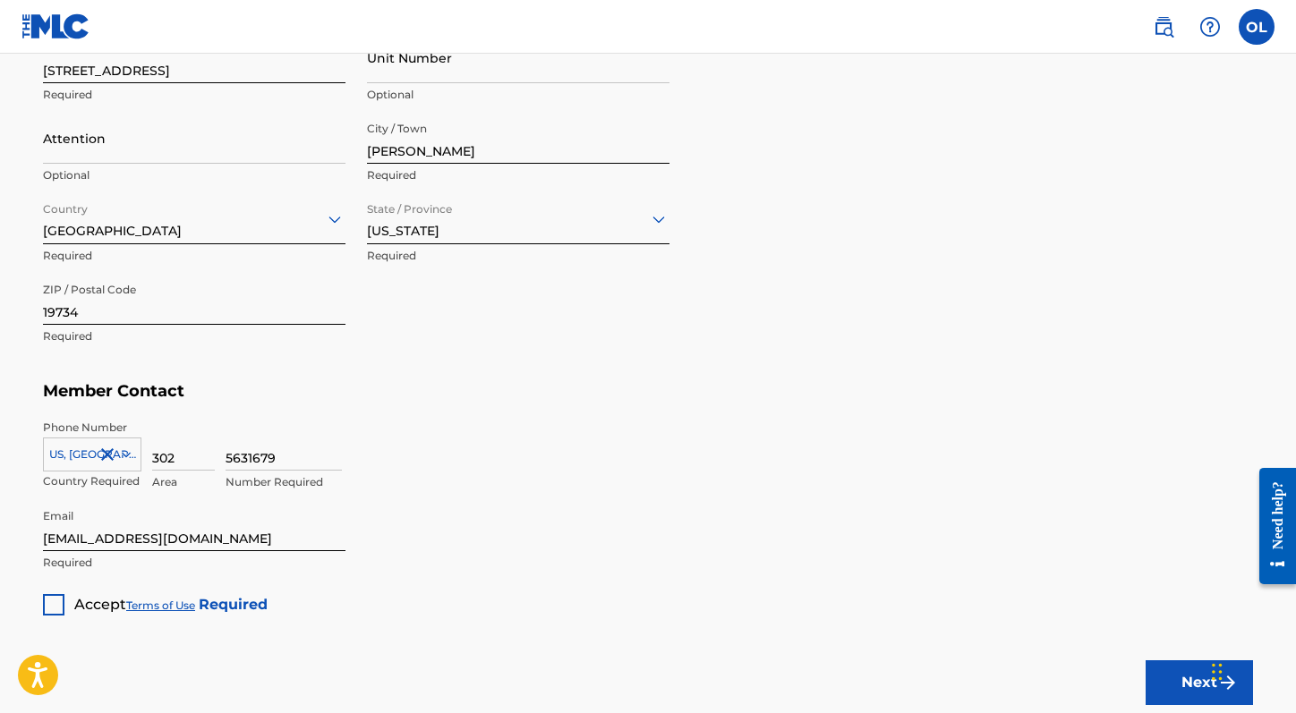
scroll to position [936, 0]
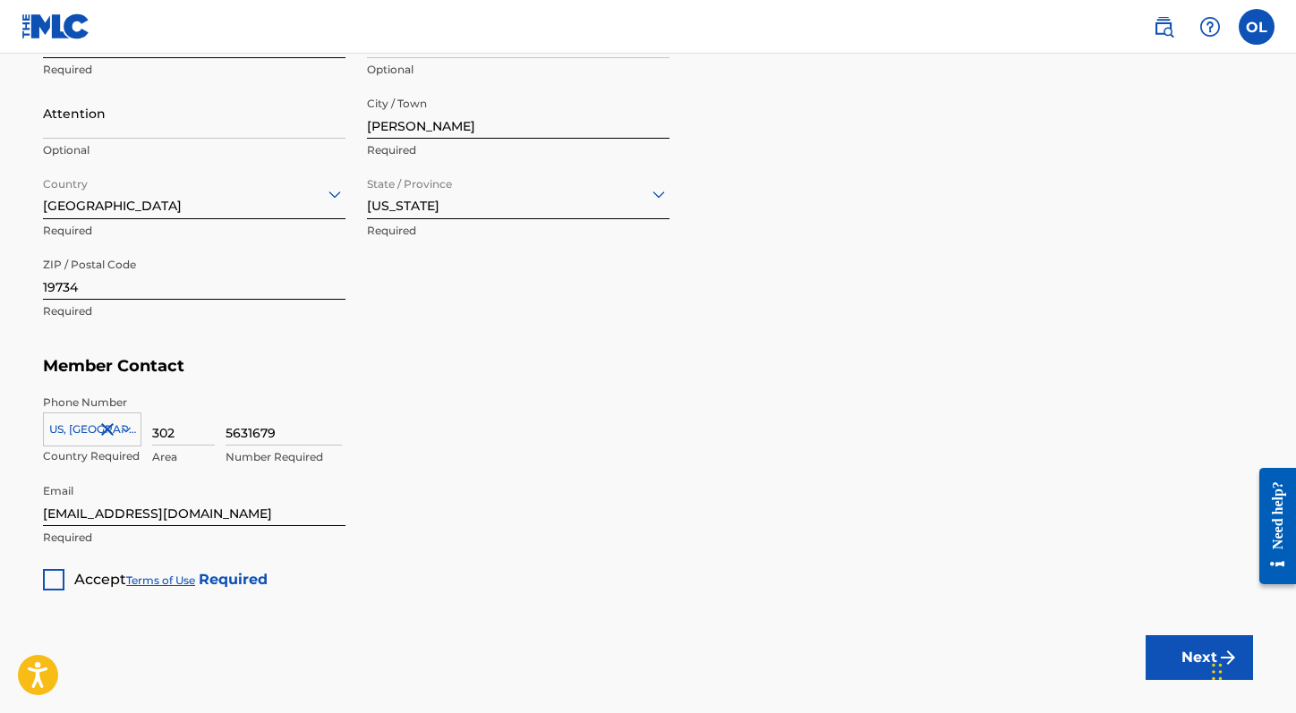
click at [54, 575] on div at bounding box center [53, 579] width 21 height 21
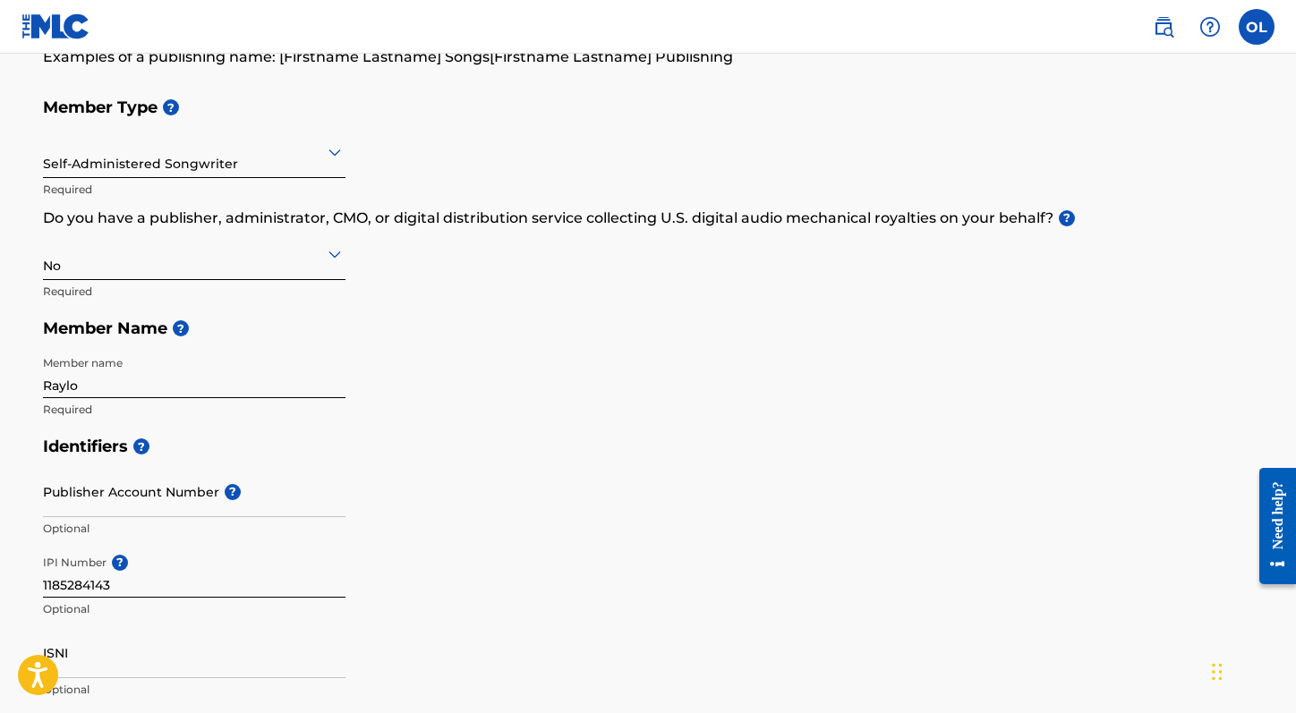
scroll to position [0, 0]
